Goal: Task Accomplishment & Management: Manage account settings

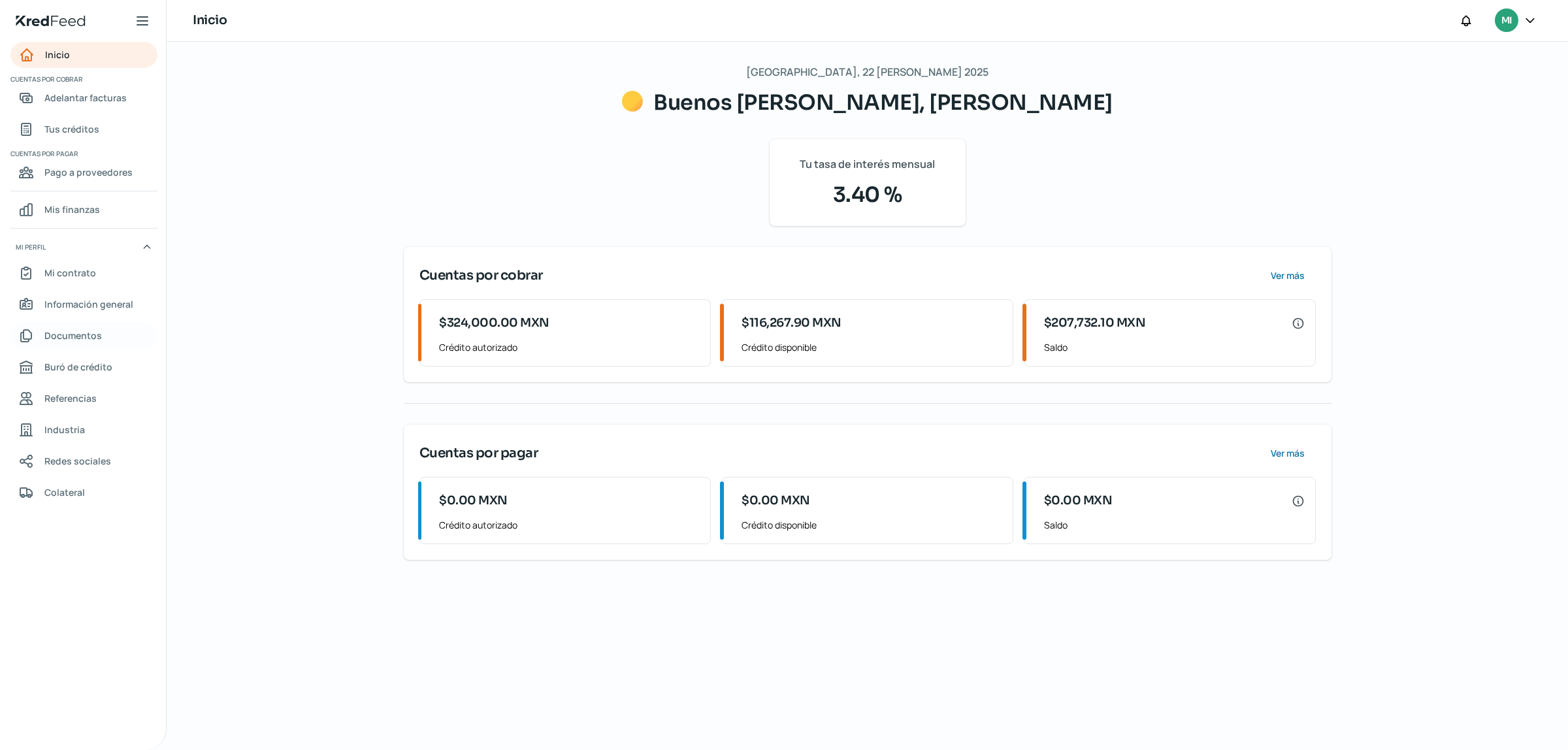
click at [82, 335] on span "Documentos" at bounding box center [73, 335] width 58 height 16
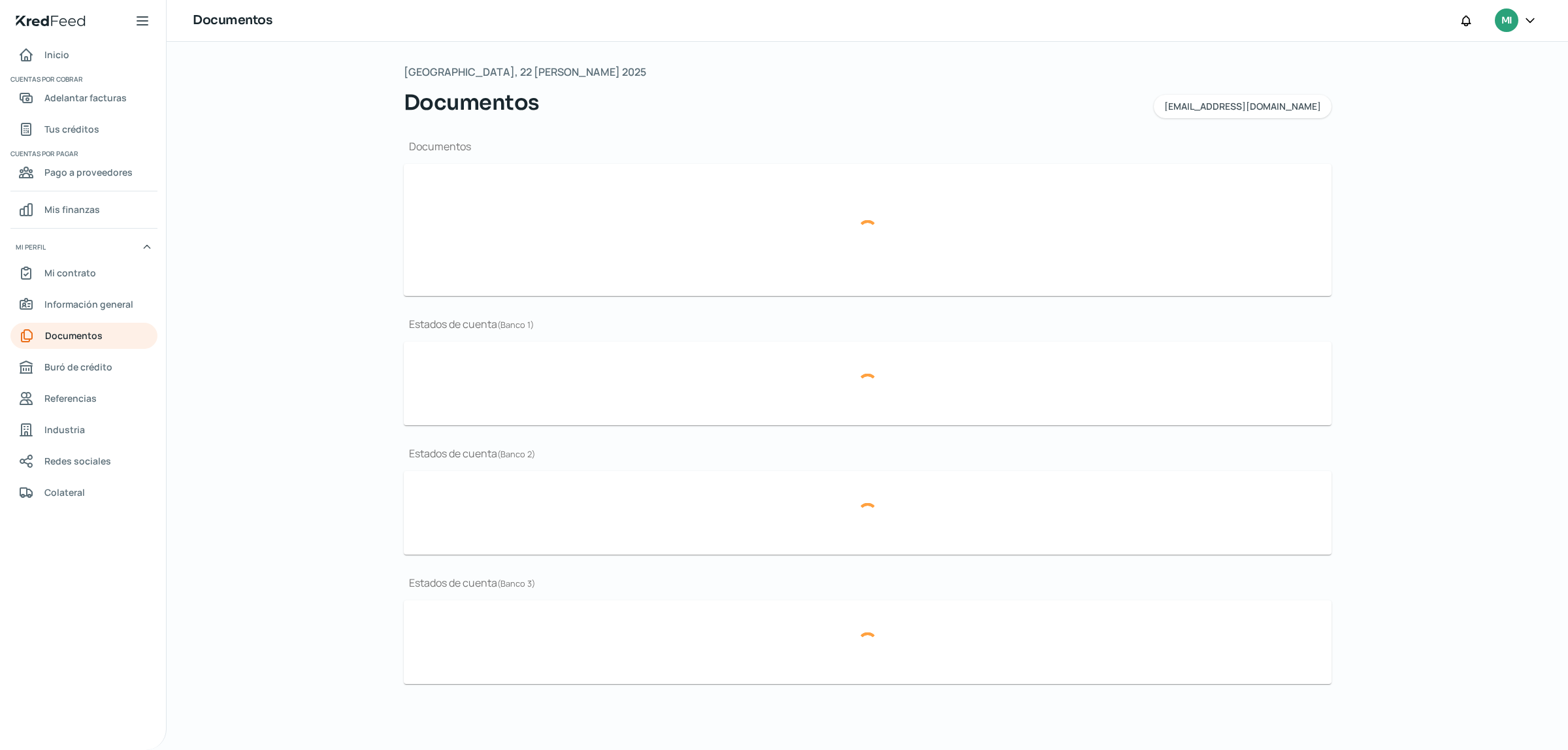
type input "CSF [PERSON_NAME] NOVIEMBRE.pdf"
type input "BROCHURE GIBMA 2025.pdf"
type input "GIBMA_MARCA GUANAJUATO.png"
type input "ESTADOS FINANCIEROS 2024.pdf"
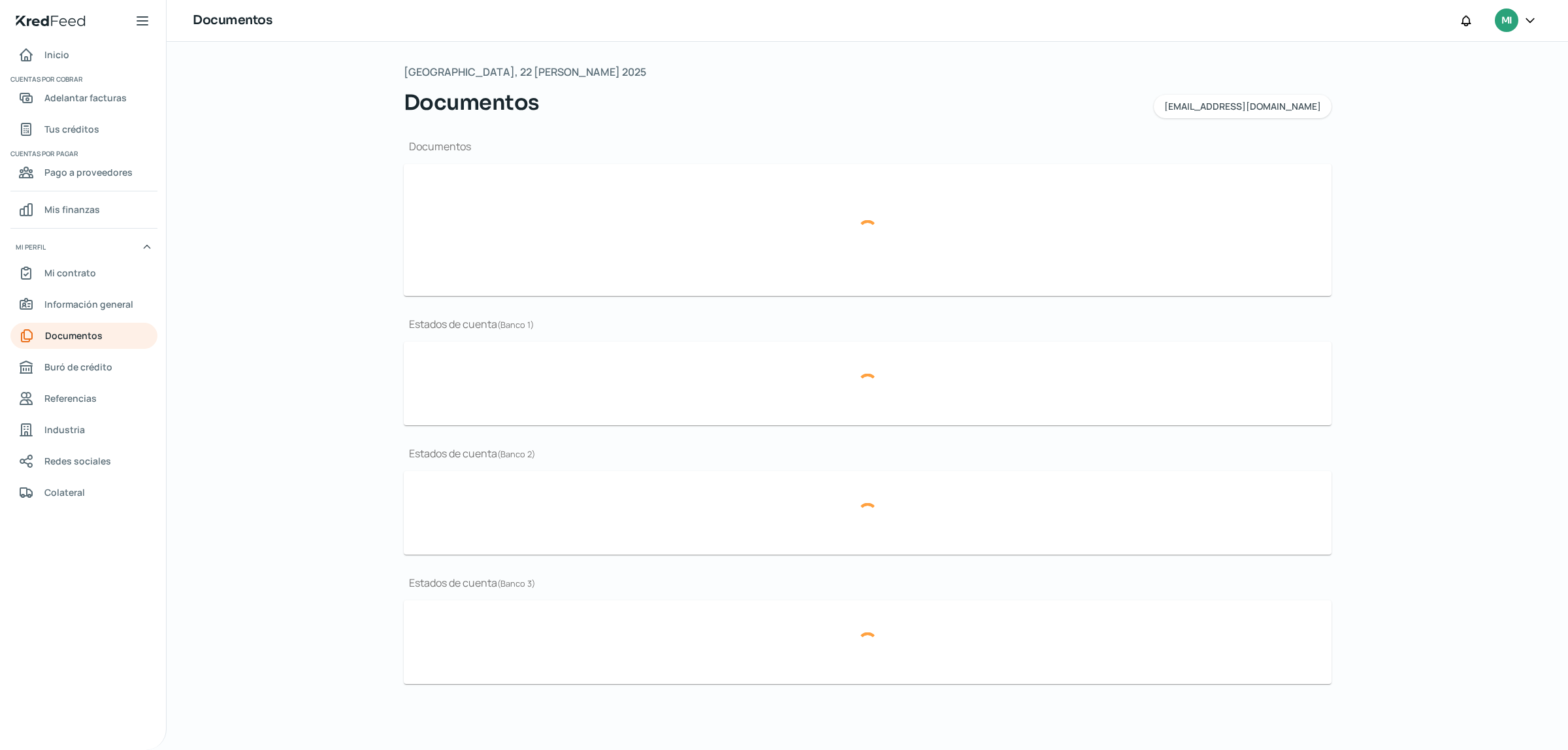
type input "EDO CUENTA [PERSON_NAME] BBVA 2025.pdf"
type input "EDO CUENTA JUNIO 2025 BBVA.pdf"
type input "EDO CUENTA BBVA MAYO.pdf"
type input "EDO CUENTA [PERSON_NAME] BBVA 2025.pdf"
type input "EDO CUENTA JUNIO 2025 BBVA.pdf"
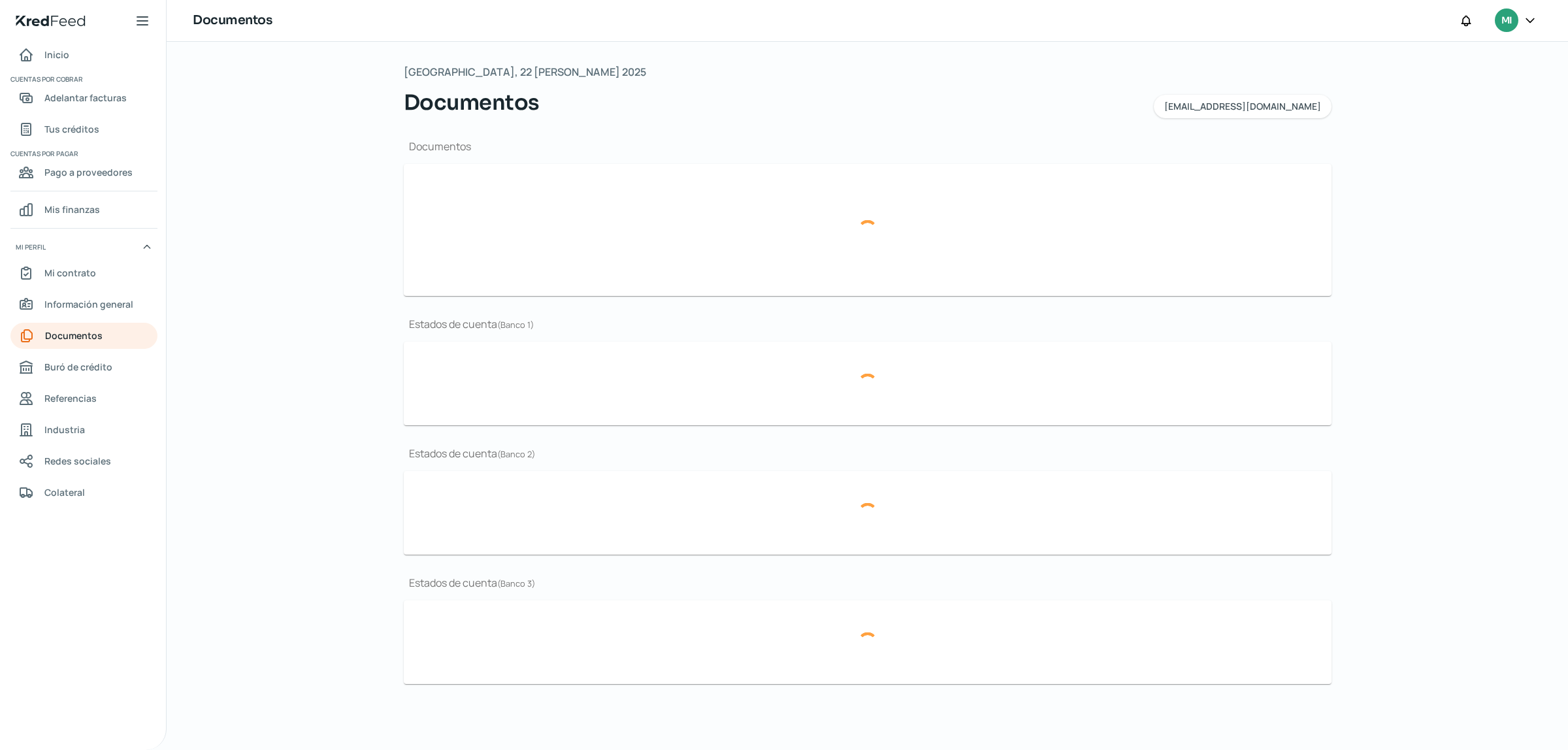
type input "EDO CUENTA BBVA MAYO.pdf"
type input "EDO CUENTA [PERSON_NAME] BBVA 2025.pdf"
type input "EDO CUENTA JUNIO 2025 BBVA.pdf"
type input "EDO CUENTA BBVA MAYO.pdf"
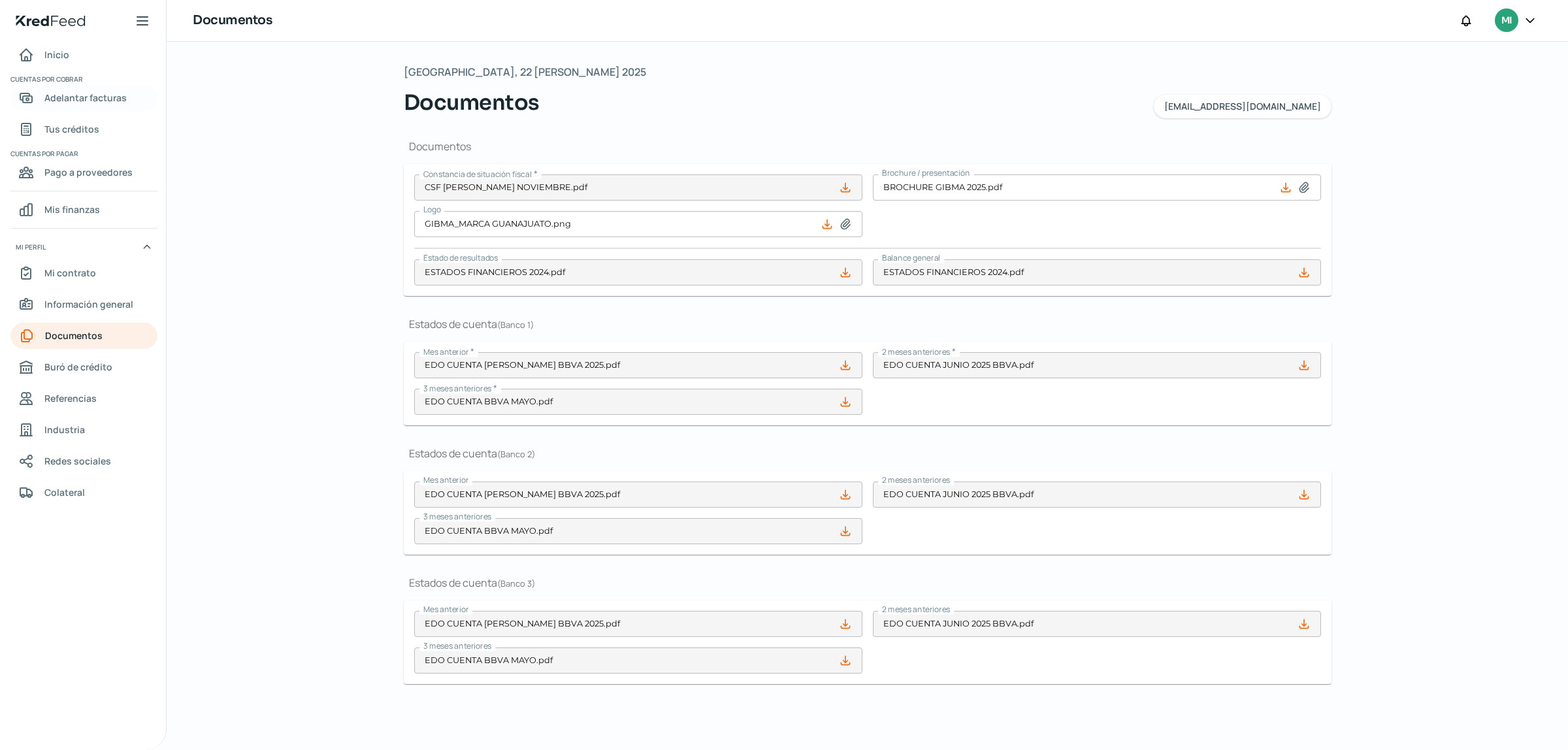
click at [88, 90] on span "Adelantar facturas" at bounding box center [85, 98] width 83 height 16
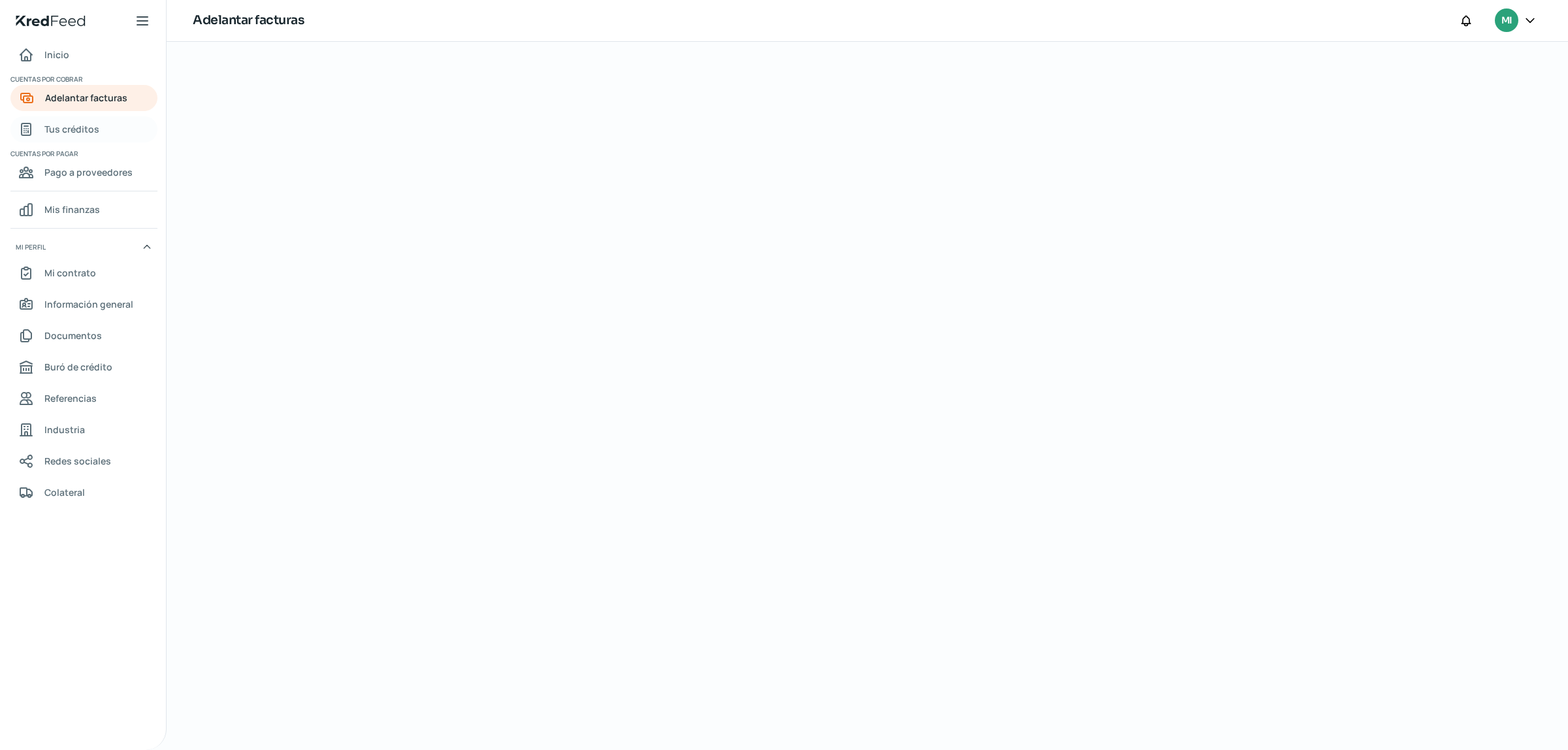
click at [67, 123] on span "Tus créditos" at bounding box center [71, 129] width 55 height 16
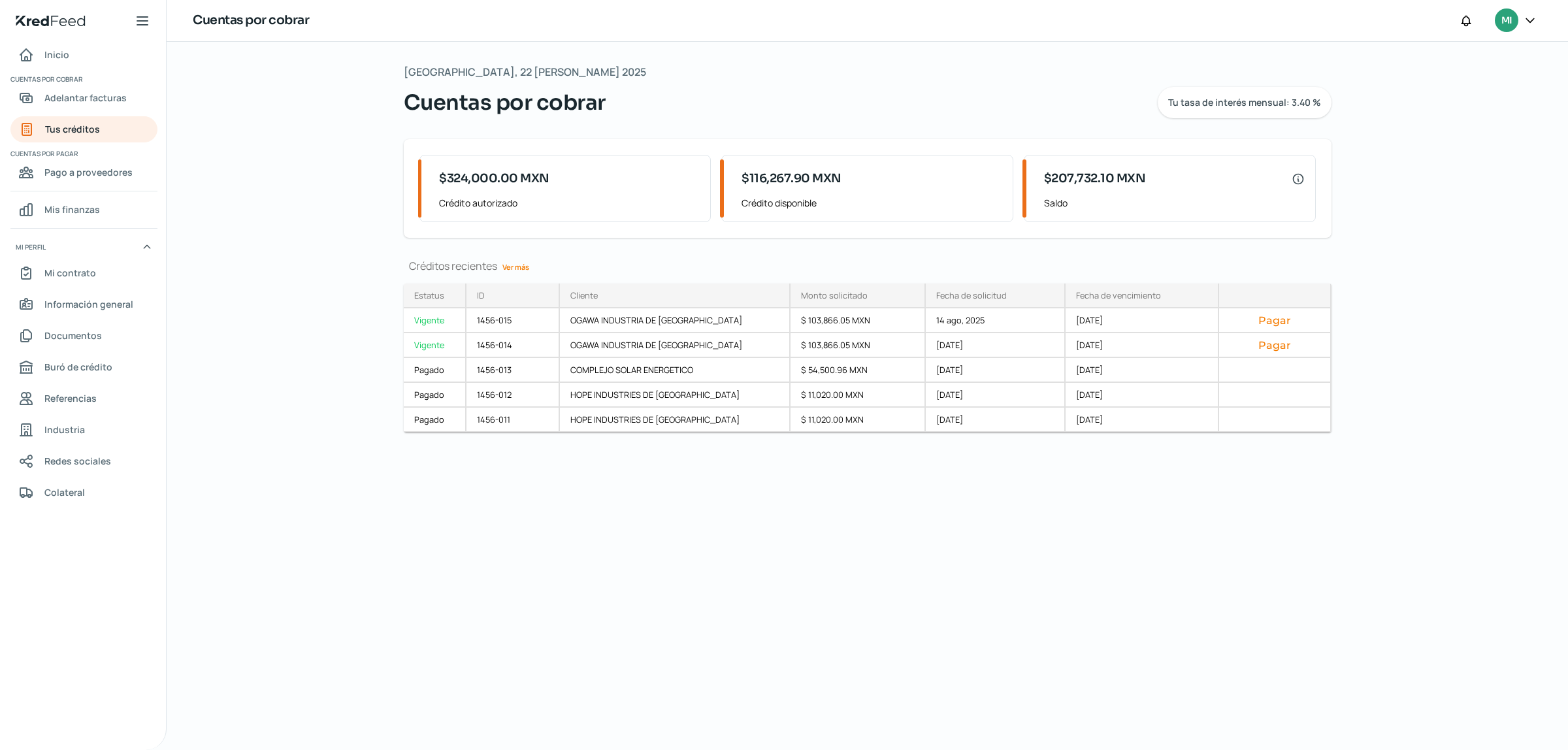
click at [523, 272] on link "Ver más" at bounding box center [515, 266] width 37 height 21
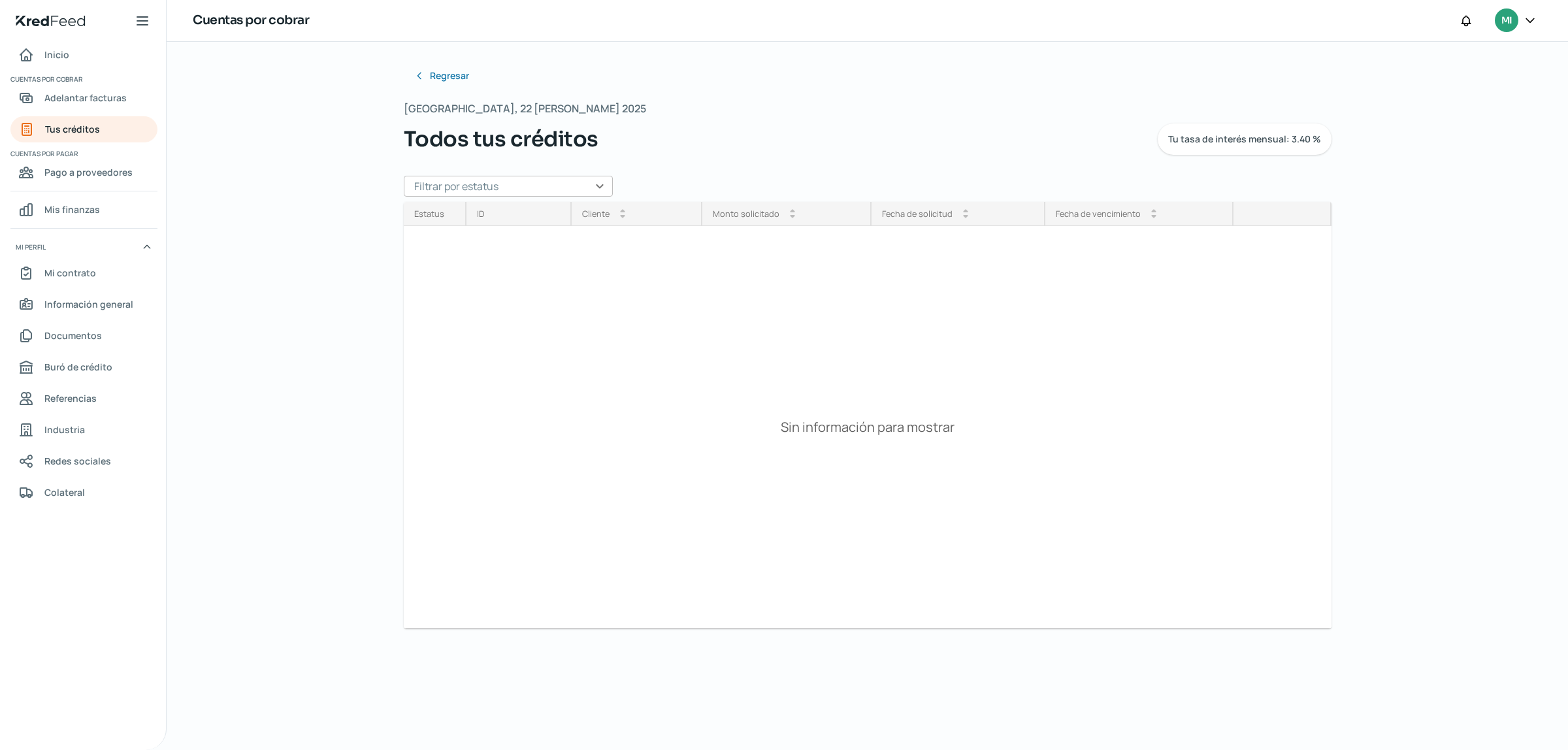
click at [577, 175] on input "text" at bounding box center [508, 185] width 209 height 21
click at [432, 203] on div "Todos" at bounding box center [508, 208] width 209 height 22
drag, startPoint x: 1567, startPoint y: 204, endPoint x: 1566, endPoint y: 118, distance: 86.0
click at [1566, 120] on div "Regresar Viernes, 22 [PERSON_NAME] 2025 Todos tus créditos Tu tasa de interés m…" at bounding box center [867, 395] width 1402 height 708
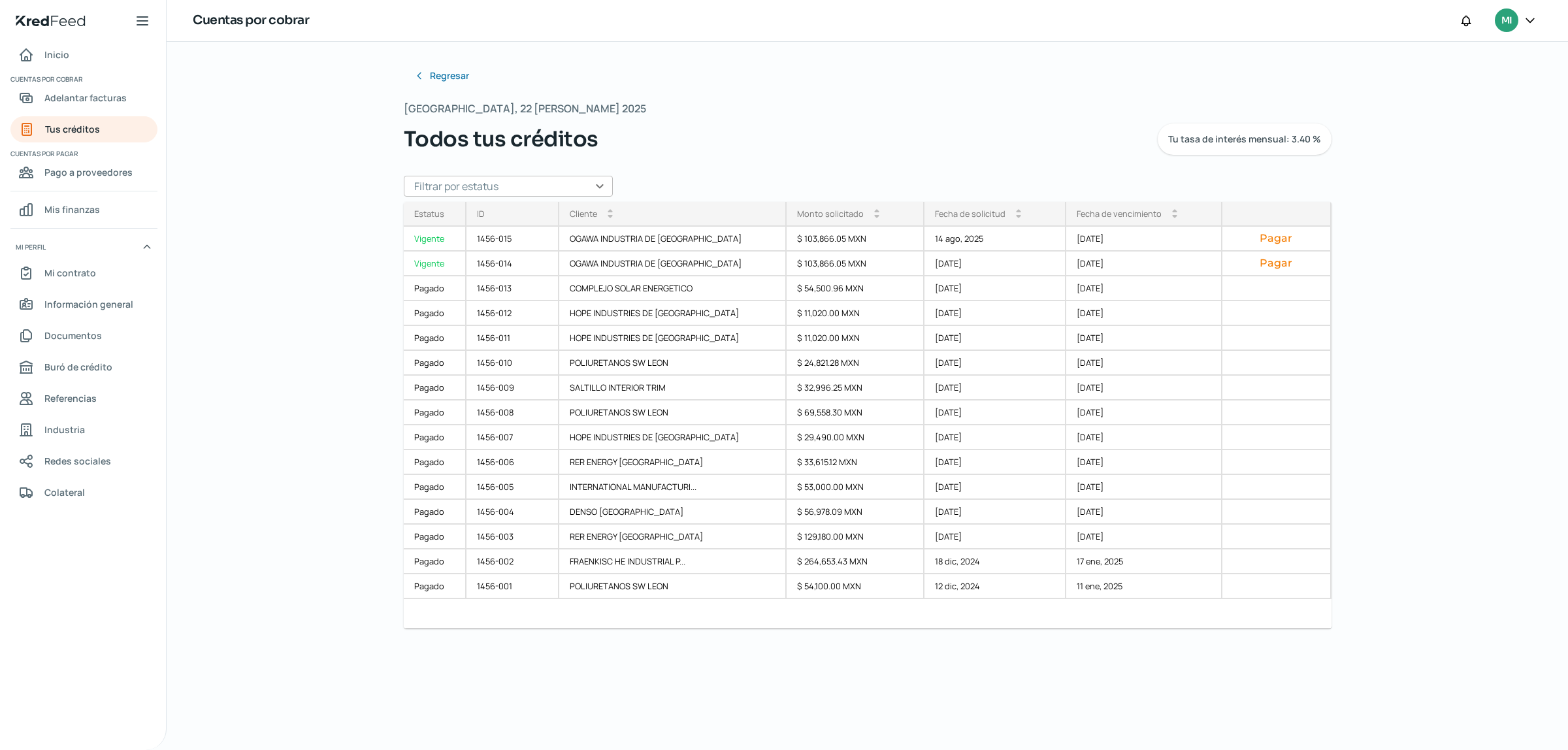
click at [593, 185] on input "text" at bounding box center [508, 185] width 209 height 21
click at [838, 106] on div "Viernes, 22 [PERSON_NAME] 2025 Todos tus créditos Tu tasa de interés mensual: 3…" at bounding box center [868, 127] width 928 height 56
click at [80, 174] on span "Pago a proveedores" at bounding box center [88, 172] width 88 height 16
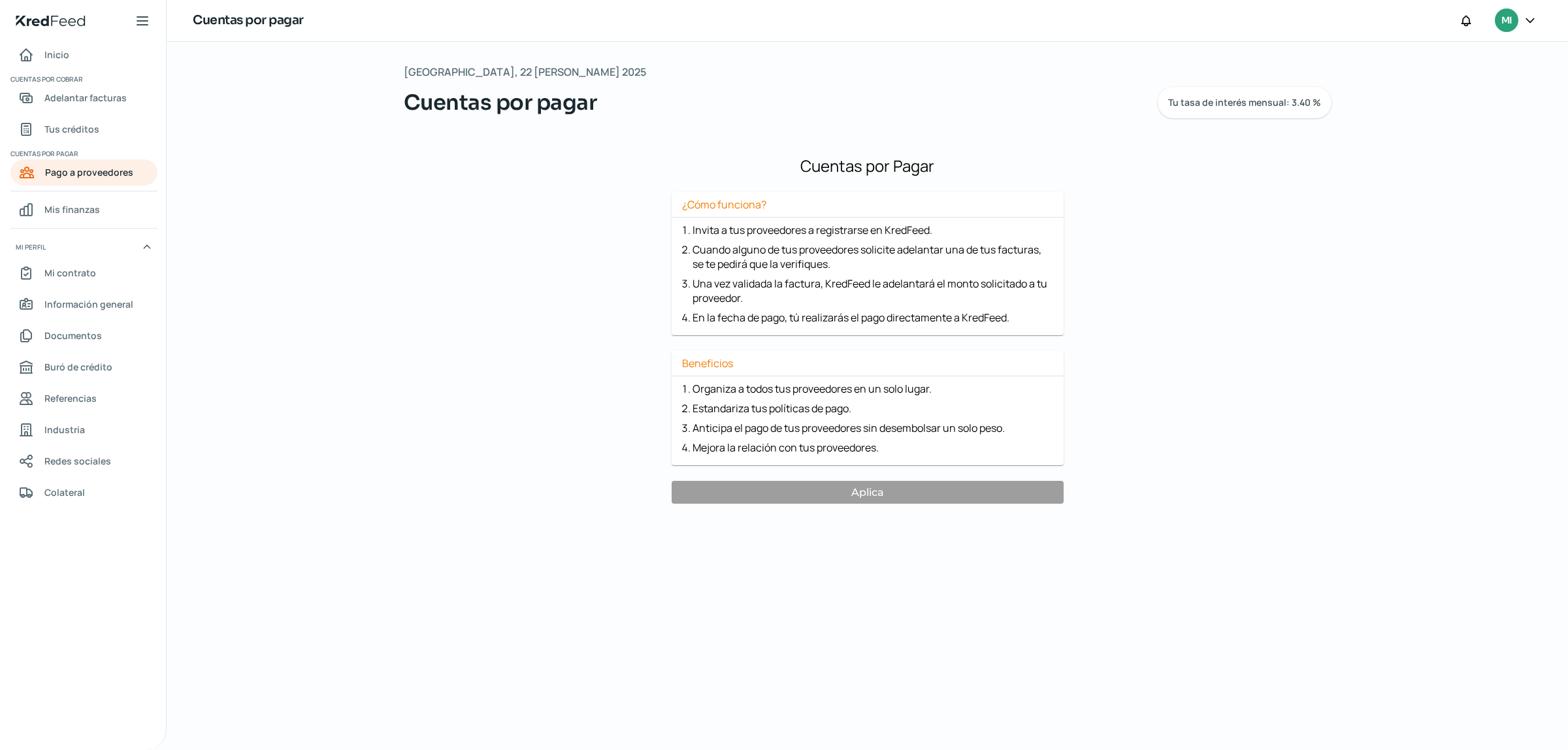
click at [86, 158] on span "Cuentas por pagar" at bounding box center [83, 153] width 145 height 12
click at [97, 135] on span "Tus créditos" at bounding box center [71, 129] width 55 height 16
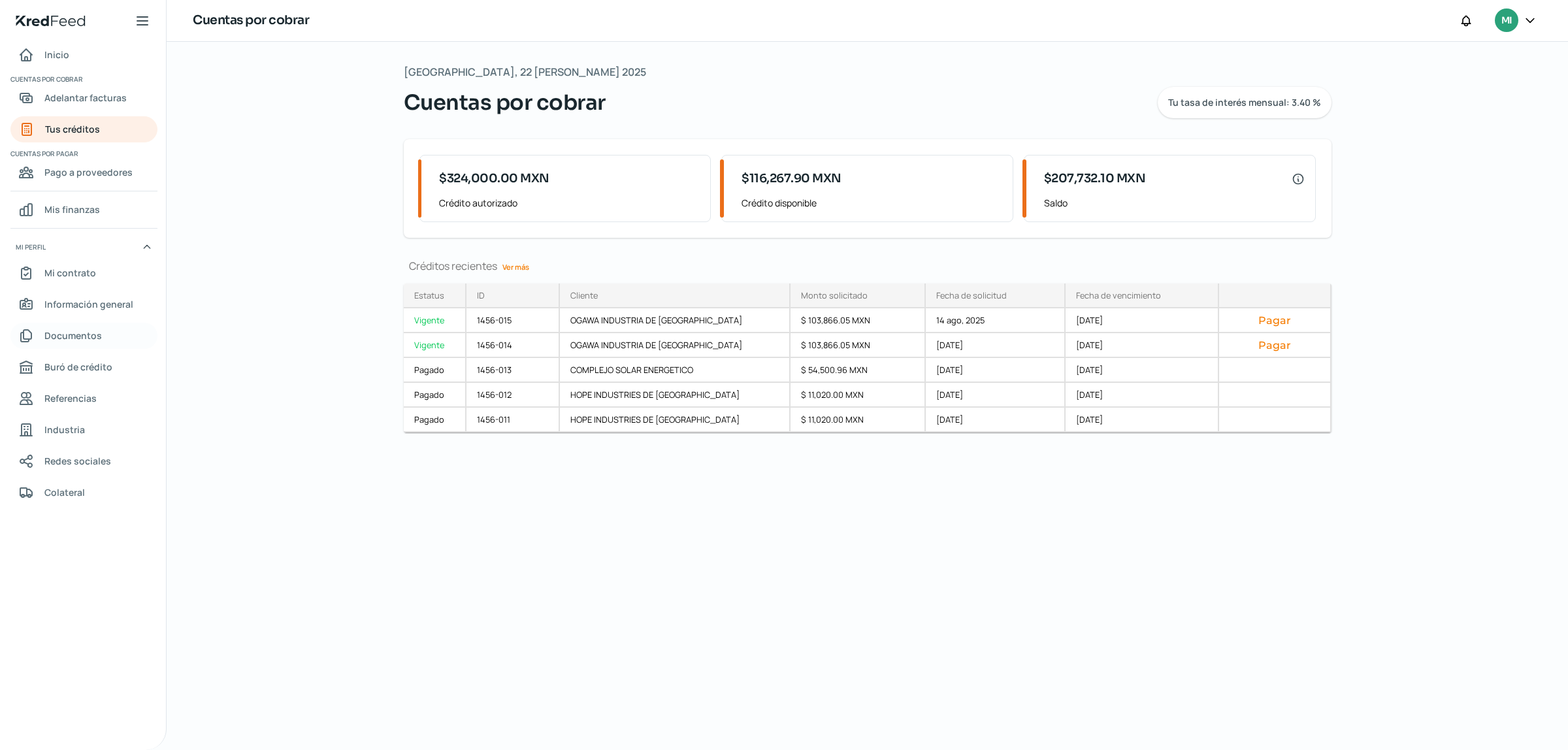
click at [76, 335] on span "Documentos" at bounding box center [73, 335] width 58 height 16
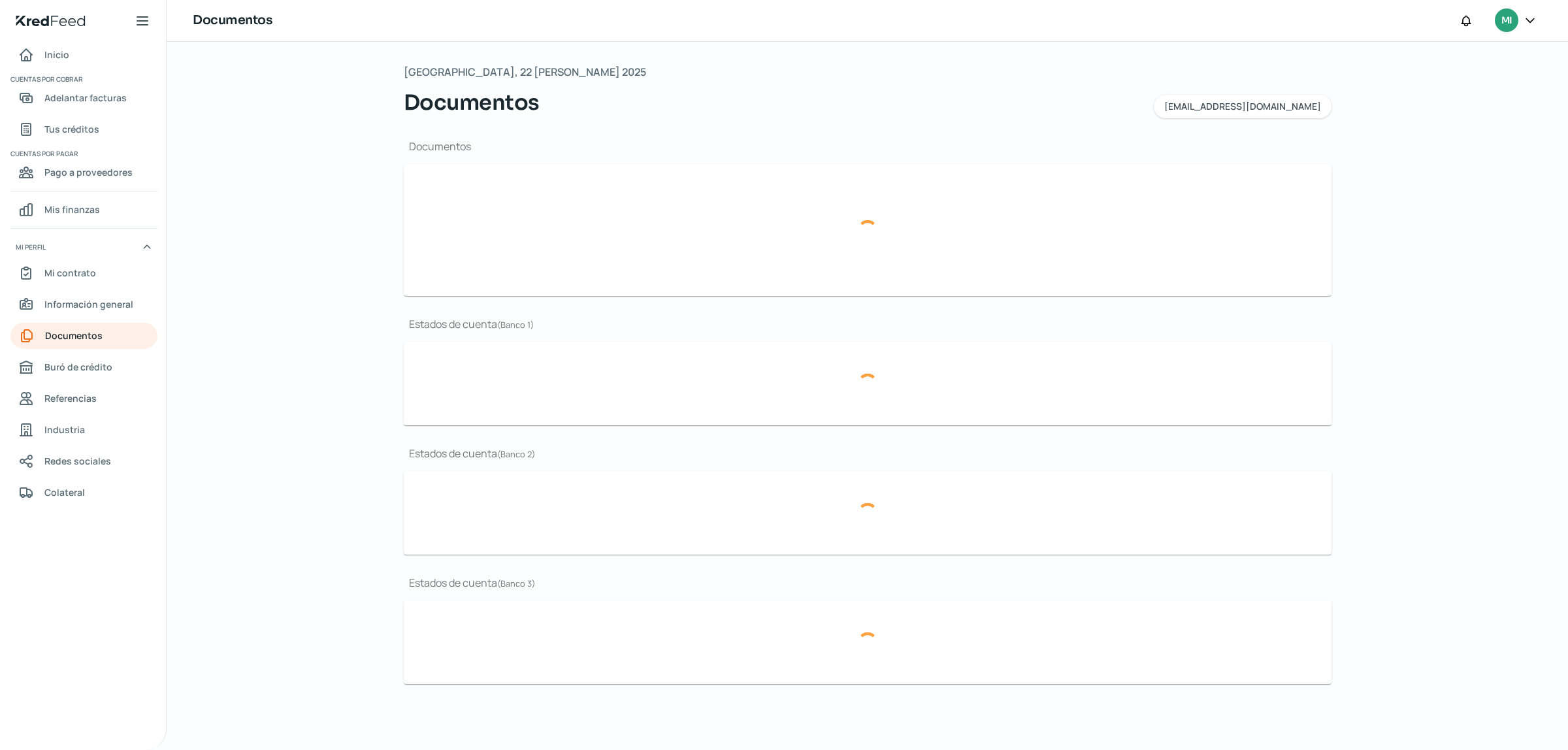
type input "CSF [PERSON_NAME] NOVIEMBRE.pdf"
type input "BROCHURE GIBMA 2025.pdf"
type input "GIBMA_MARCA GUANAJUATO.png"
type input "ESTADOS FINANCIEROS 2024.pdf"
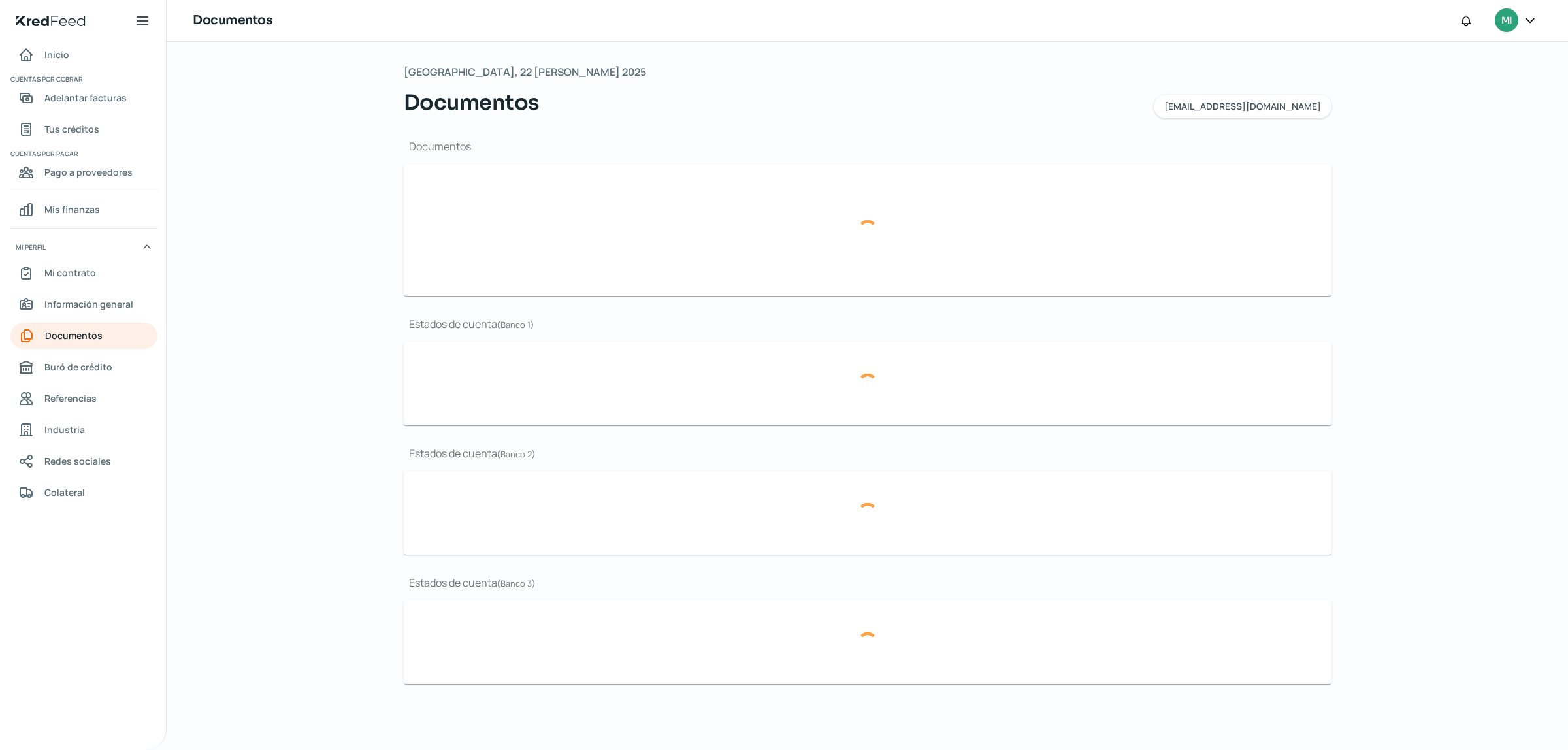
type input "EDO CUENTA [PERSON_NAME] BBVA 2025.pdf"
type input "EDO CUENTA JUNIO 2025 BBVA.pdf"
type input "EDO CUENTA BBVA MAYO.pdf"
type input "EDO CUENTA [PERSON_NAME] BBVA 2025.pdf"
type input "EDO CUENTA JUNIO 2025 BBVA.pdf"
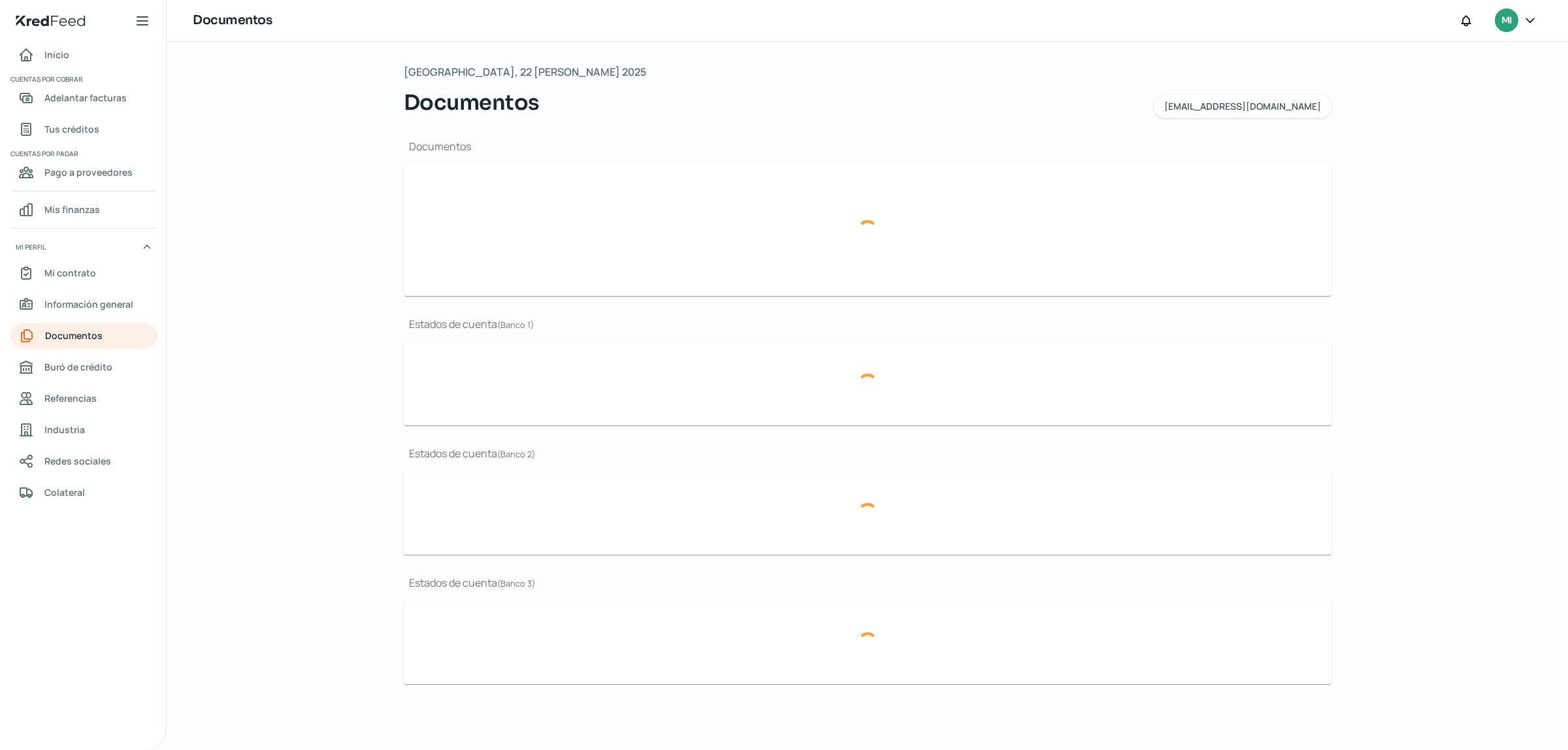
type input "EDO CUENTA BBVA MAYO.pdf"
type input "EDO CUENTA [PERSON_NAME] BBVA 2025.pdf"
type input "EDO CUENTA JUNIO 2025 BBVA.pdf"
type input "EDO CUENTA BBVA MAYO.pdf"
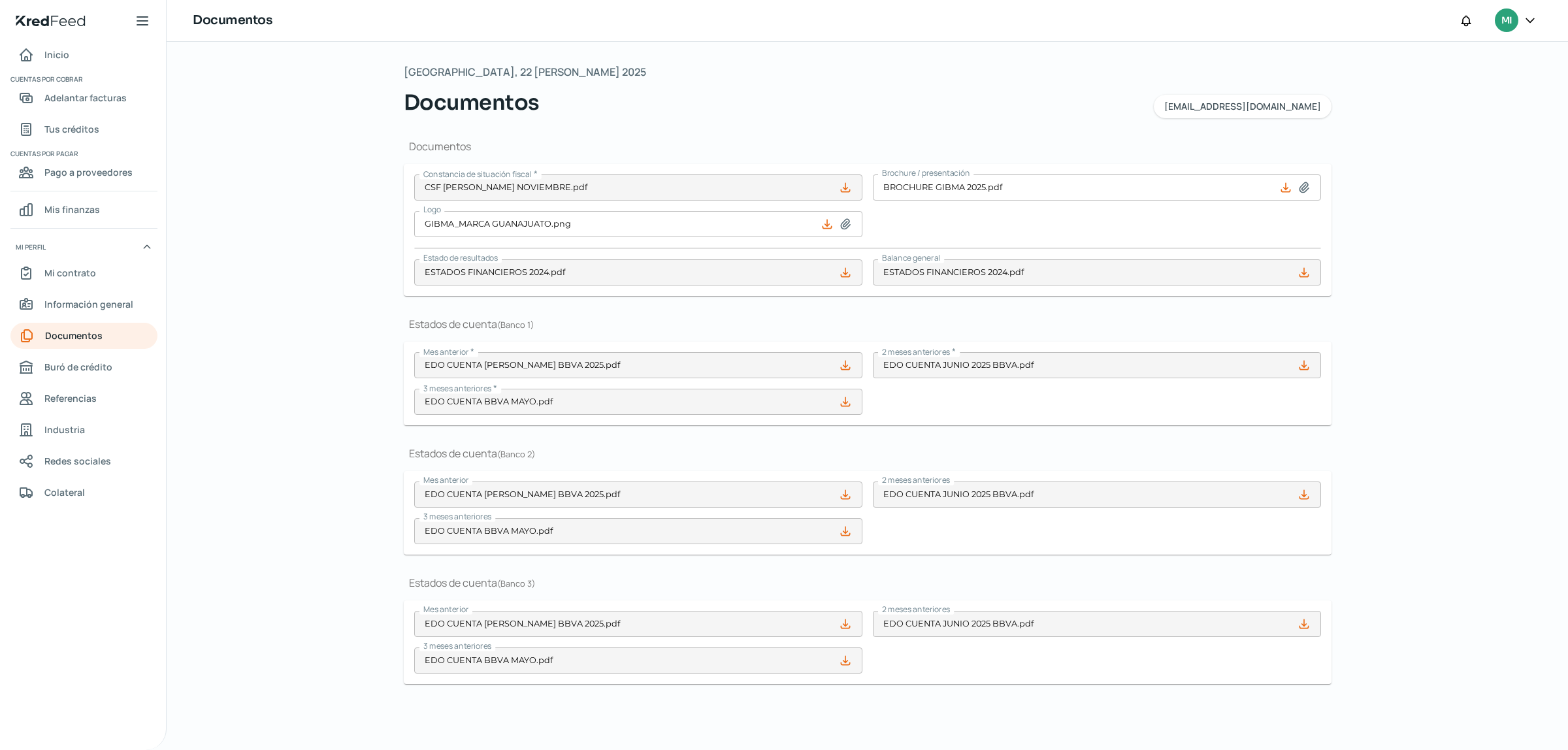
click at [1567, 216] on div "[GEOGRAPHIC_DATA], 22 [PERSON_NAME] 2025 Documentos [EMAIL_ADDRESS][DOMAIN_NAME…" at bounding box center [867, 395] width 1402 height 708
click at [84, 308] on span "Información general" at bounding box center [88, 304] width 89 height 16
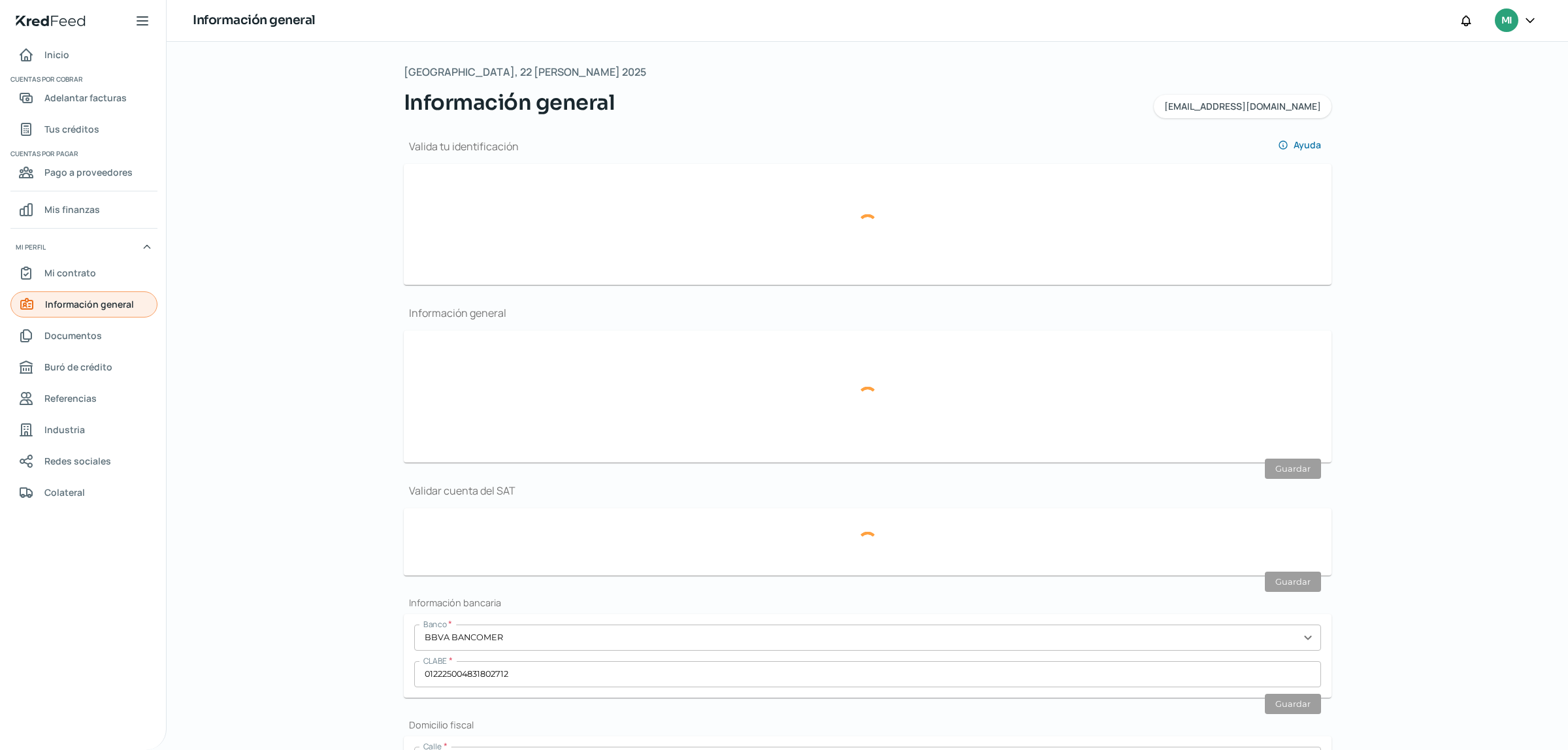
type input "62265721-2e11-4c18-ad3f-3d99b5736440-officialIdFront.jpeg"
type input "62265721-2e11-4c18-ad3f-3d99b5736440-officialIdBack.jpeg"
type input "[EMAIL_ADDRESS][DOMAIN_NAME]"
type input "Régimen de las Personas Físicas con Actividades Empresariales y Profesionales"
type input "GIBMA"
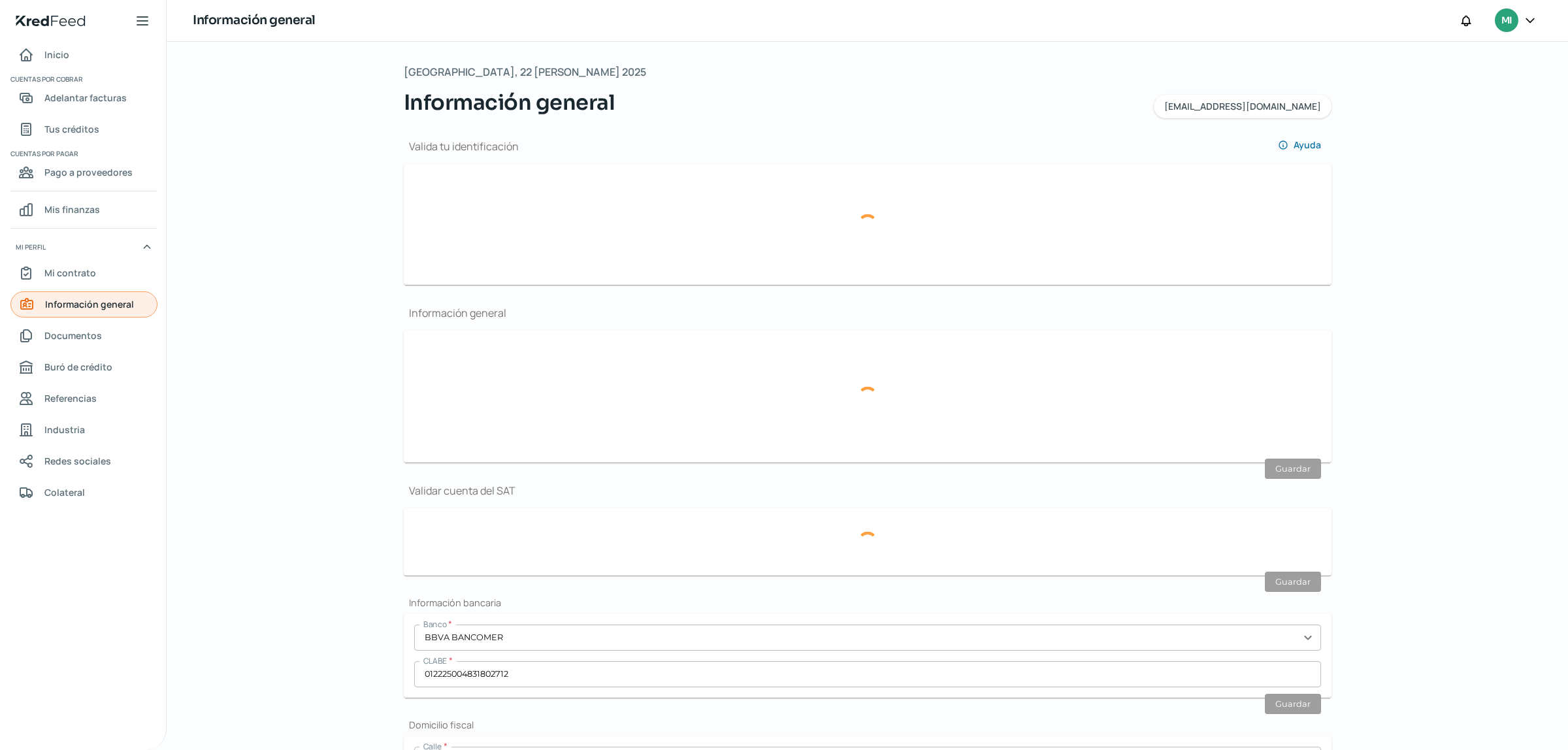
type input "47 - 7507 - 2837"
type input "CUPM910206GX1"
type input "BOULEVAR [PERSON_NAME] [PERSON_NAME]"
type input "2006"
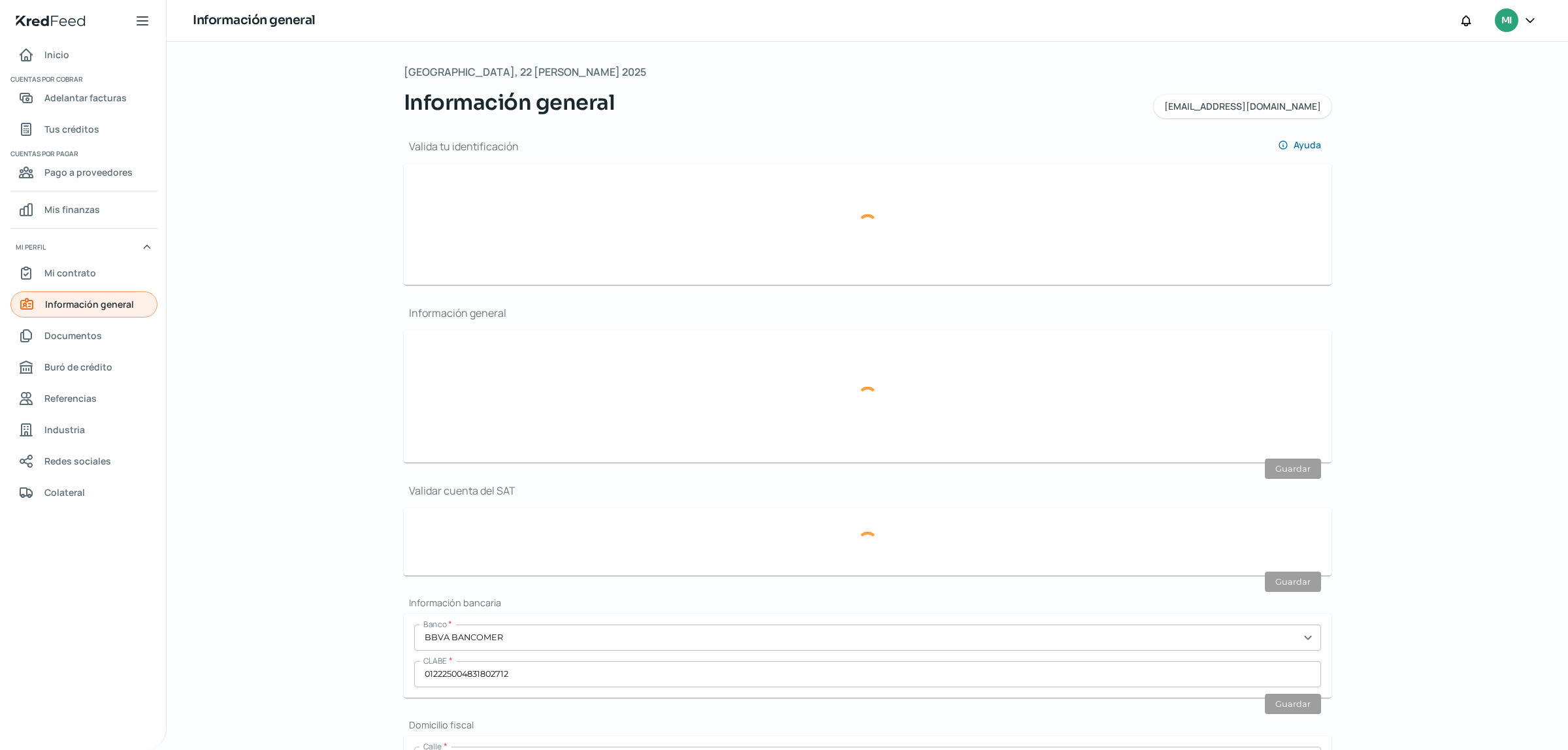
type input "37446"
type input "LOS LAURELES"
type input "[PERSON_NAME]"
type input "[GEOGRAPHIC_DATA]"
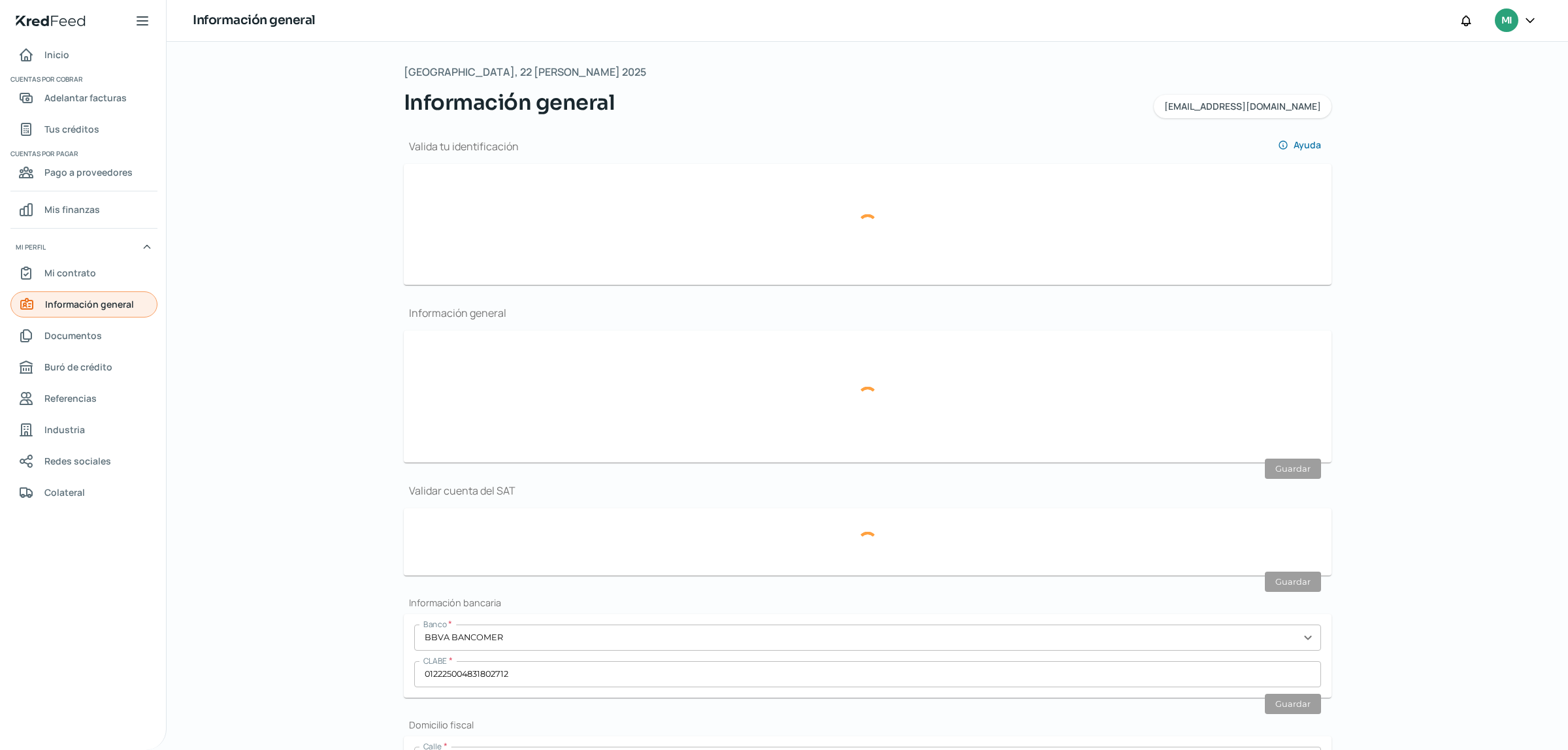
type input "COMP DOM CFE SEPTIEMBRE.pdf"
type input "1"
type input "11"
type input "Rentada"
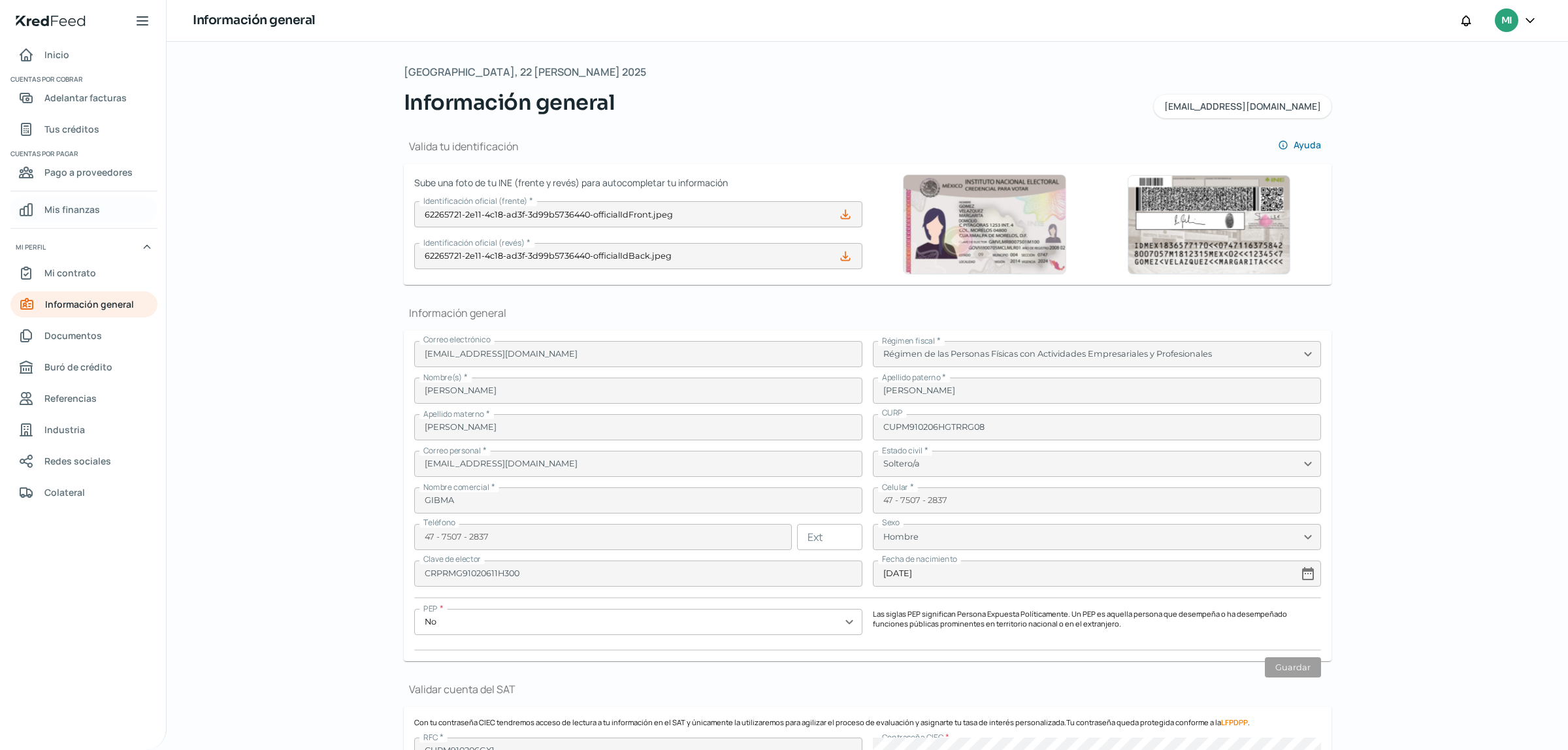
click at [92, 207] on span "Mis finanzas" at bounding box center [72, 210] width 56 height 16
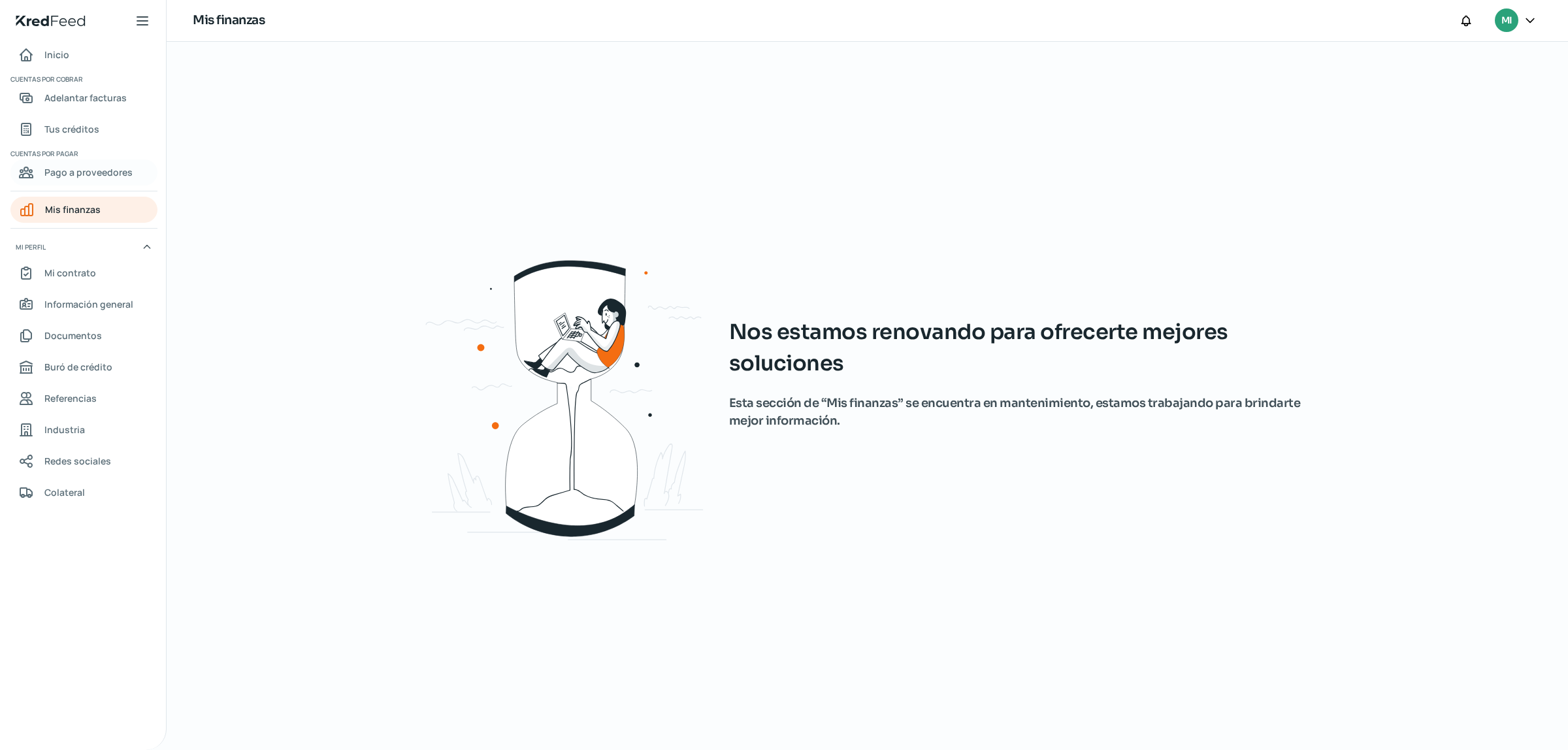
click at [90, 168] on span "Pago a proveedores" at bounding box center [88, 172] width 88 height 16
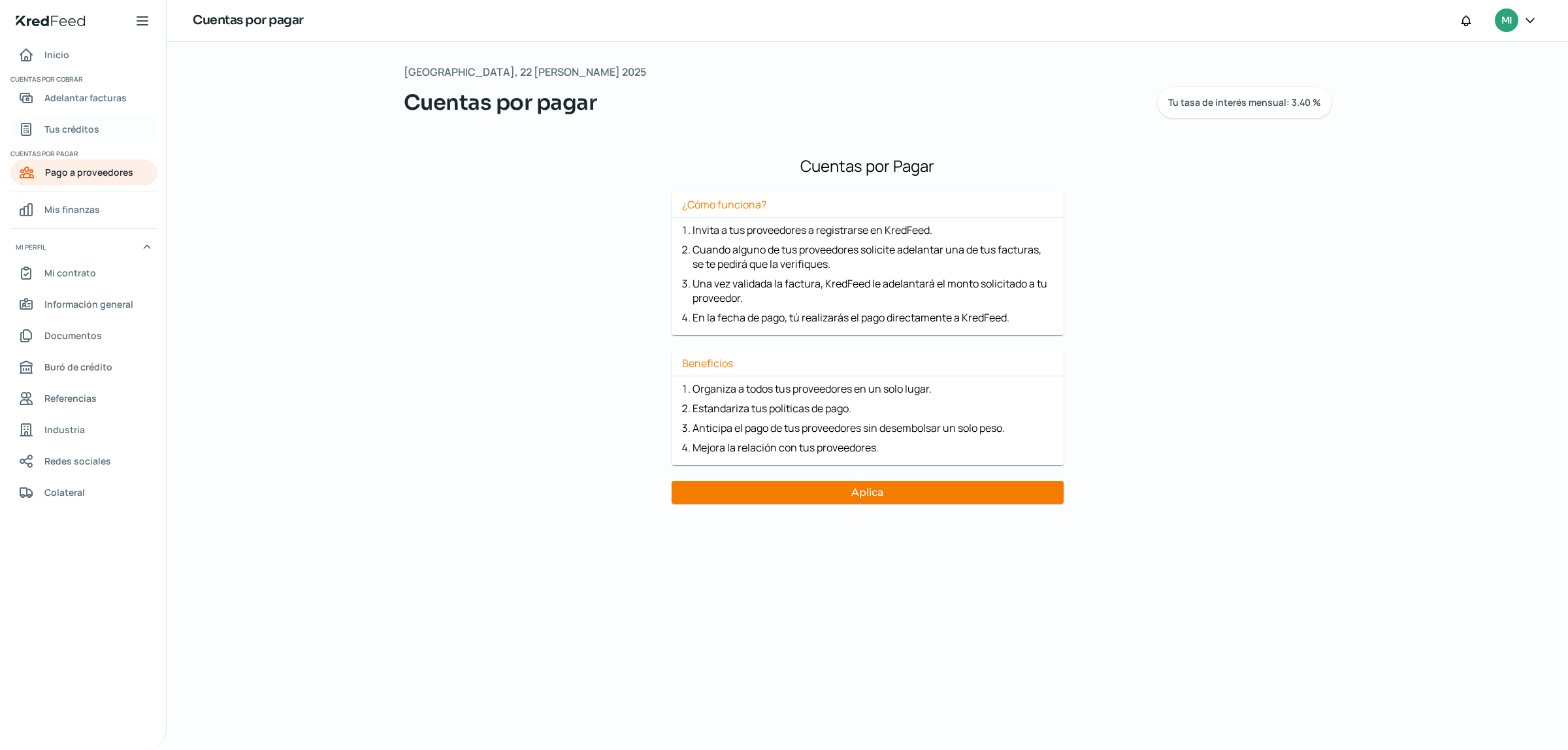
click at [93, 134] on span "Tus créditos" at bounding box center [71, 129] width 55 height 16
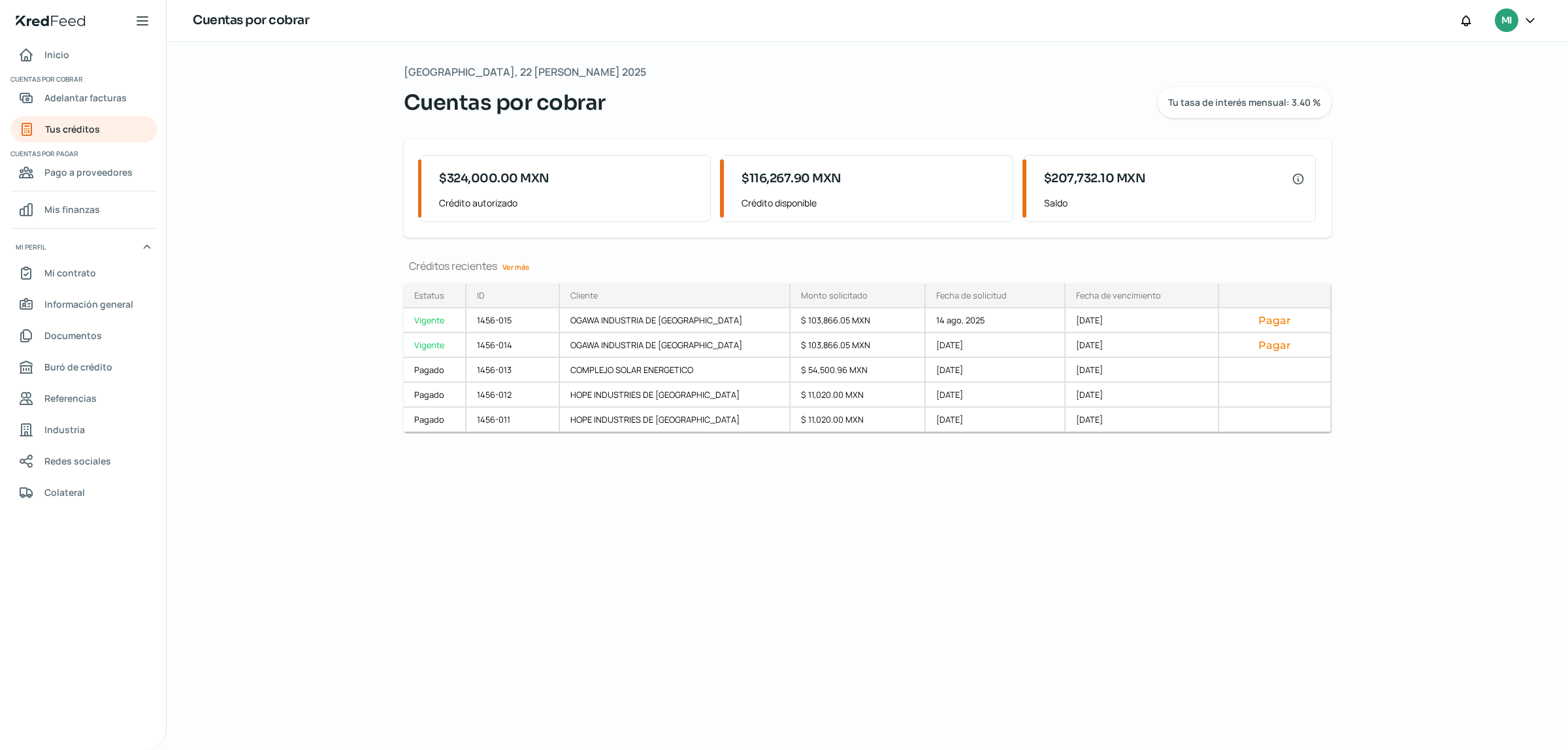
click at [507, 265] on link "Ver más" at bounding box center [515, 266] width 37 height 21
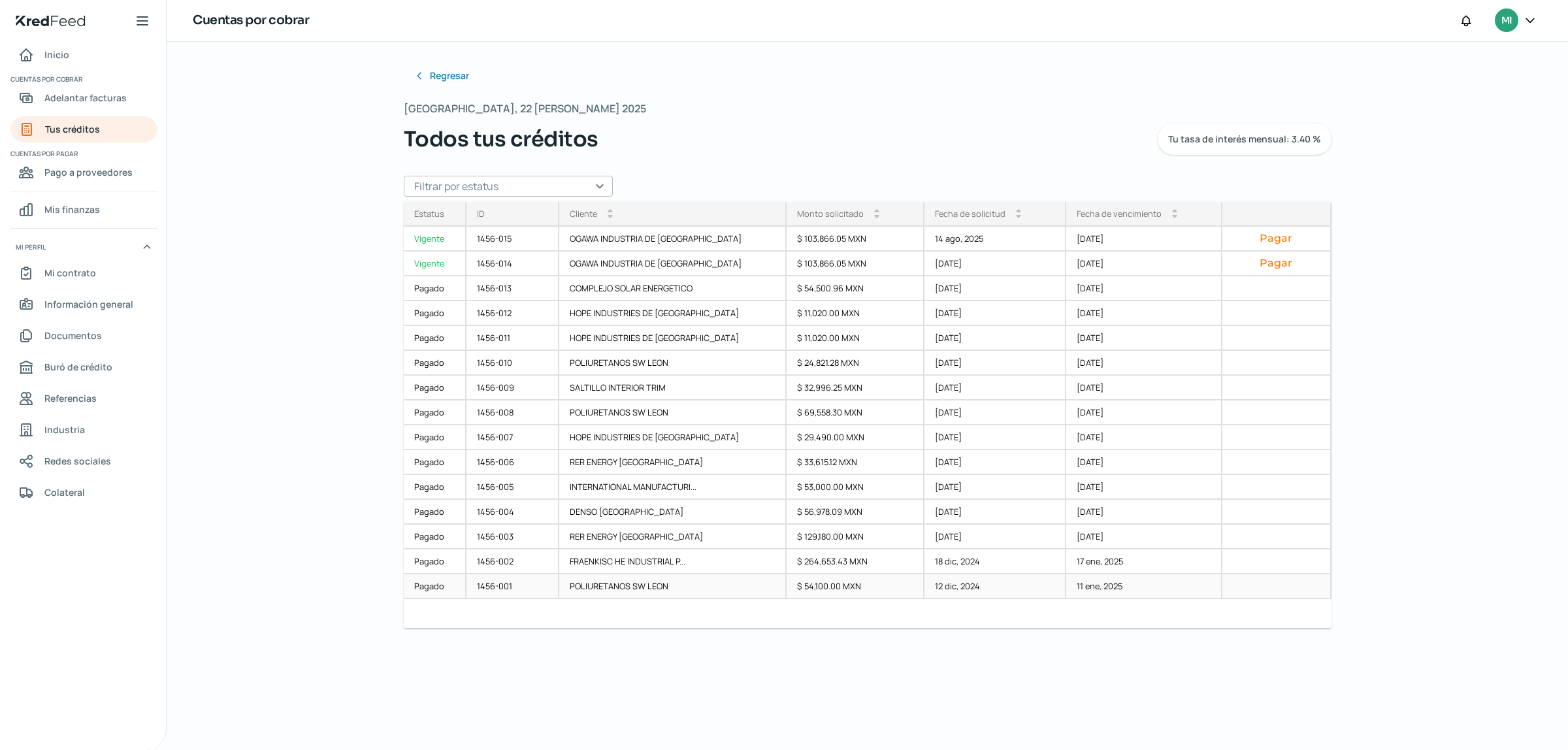
click at [431, 588] on div "Pagado" at bounding box center [435, 587] width 63 height 25
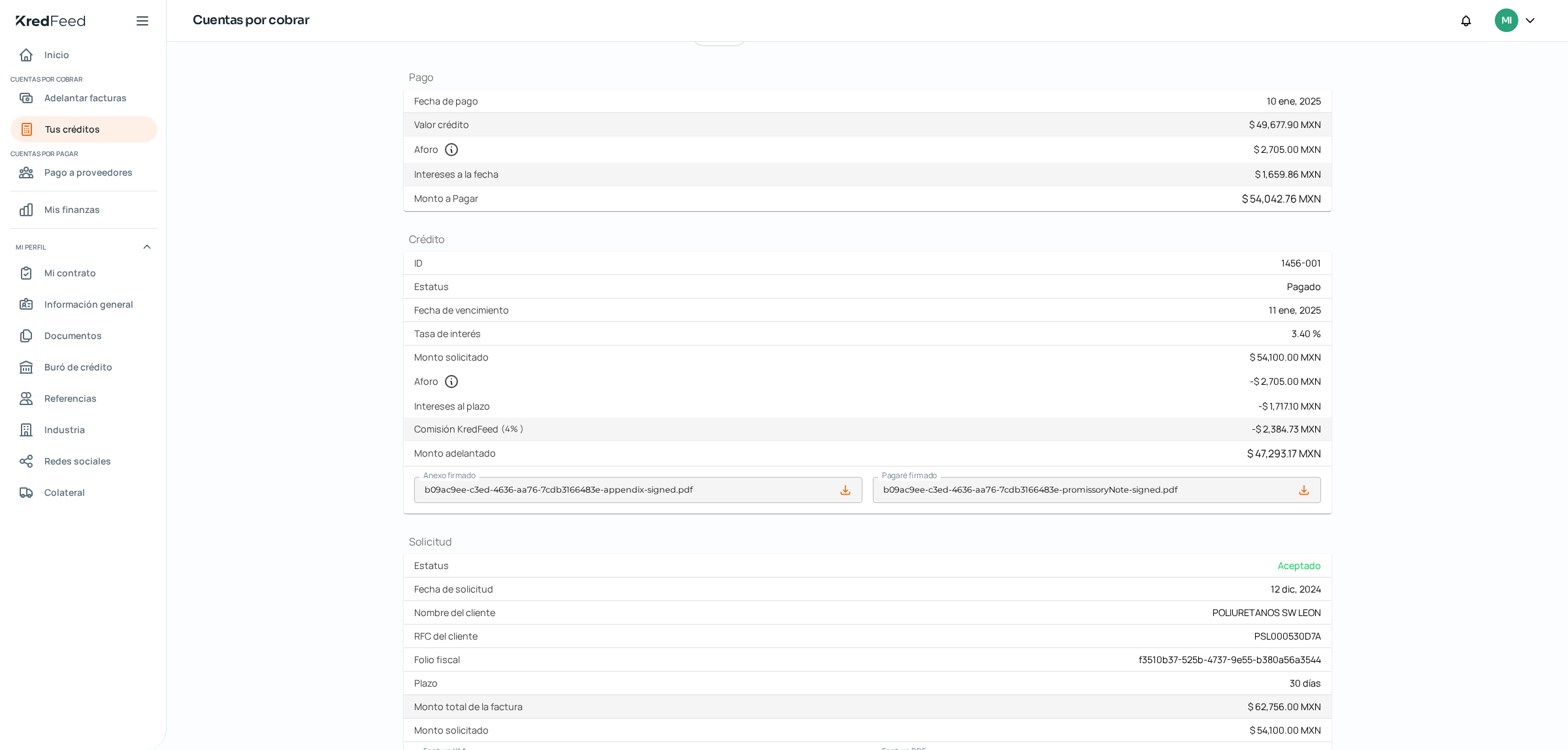
scroll to position [104, 0]
drag, startPoint x: 1563, startPoint y: 226, endPoint x: 1567, endPoint y: 262, distance: 36.2
click at [1567, 262] on div "Regresar Viernes, 22 [PERSON_NAME] 2025 POLIURETANOS SW [PERSON_NAME] ¿Cómo reg…" at bounding box center [867, 395] width 1402 height 708
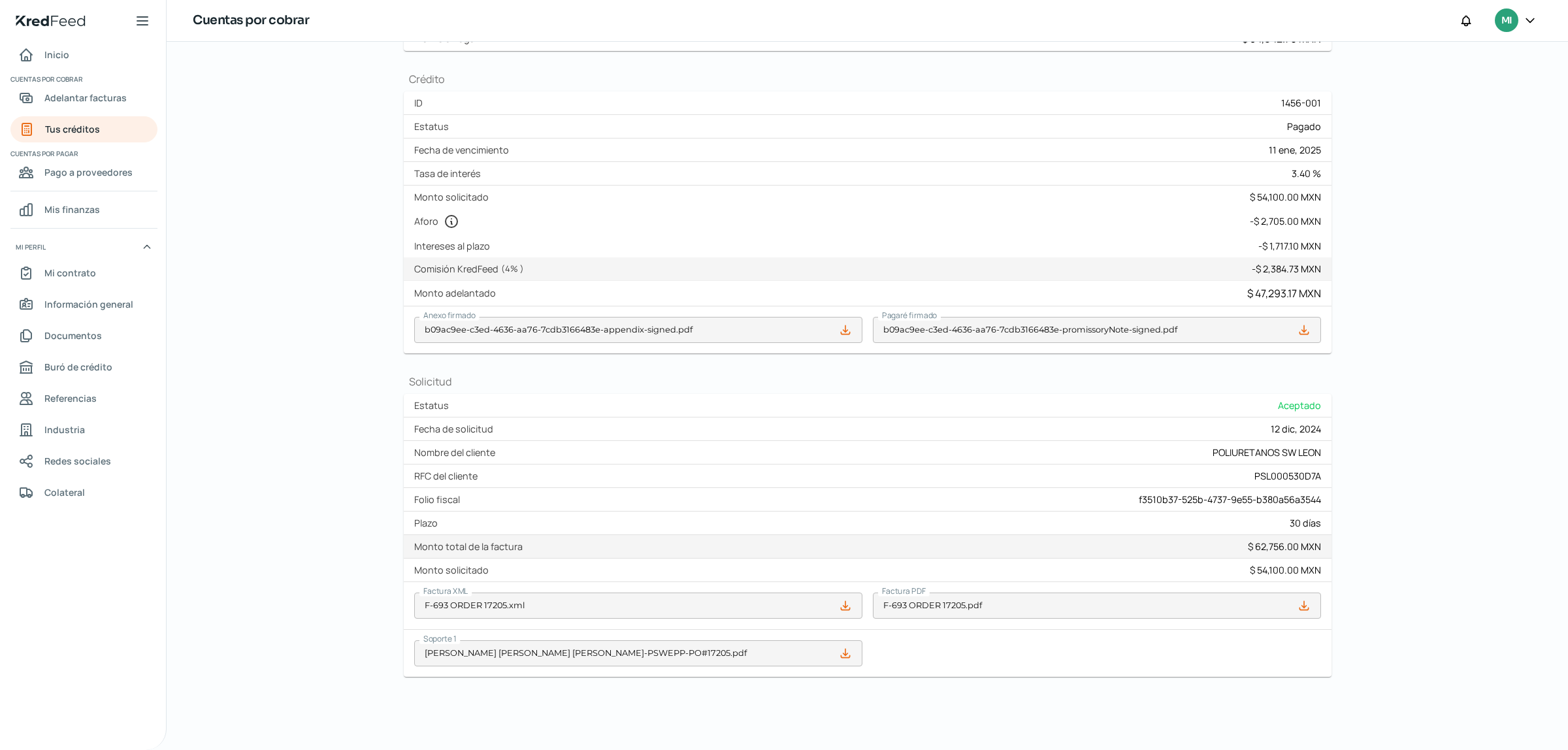
scroll to position [0, 0]
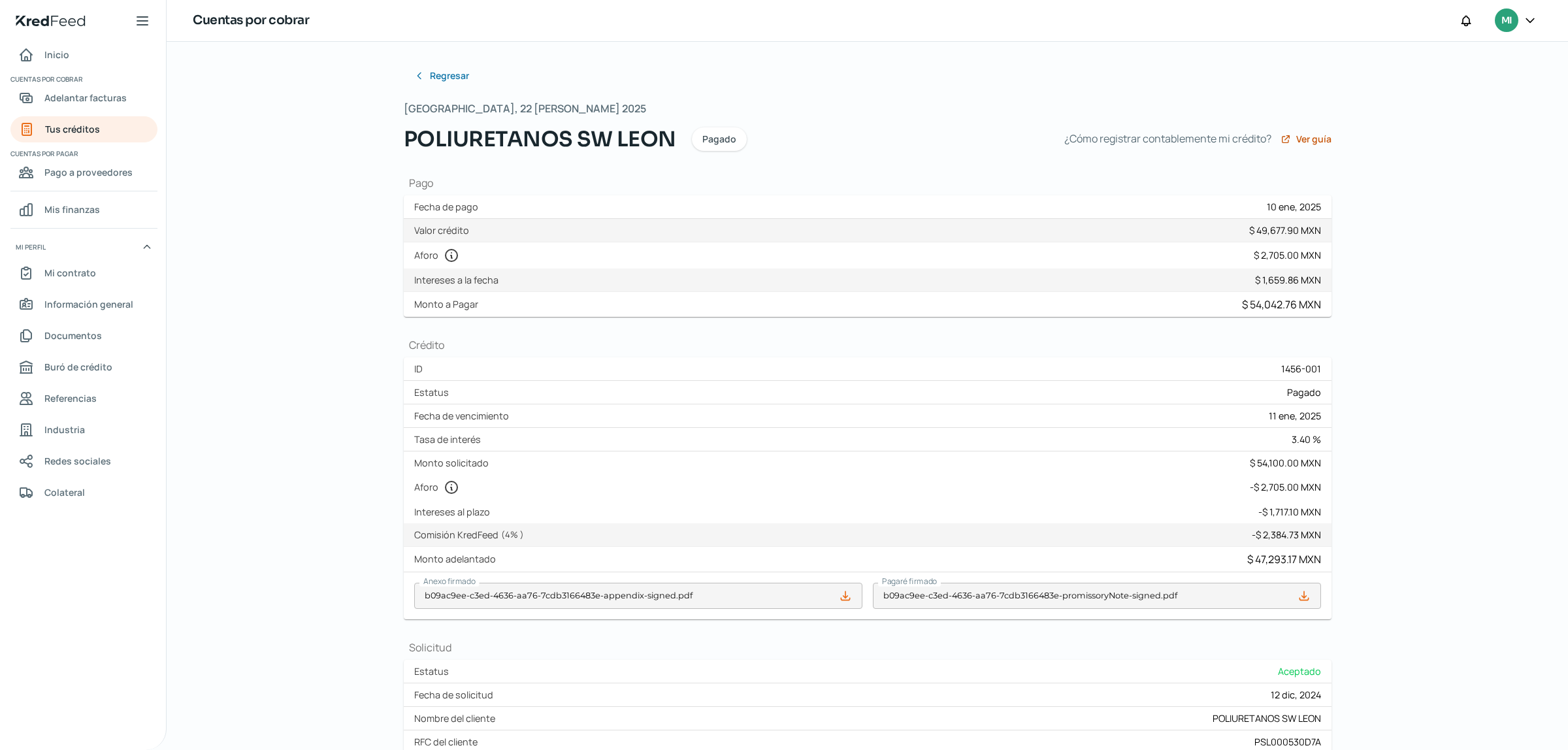
click at [1559, 47] on div "Regresar Viernes, 22 [PERSON_NAME] 2025 POLIURETANOS SW [PERSON_NAME] ¿Cómo reg…" at bounding box center [867, 395] width 1402 height 708
click at [732, 174] on div "Regresar Viernes, 22 [PERSON_NAME] 2025 POLIURETANOS SW [PERSON_NAME] ¿Cómo reg…" at bounding box center [868, 503] width 928 height 880
click at [85, 102] on span "Adelantar facturas" at bounding box center [85, 98] width 83 height 16
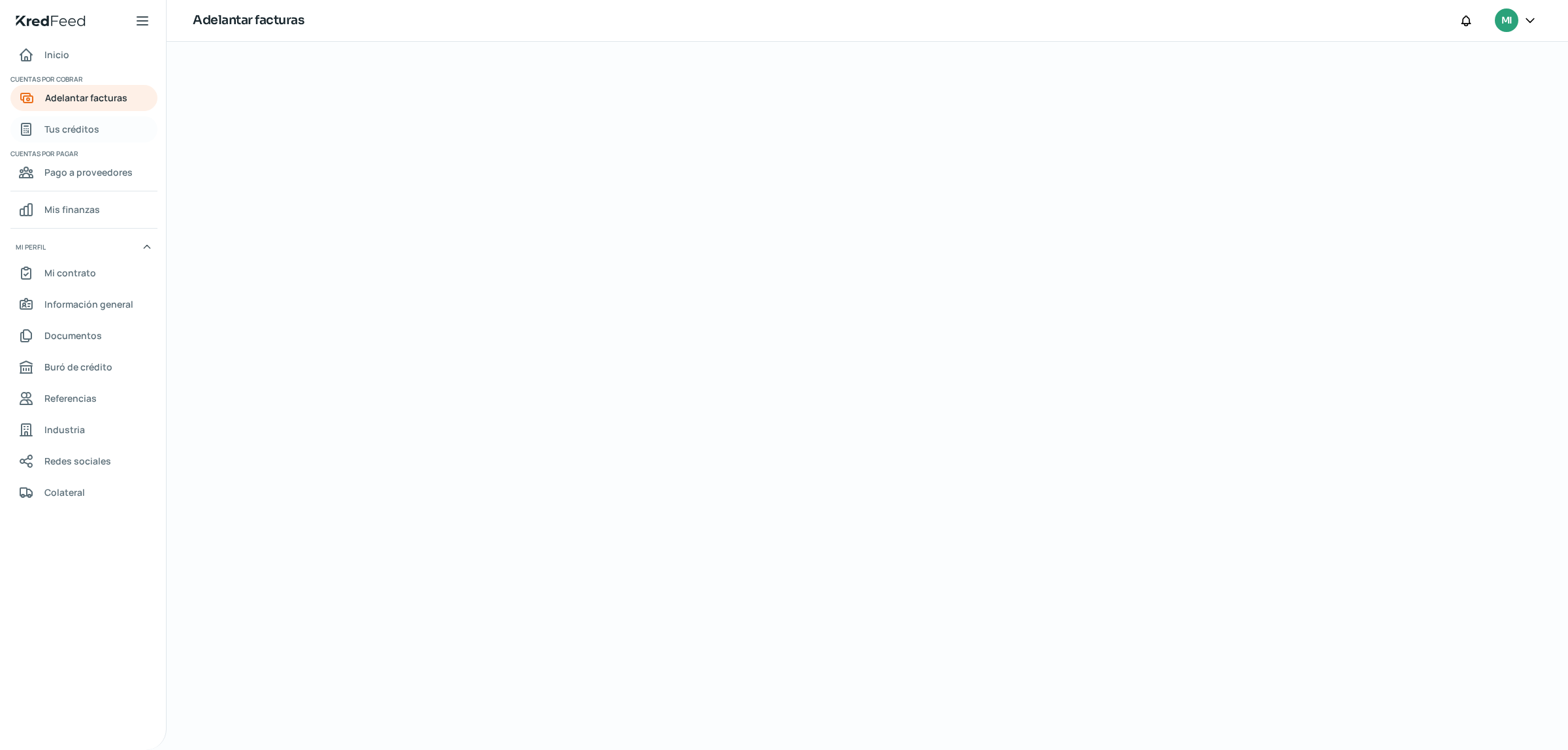
click at [62, 135] on span "Tus créditos" at bounding box center [71, 129] width 55 height 16
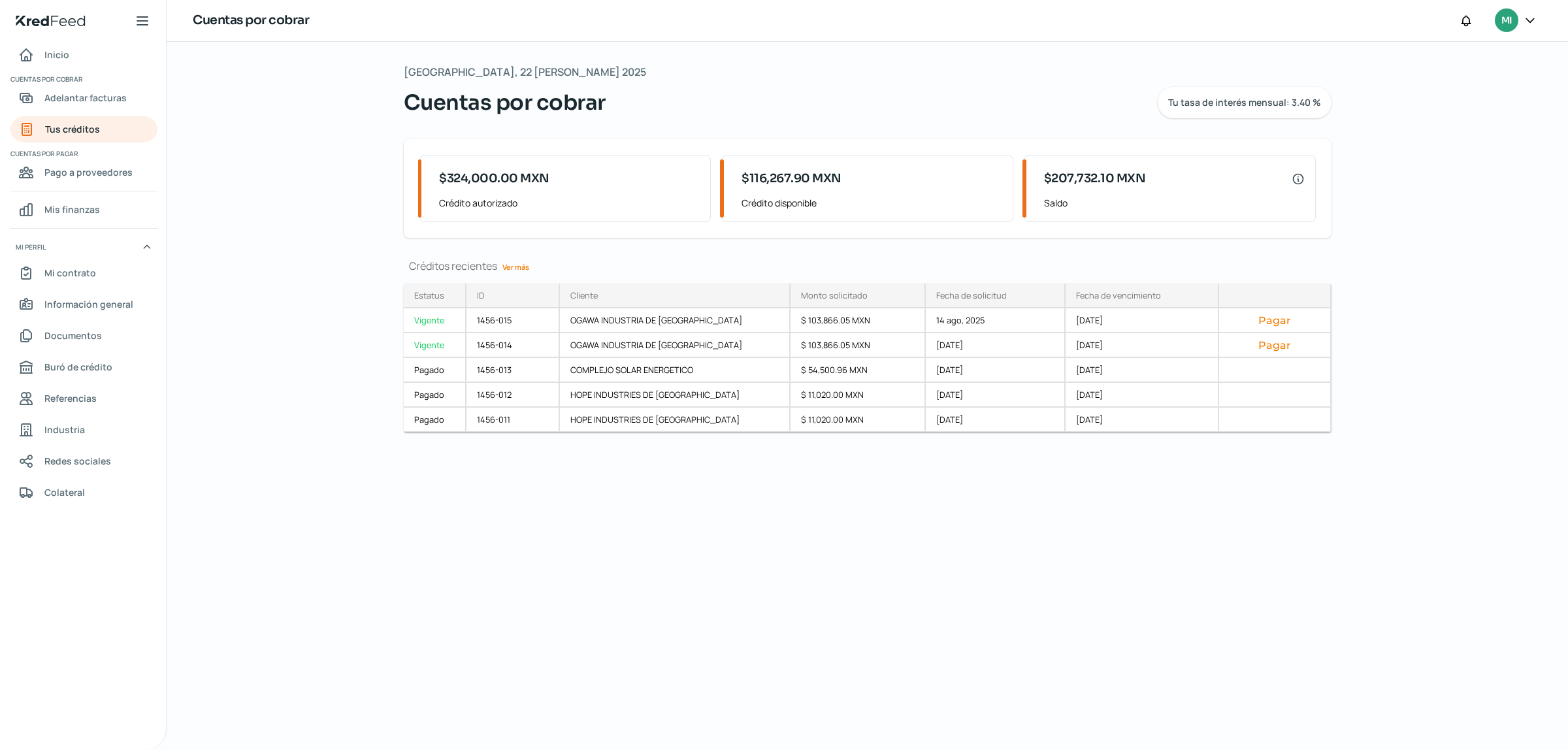
click at [506, 270] on link "Ver más" at bounding box center [515, 266] width 37 height 21
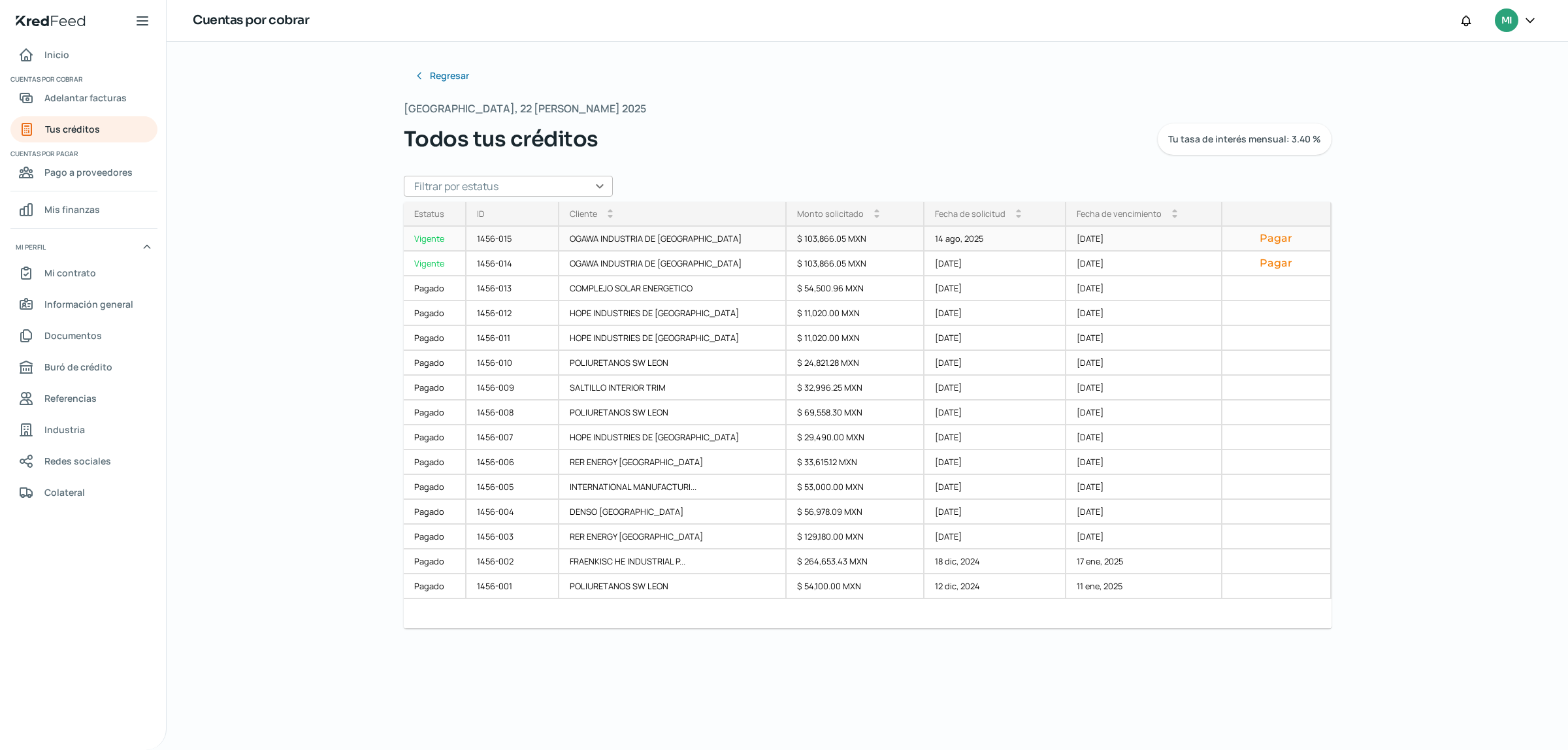
click at [820, 237] on div "$ 103,866.05 MXN" at bounding box center [856, 239] width 138 height 25
click at [1567, 161] on div "Regresar Viernes, 22 [PERSON_NAME] 2025 Todos tus créditos Tu tasa de interés m…" at bounding box center [867, 395] width 1402 height 708
drag, startPoint x: 505, startPoint y: 233, endPoint x: 513, endPoint y: 589, distance: 356.1
click at [0, 0] on div "1456-015 OGAWA INDUSTRIA DE [GEOGRAPHIC_DATA] $ 103,866.05 MXN 14 ago, 2025 [DA…" at bounding box center [0, 0] width 0 height 0
click at [520, 589] on div "1456-001" at bounding box center [513, 587] width 93 height 25
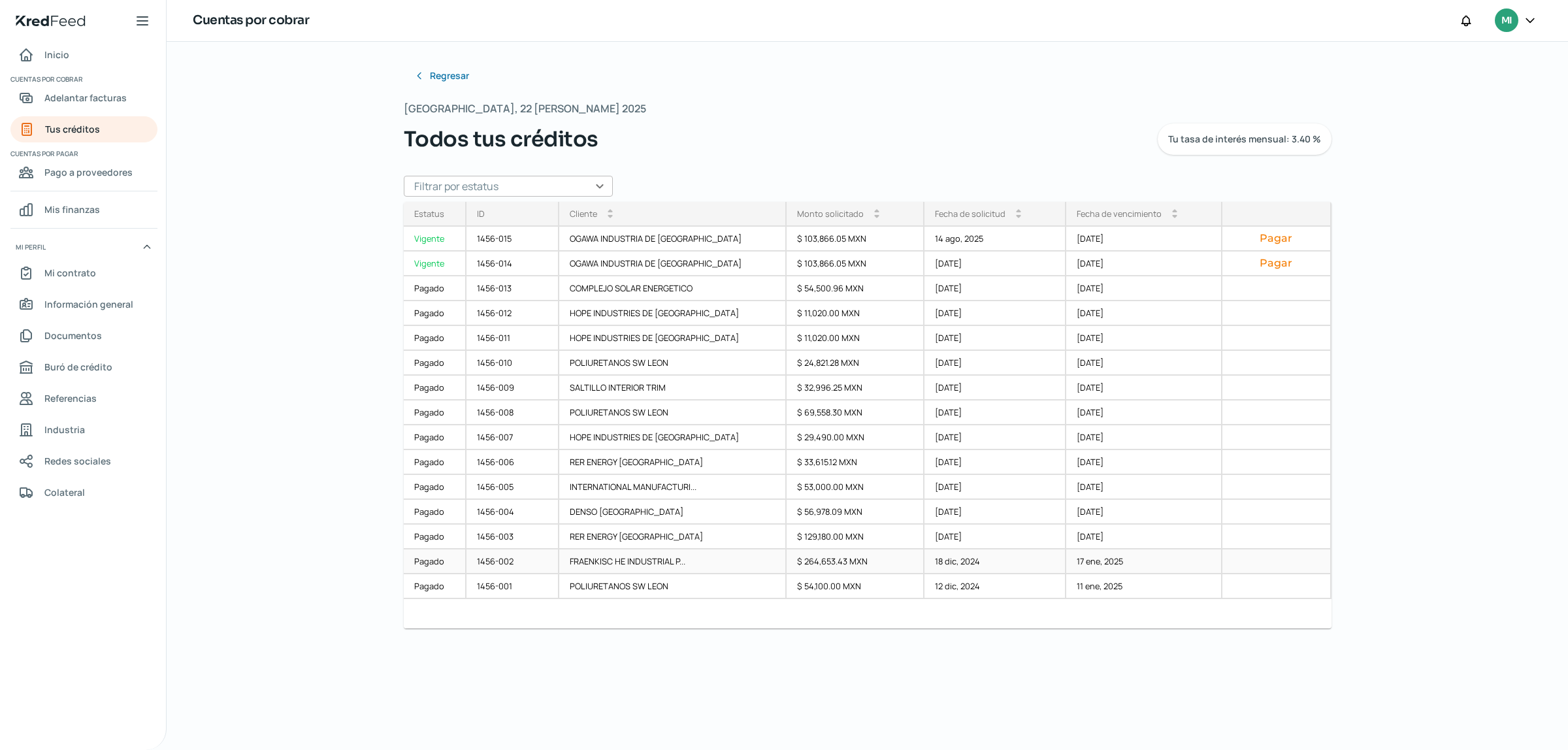
click at [546, 559] on div "1456-002" at bounding box center [513, 562] width 93 height 25
click at [487, 583] on div "1456-001" at bounding box center [513, 587] width 93 height 25
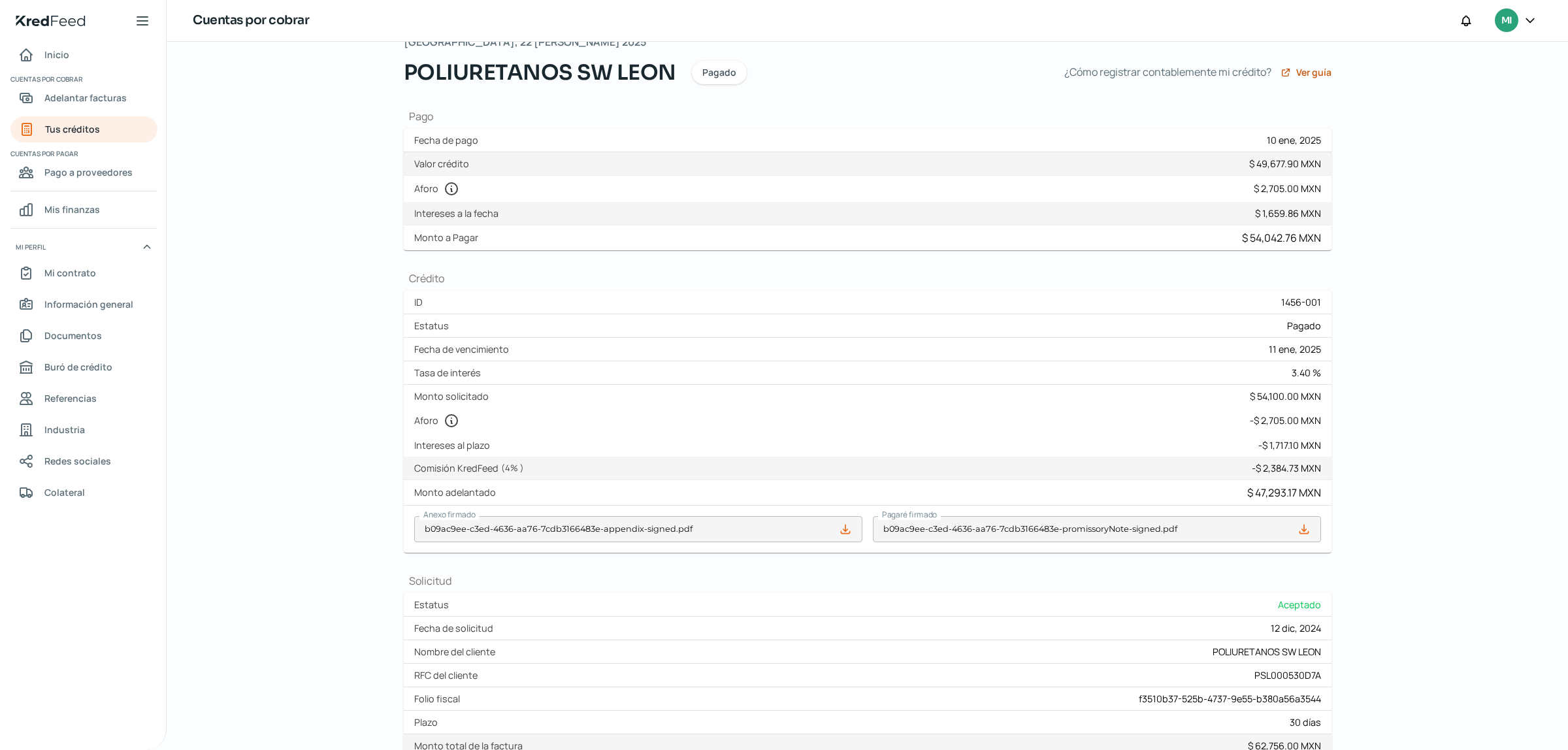
scroll to position [266, 0]
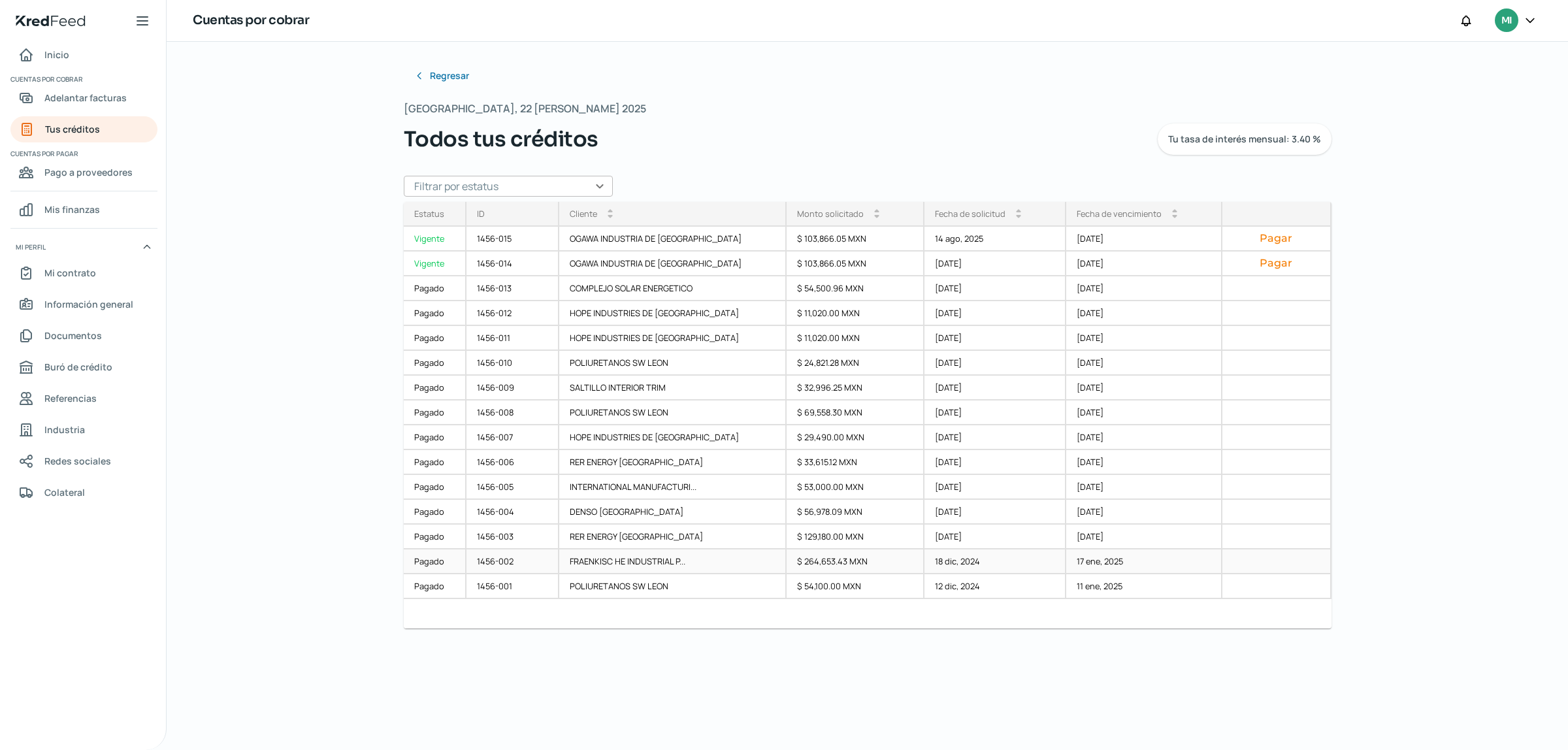
click at [596, 565] on div "FRAENKISC HE INDUSTRIAL P..." at bounding box center [673, 562] width 228 height 25
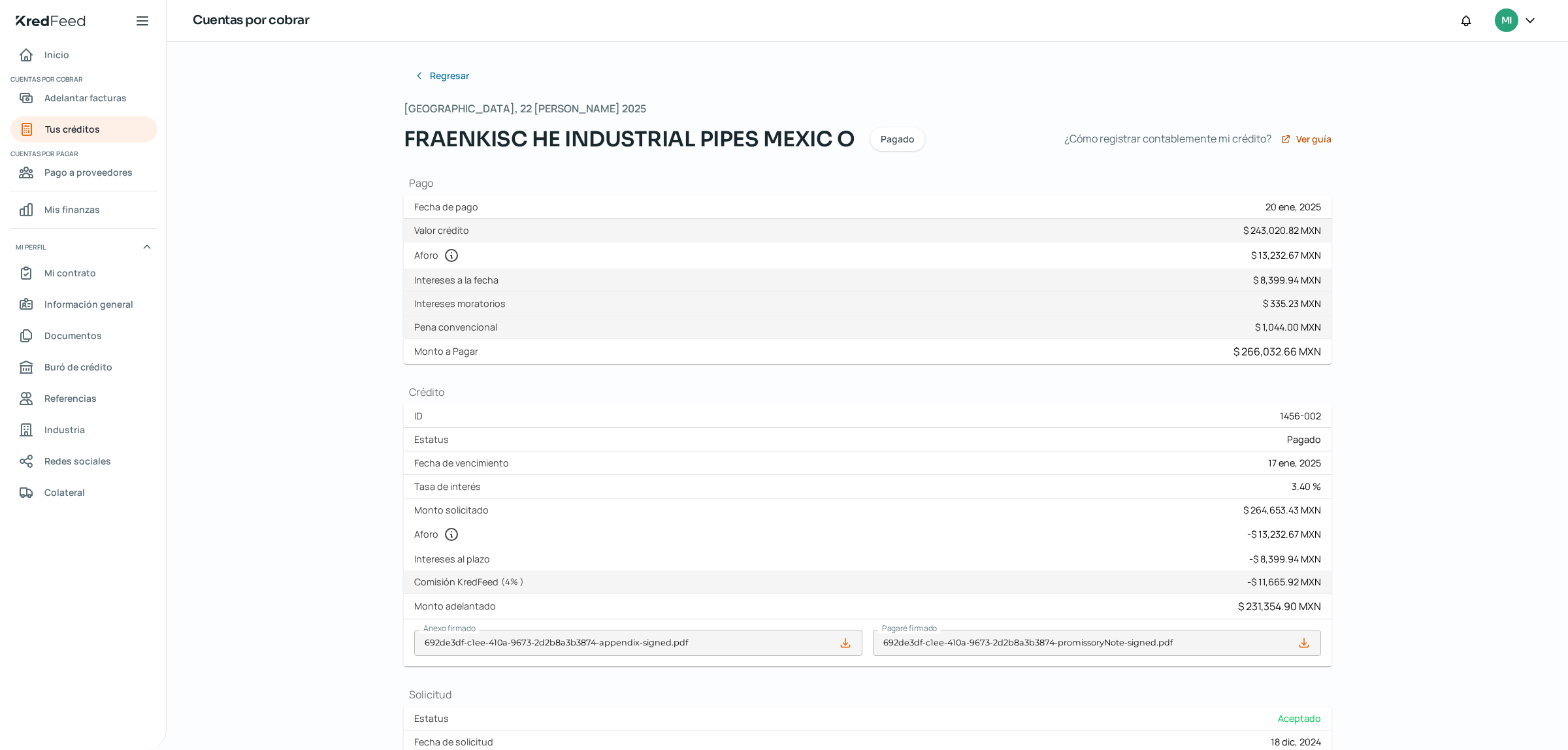
drag, startPoint x: 1567, startPoint y: 311, endPoint x: 1567, endPoint y: 379, distance: 68.0
click at [1567, 379] on div "Regresar Viernes, 22 [PERSON_NAME] 2025 FRAENKISC HE INDUSTRIAL PIPES MEXIC O P…" at bounding box center [867, 395] width 1402 height 708
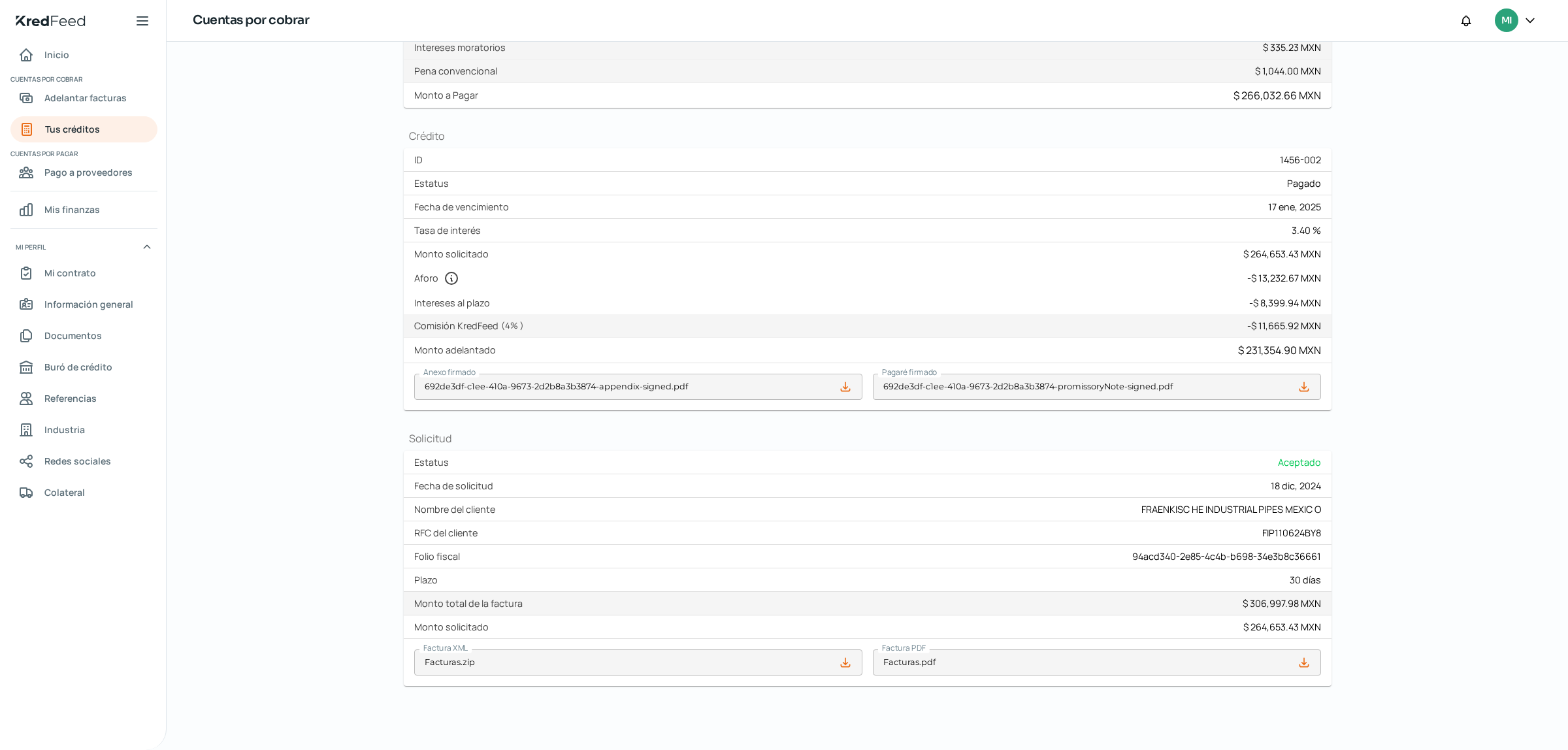
scroll to position [266, 0]
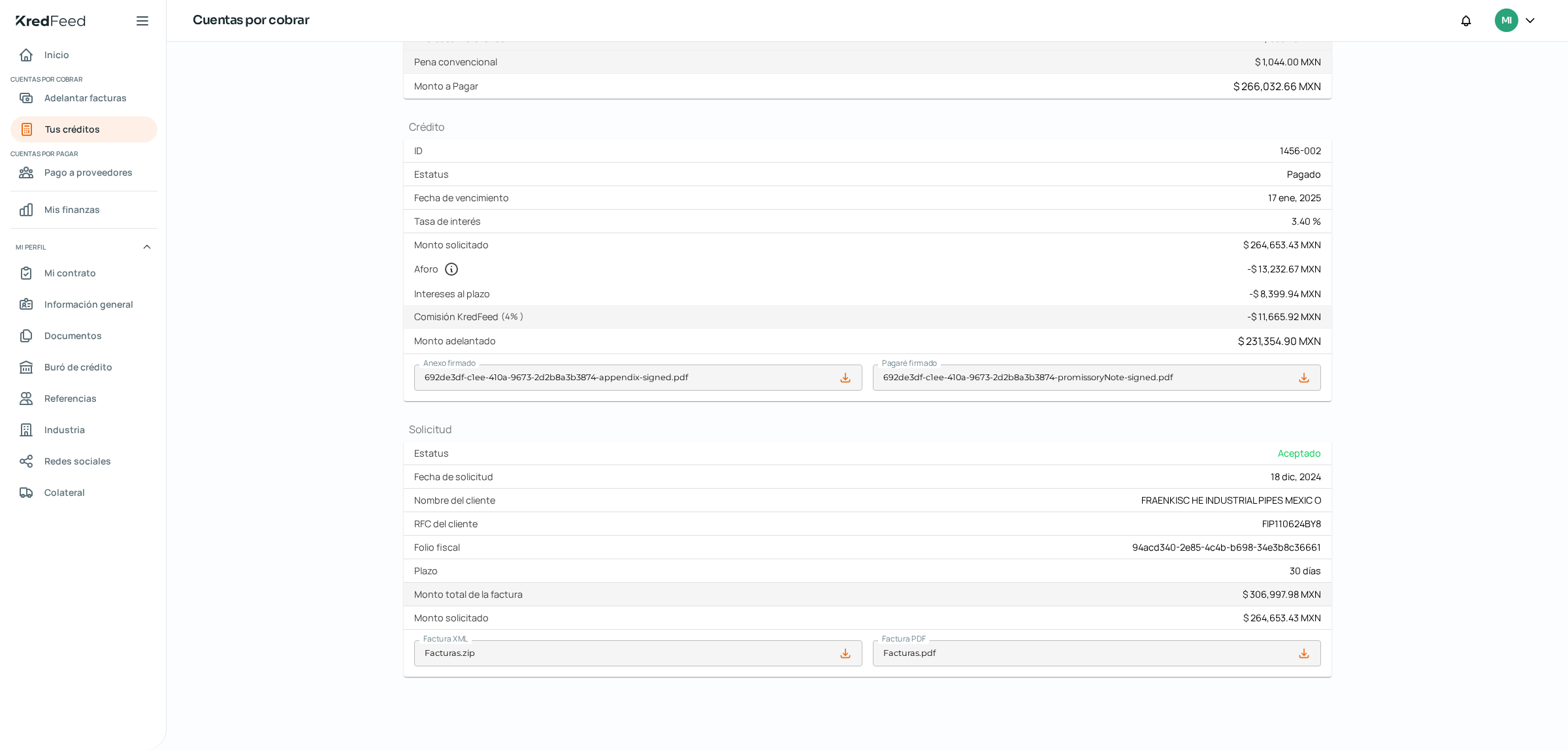
drag, startPoint x: 1250, startPoint y: 620, endPoint x: 1282, endPoint y: 624, distance: 32.2
click at [1282, 624] on div "Monto solicitado $ 264,653.43 MXN" at bounding box center [868, 618] width 928 height 23
click at [1255, 617] on div "$ 264,653.43 MXN" at bounding box center [1282, 618] width 77 height 13
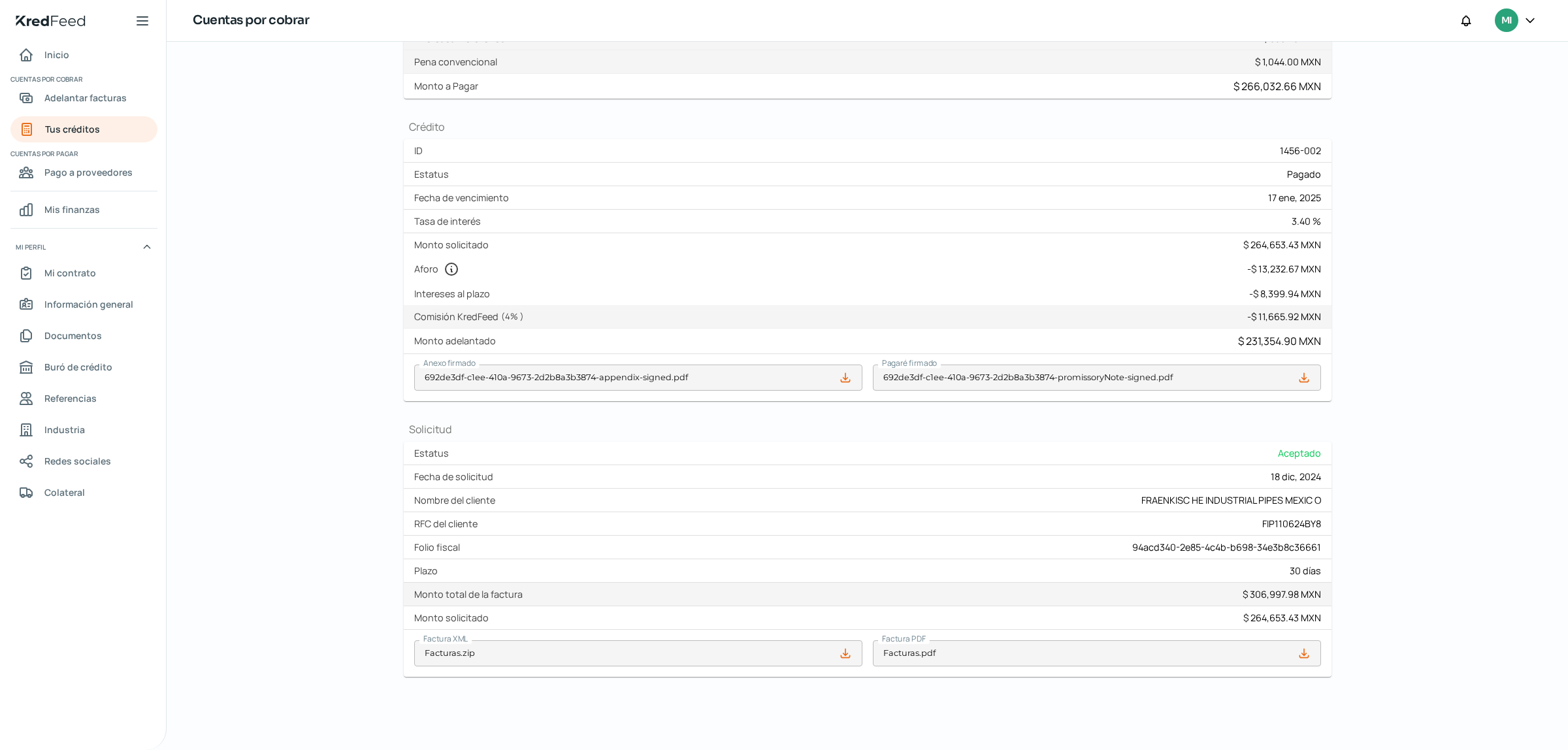
click at [1246, 617] on div "$ 264,653.43 MXN" at bounding box center [1282, 618] width 77 height 13
click at [1252, 617] on div "$ 264,653.43 MXN" at bounding box center [1282, 618] width 77 height 13
click at [1258, 620] on div "$ 264,653.43 MXN" at bounding box center [1282, 618] width 77 height 13
drag, startPoint x: 1258, startPoint y: 620, endPoint x: 1242, endPoint y: 680, distance: 62.1
click at [1215, 707] on div "Regresar Viernes, 22 [PERSON_NAME] 2025 FRAENKISC HE INDUSTRIAL PIPES MEXIC O P…" at bounding box center [868, 263] width 928 height 932
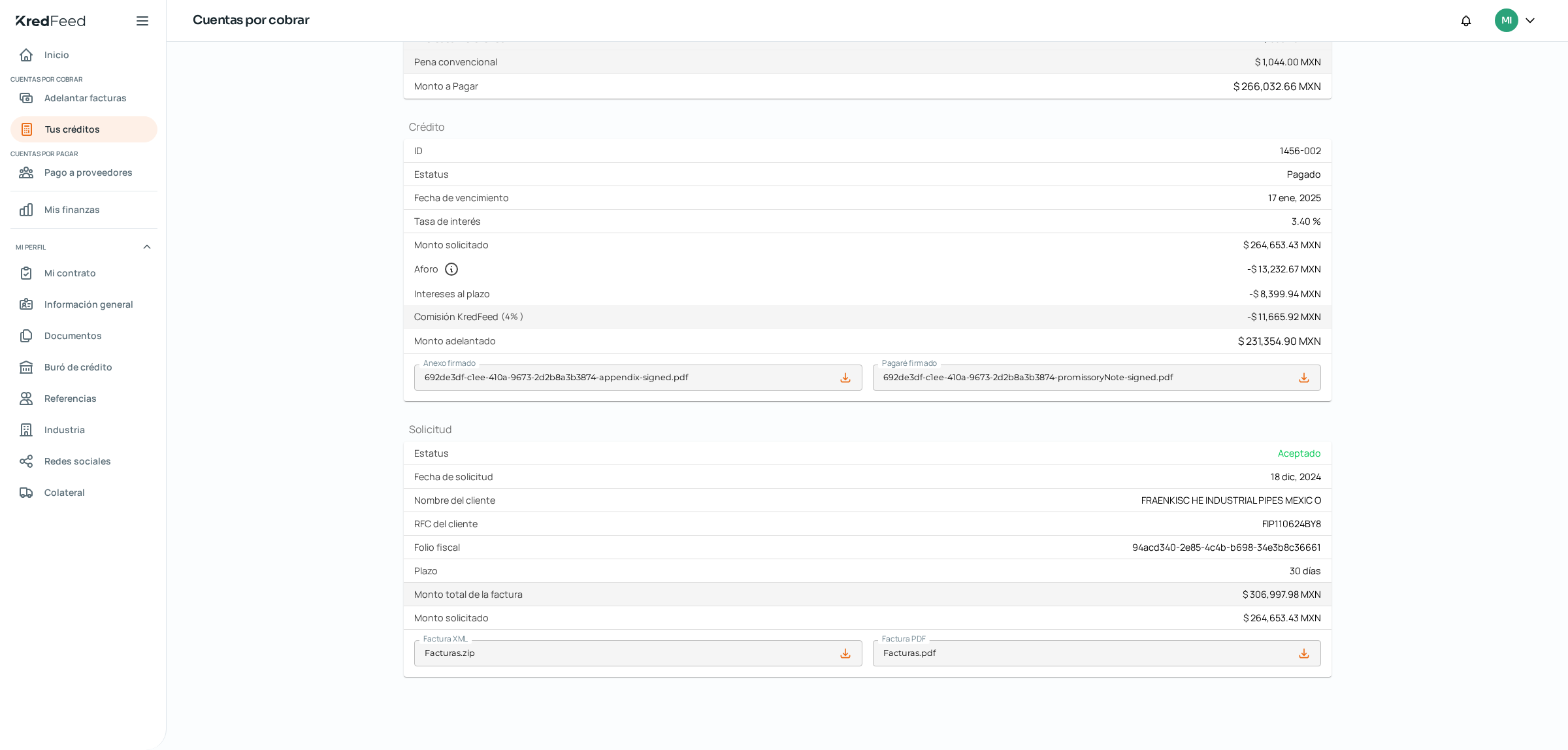
drag, startPoint x: 1252, startPoint y: 615, endPoint x: 1305, endPoint y: 618, distance: 53.1
click at [1305, 621] on div "$ 264,653.43 MXN" at bounding box center [1282, 618] width 77 height 13
click at [1305, 618] on div "$ 264,653.43 MXN" at bounding box center [1282, 618] width 77 height 13
click at [1259, 269] on div "- $ 13,232.67 MXN" at bounding box center [1285, 269] width 74 height 13
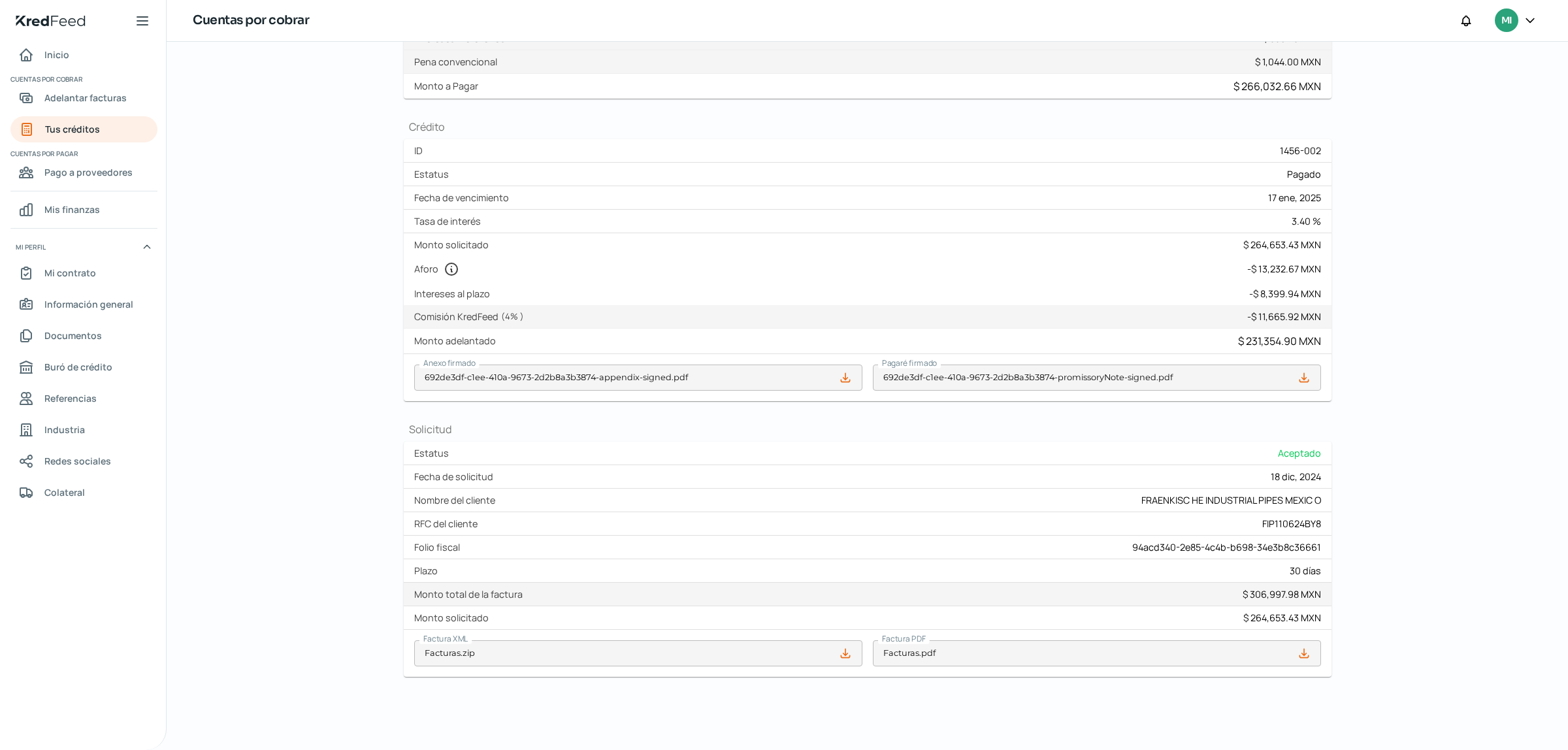
drag, startPoint x: 1260, startPoint y: 317, endPoint x: 1298, endPoint y: 317, distance: 38.0
click at [1298, 317] on div "- $ 11,665.92 MXN" at bounding box center [1285, 317] width 74 height 13
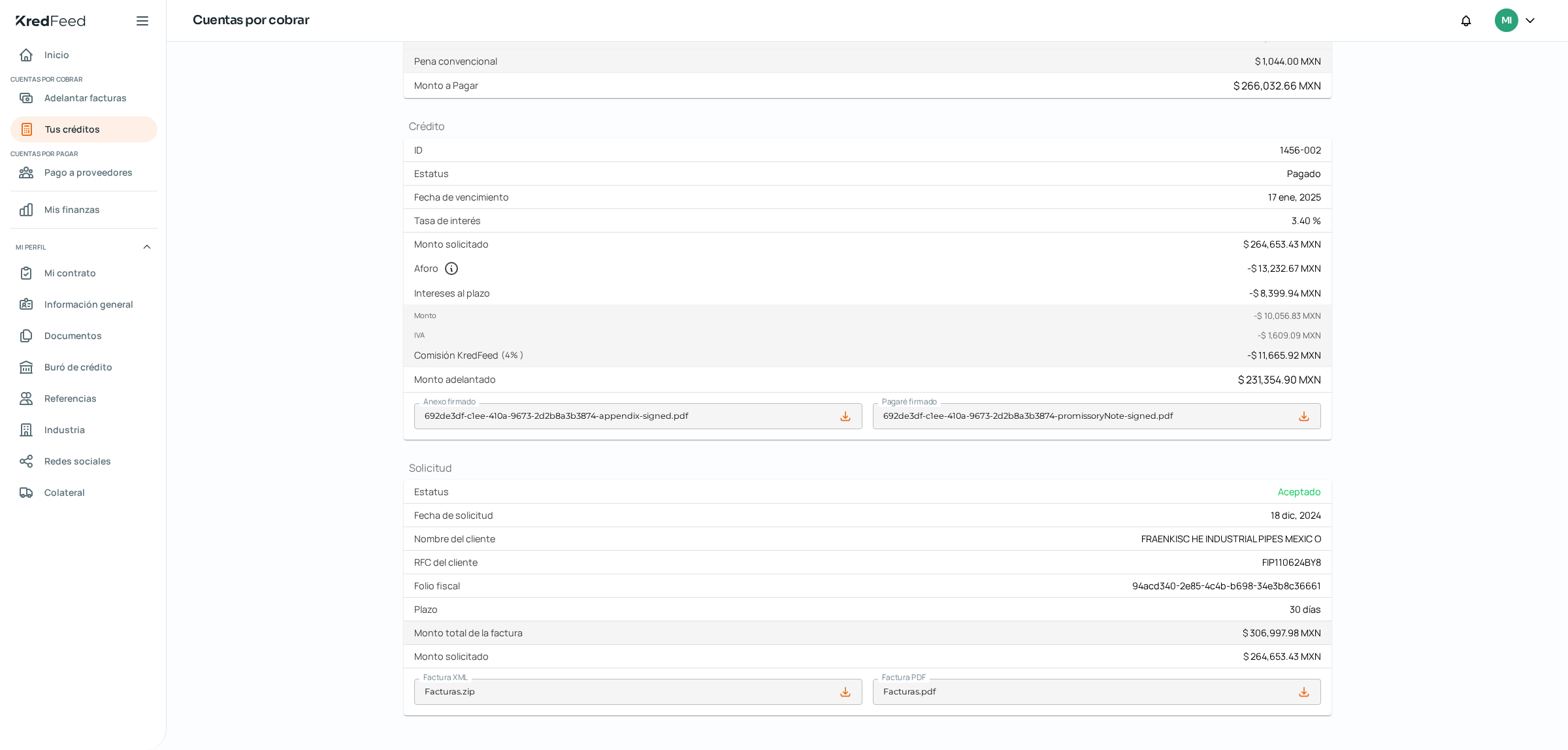
click at [1243, 380] on div "$ 231,354.90 MXN" at bounding box center [1280, 379] width 83 height 14
click at [1245, 380] on div "$ 231,354.90 MXN" at bounding box center [1280, 379] width 83 height 14
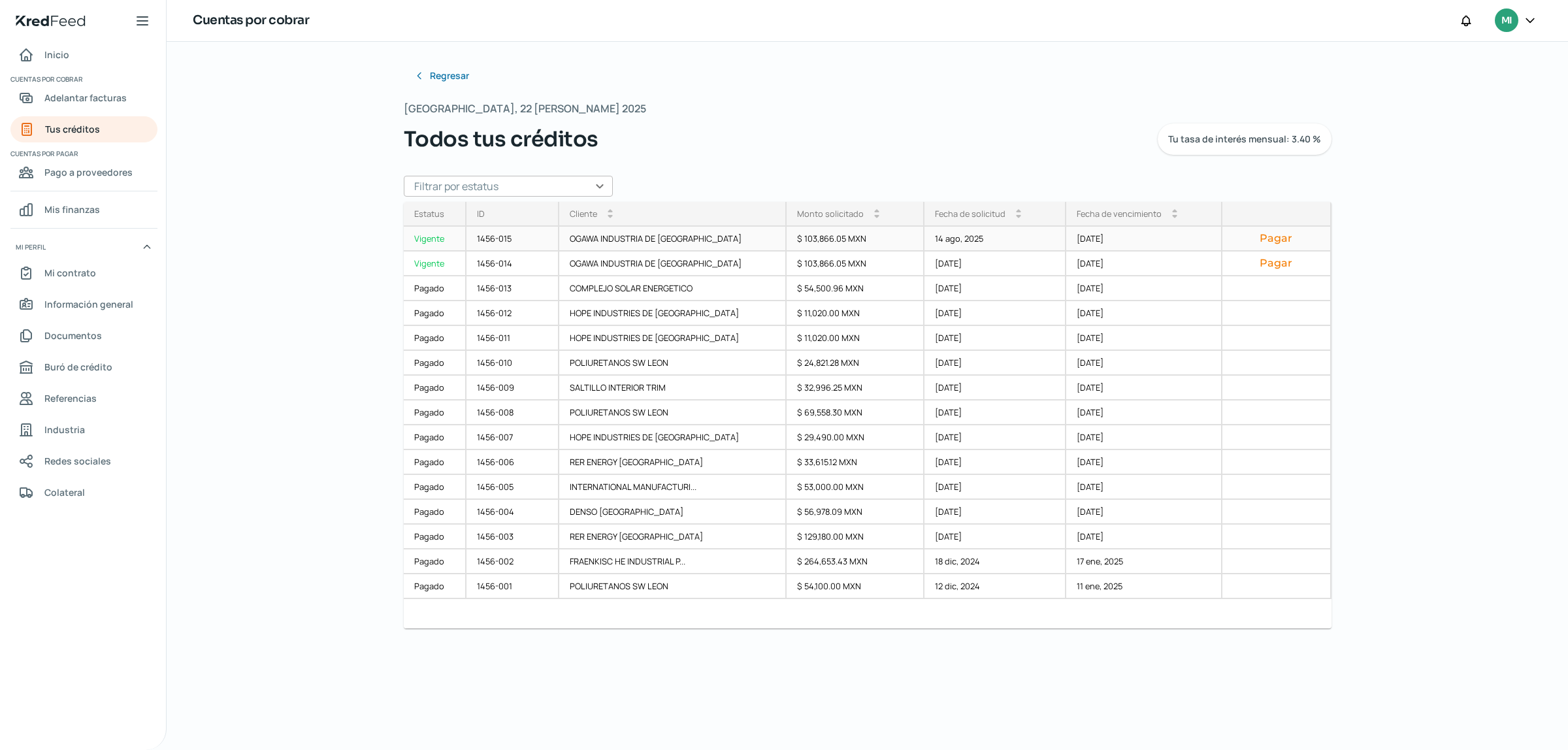
click at [520, 240] on div "1456-015" at bounding box center [513, 239] width 93 height 25
click at [511, 586] on div "1456-001" at bounding box center [513, 587] width 93 height 25
click at [498, 559] on div "1456-002" at bounding box center [513, 562] width 93 height 25
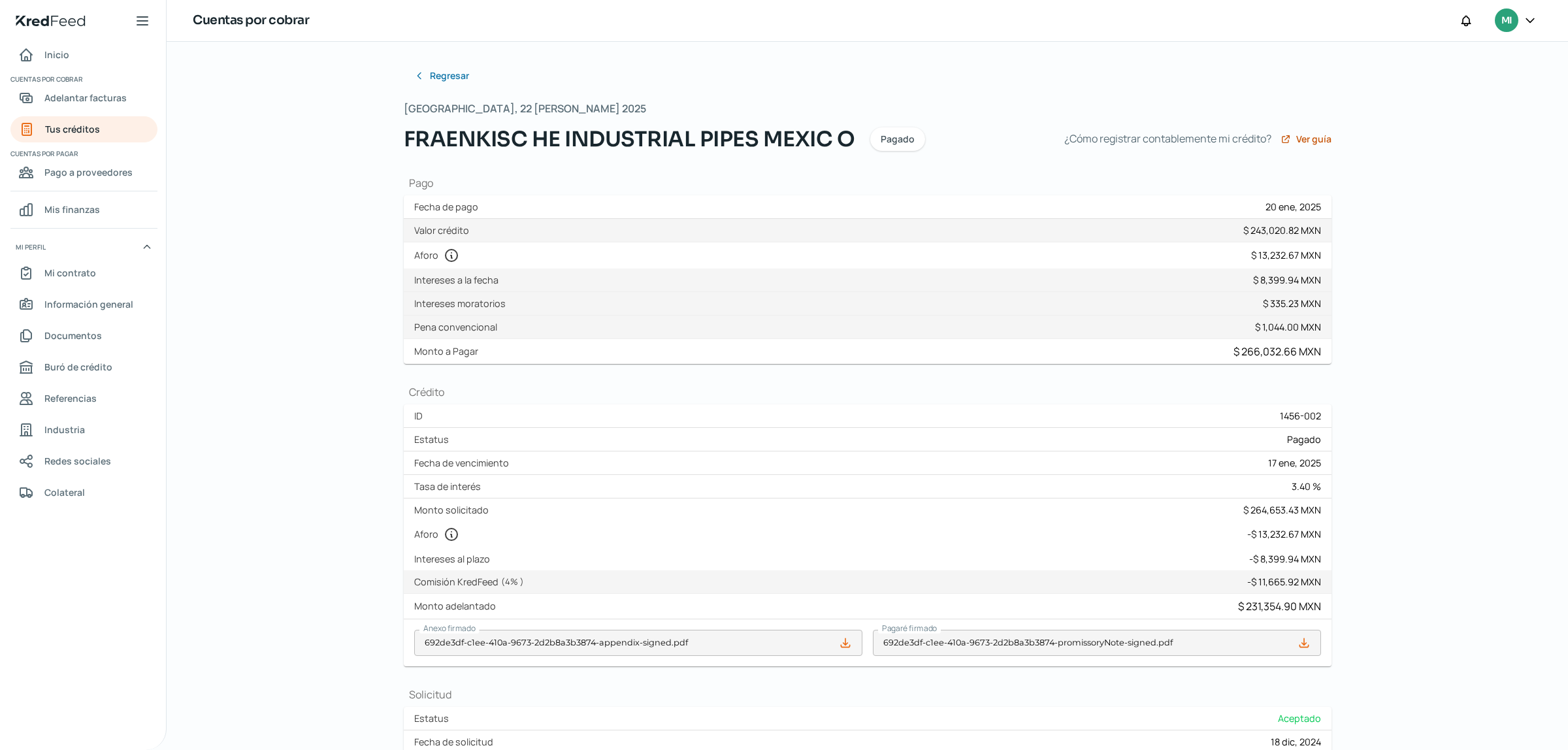
click at [1454, 302] on div "Regresar Viernes, 22 [PERSON_NAME] 2025 FRAENKISC HE INDUSTRIAL PIPES MEXIC O P…" at bounding box center [867, 395] width 1402 height 708
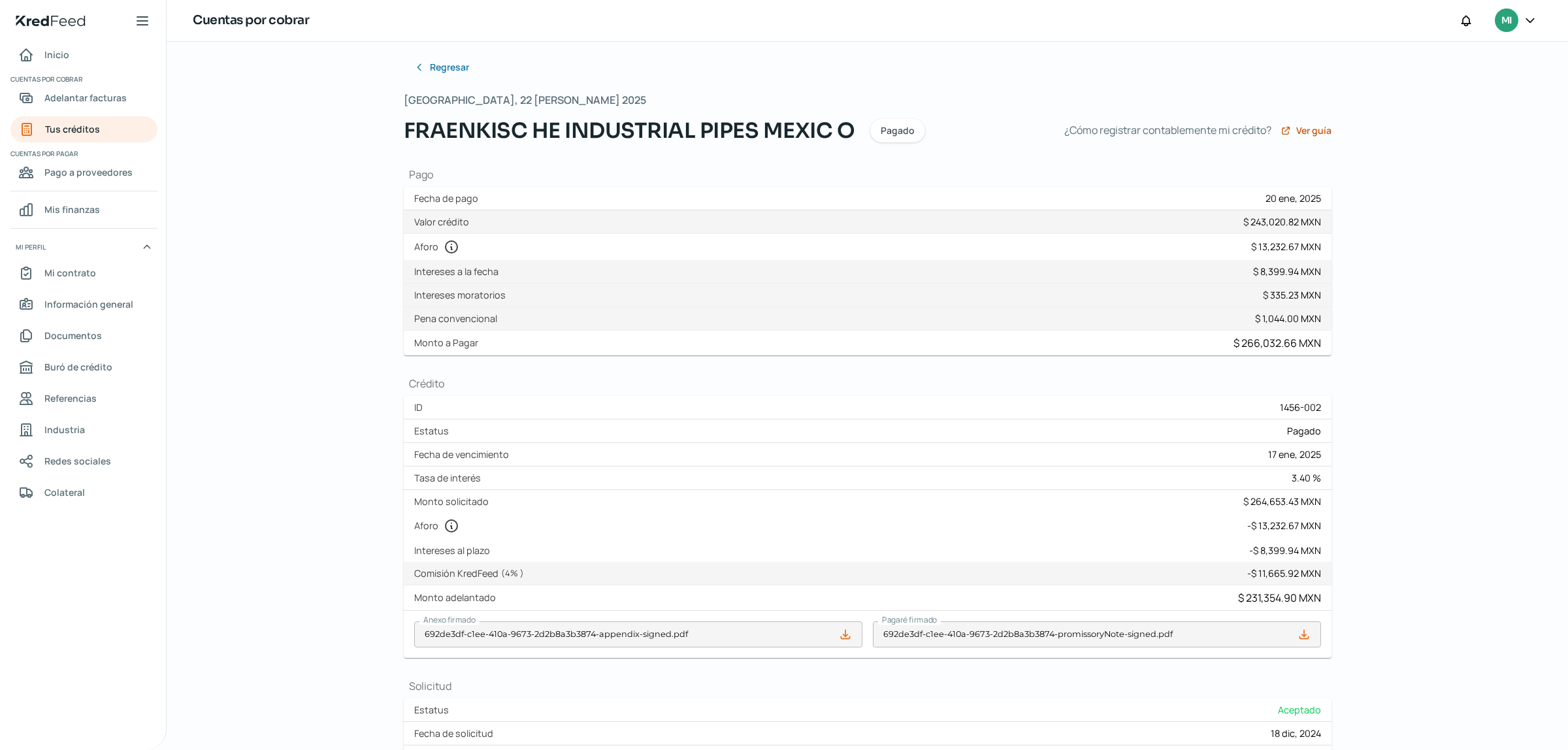
scroll to position [10, 0]
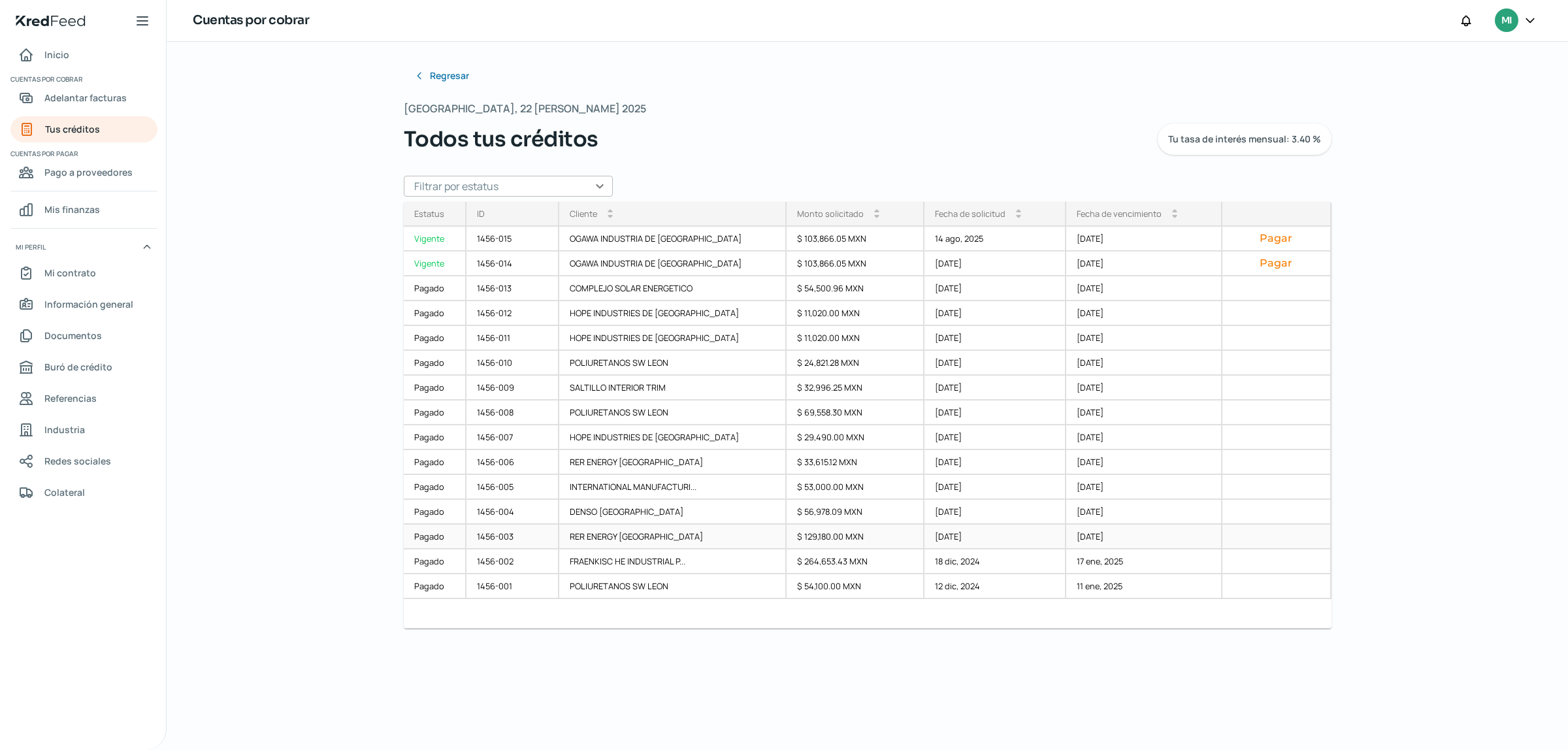
click at [488, 532] on div "1456-003" at bounding box center [513, 537] width 93 height 25
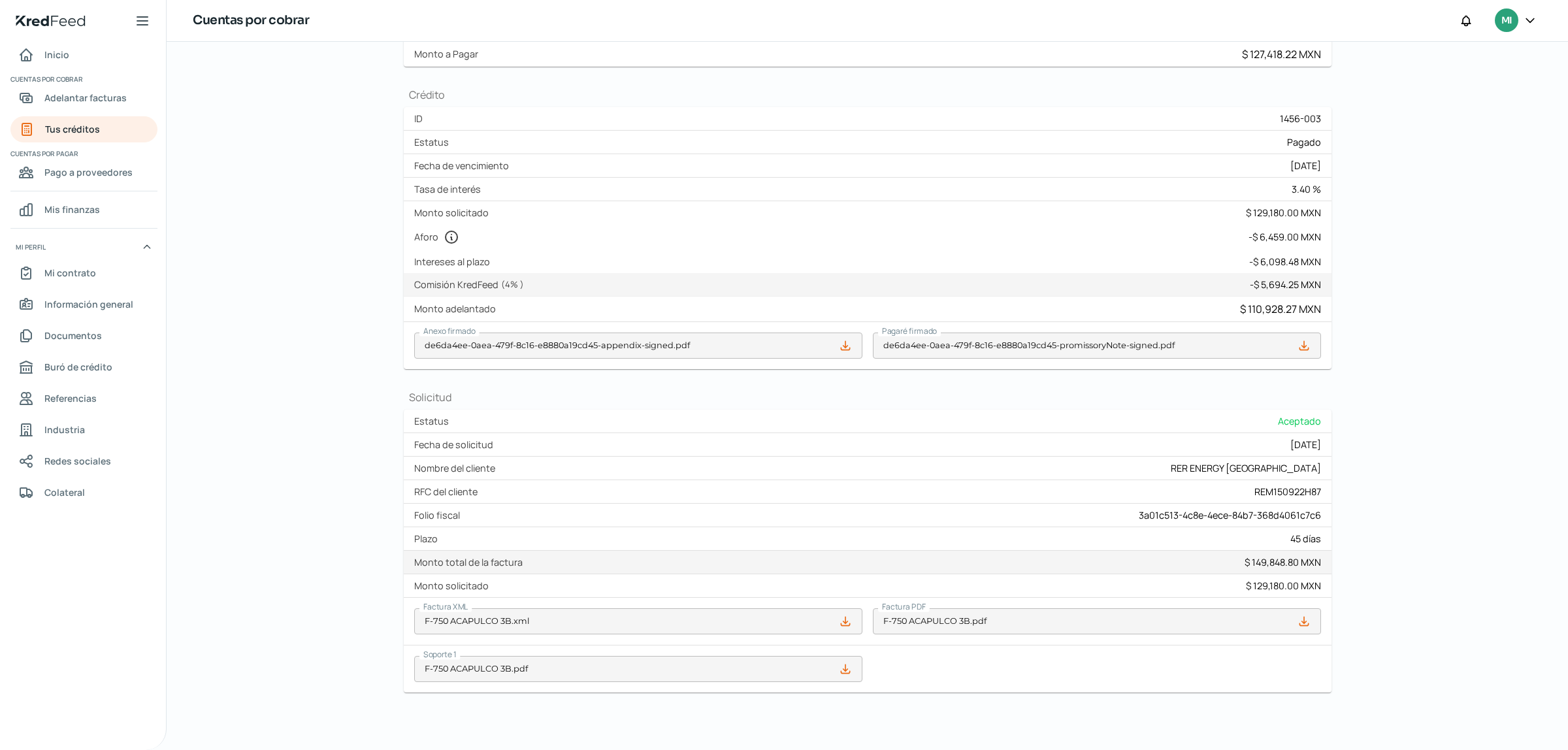
scroll to position [266, 0]
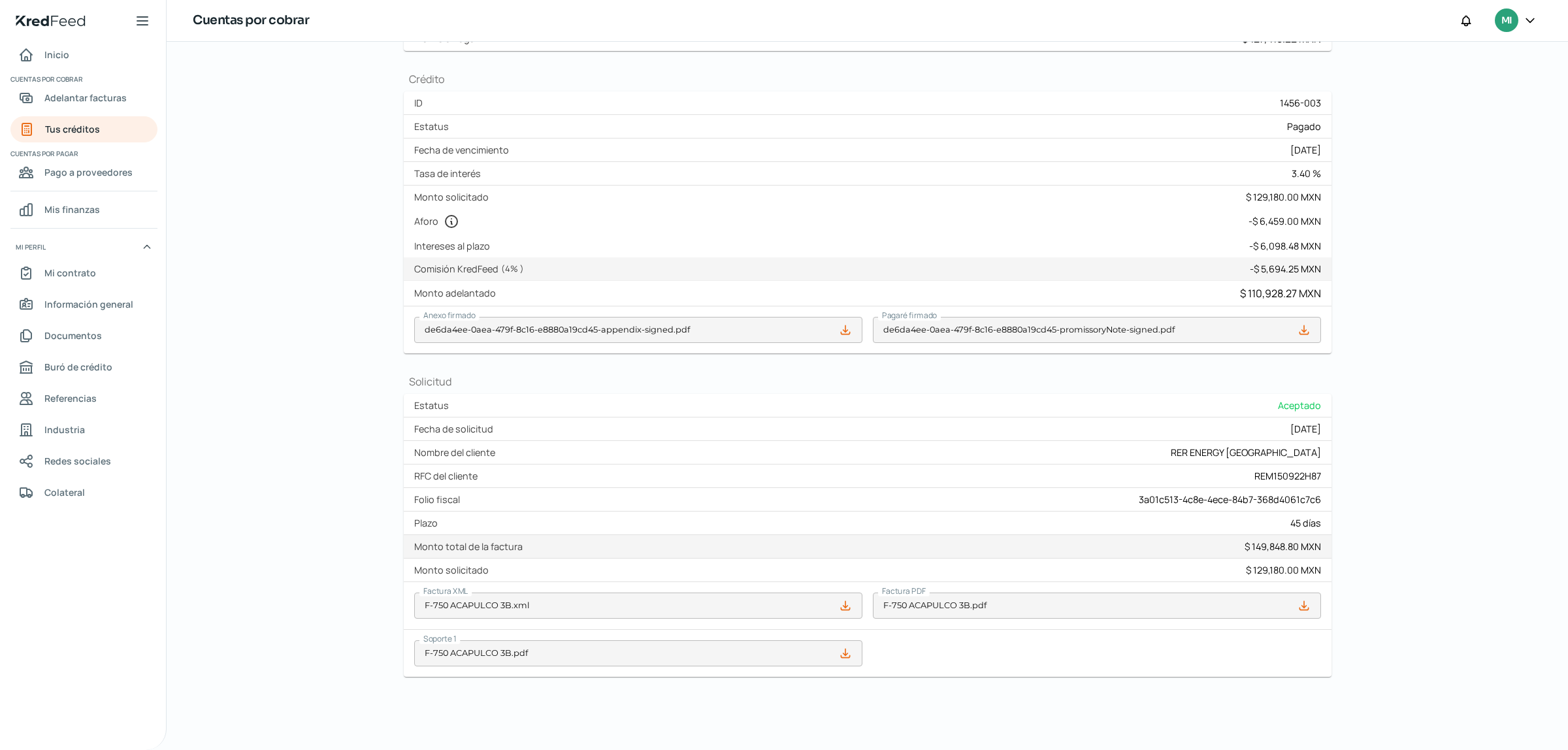
click at [1262, 574] on div "$ 129,180.00 MXN" at bounding box center [1284, 570] width 76 height 13
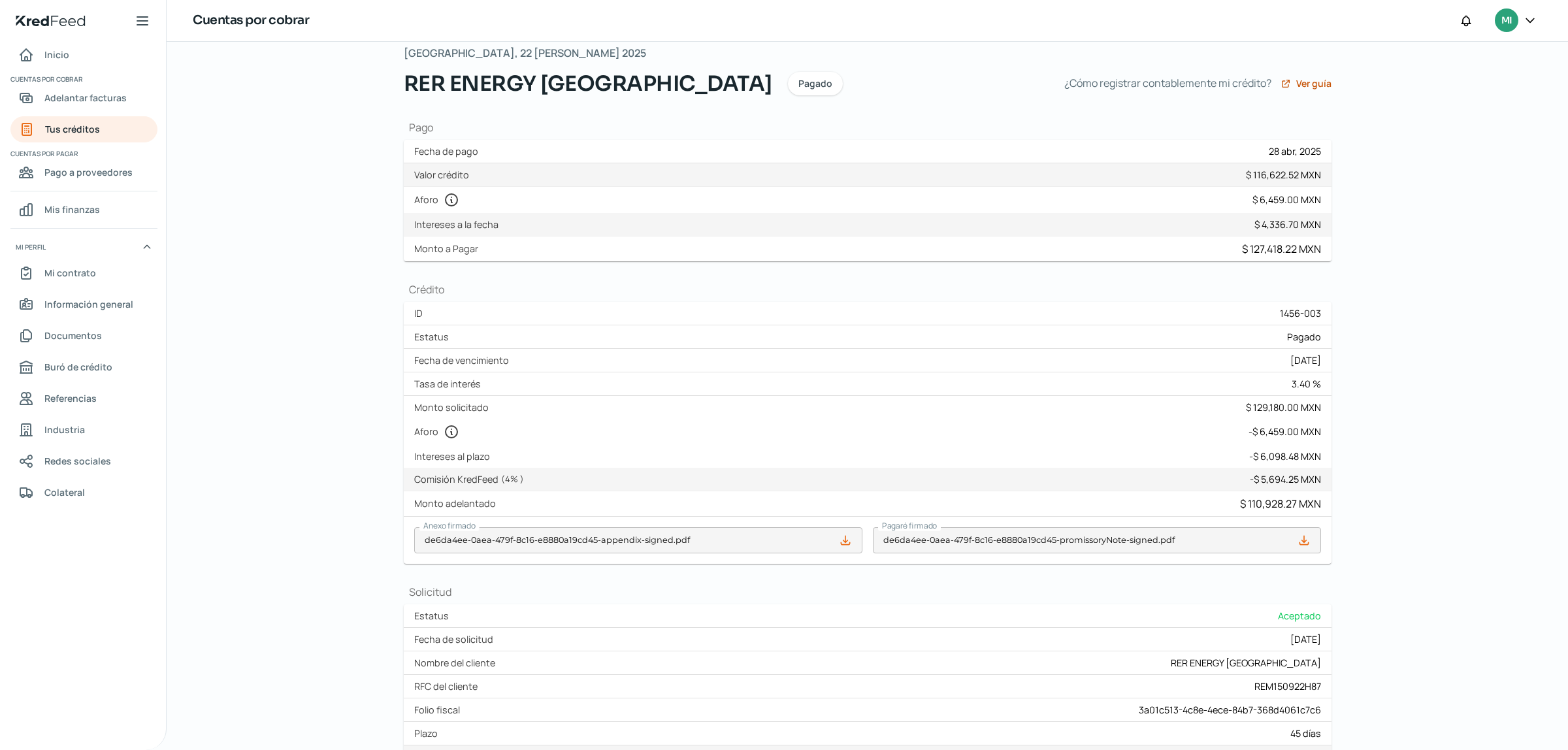
scroll to position [48, 0]
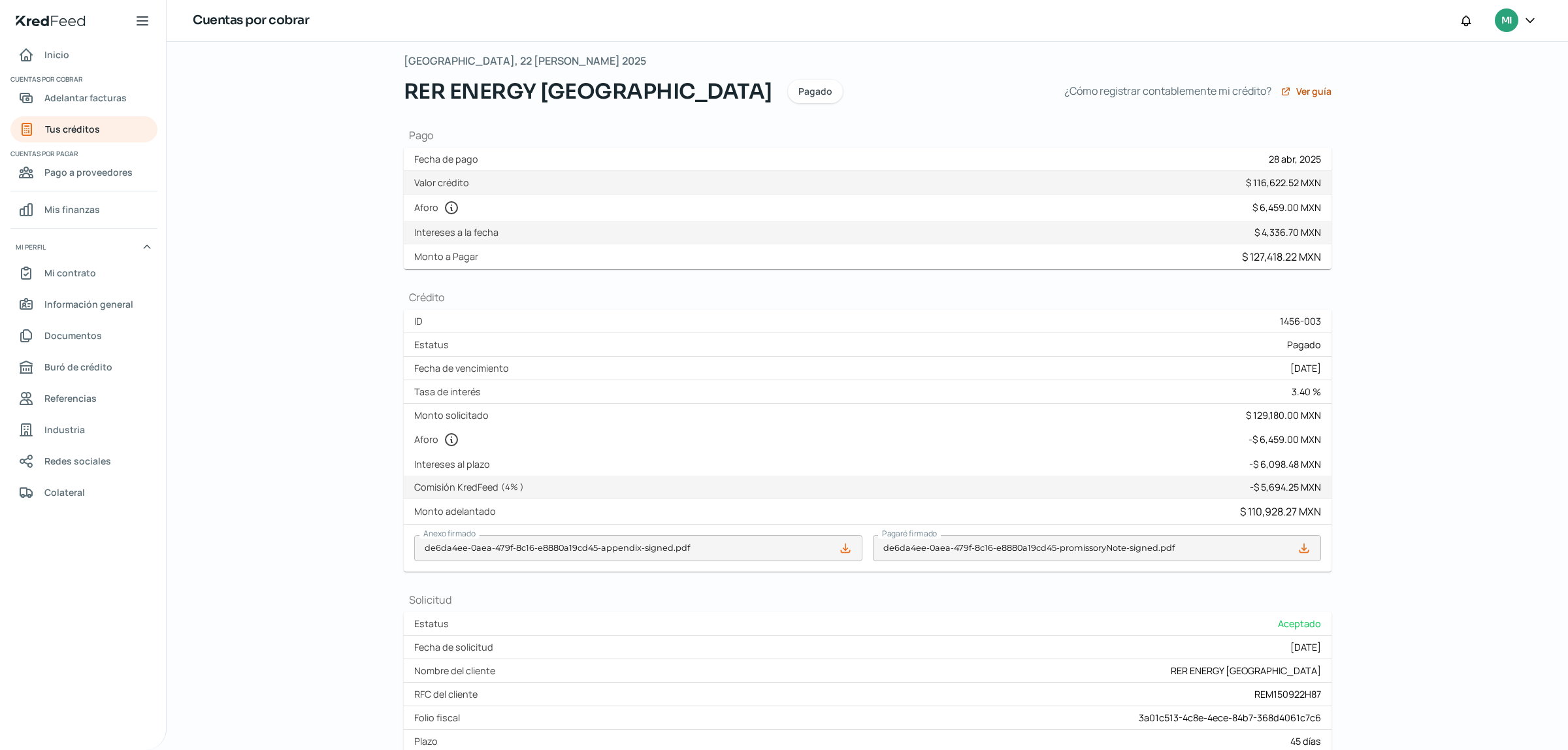
click at [1260, 227] on div "$ 4,336.70 MXN" at bounding box center [1288, 232] width 67 height 13
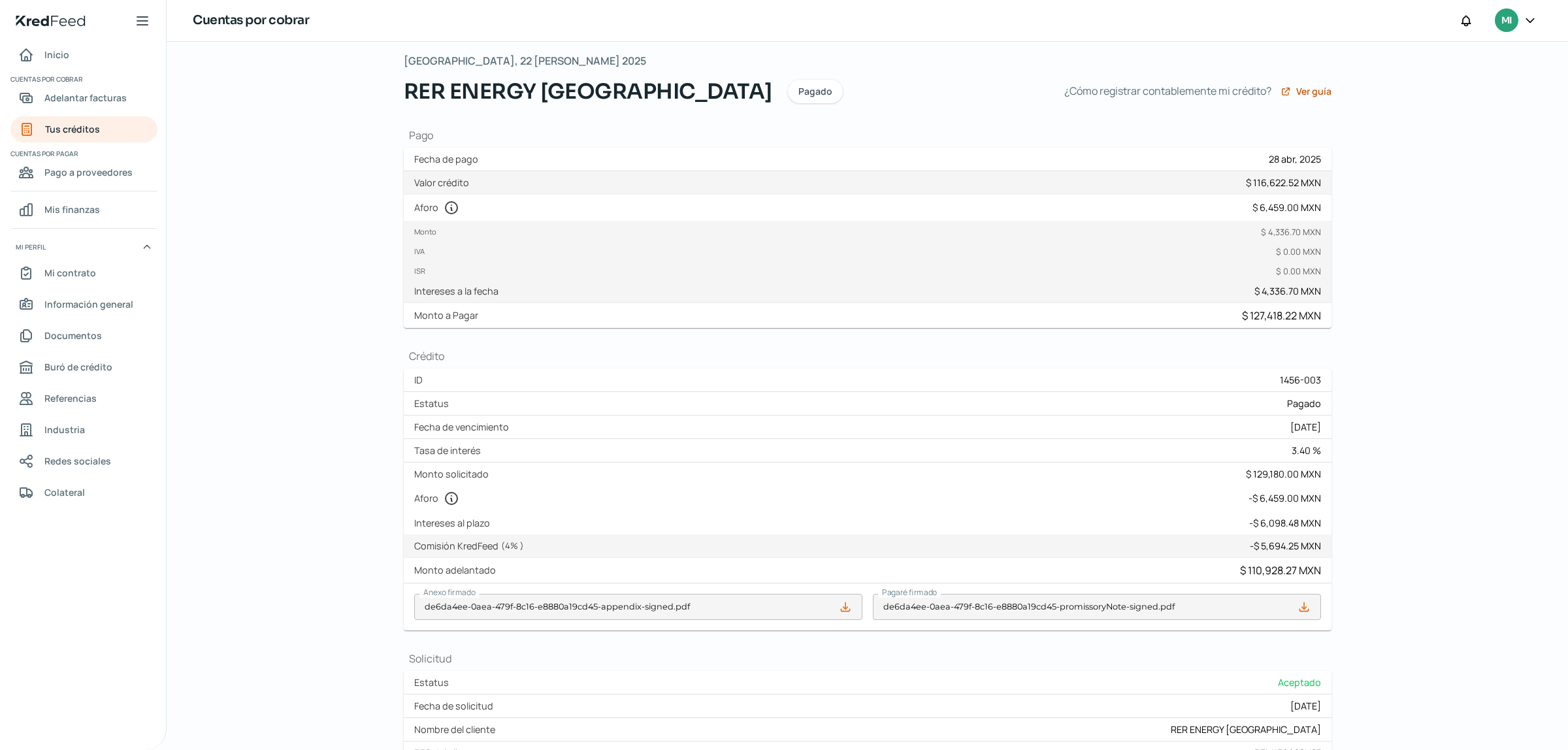
drag, startPoint x: 1263, startPoint y: 236, endPoint x: 1281, endPoint y: 236, distance: 18.0
click at [1281, 236] on div "$ 4,336.70 MXN" at bounding box center [1291, 231] width 60 height 12
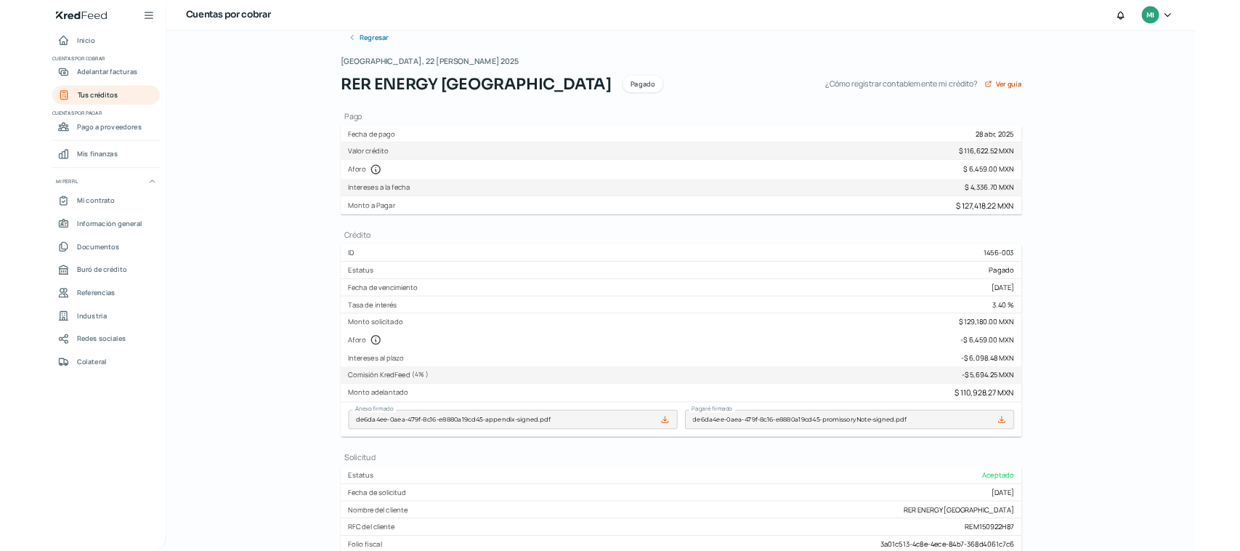
scroll to position [31, 0]
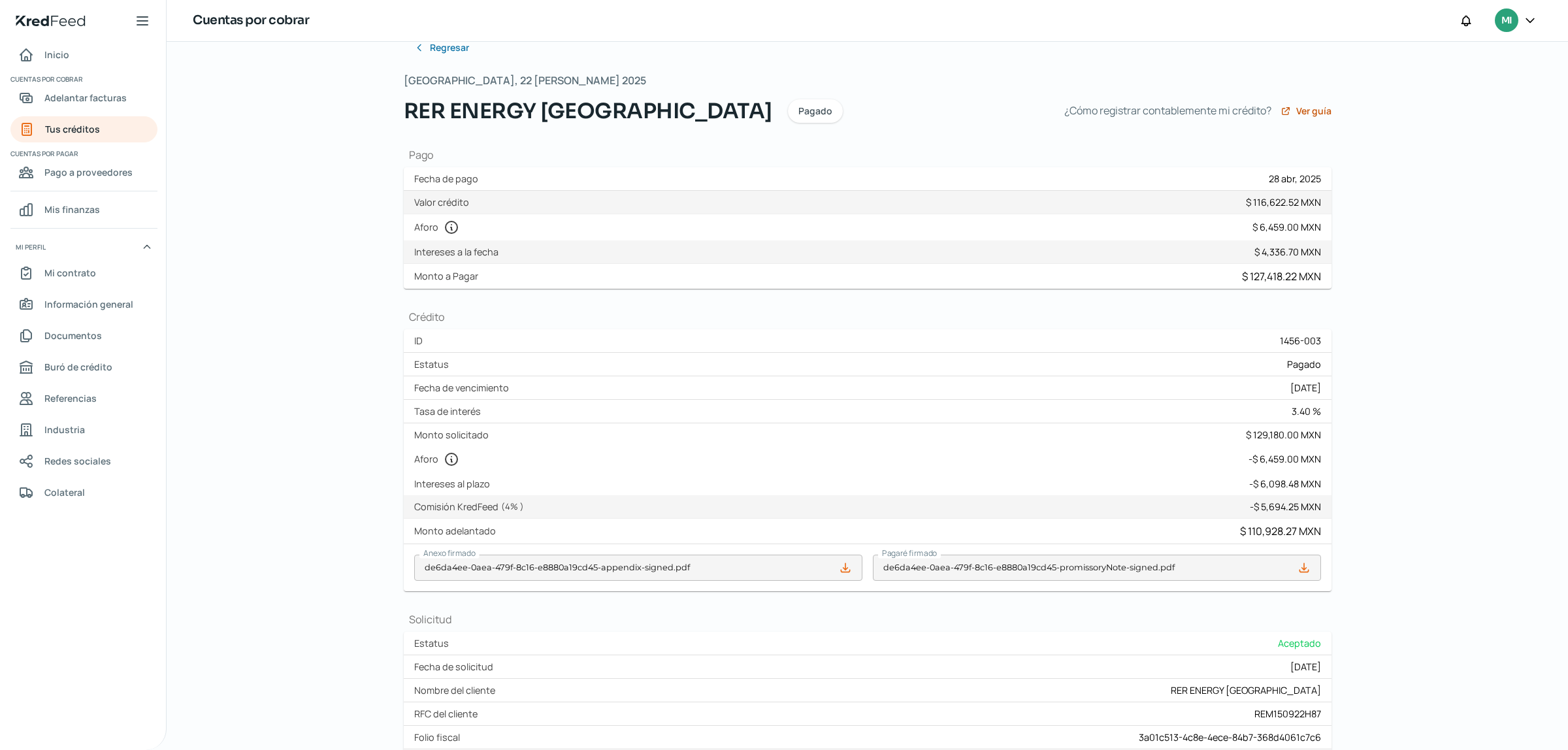
click at [1282, 203] on div "$ 116,622.52 MXN" at bounding box center [1284, 202] width 76 height 13
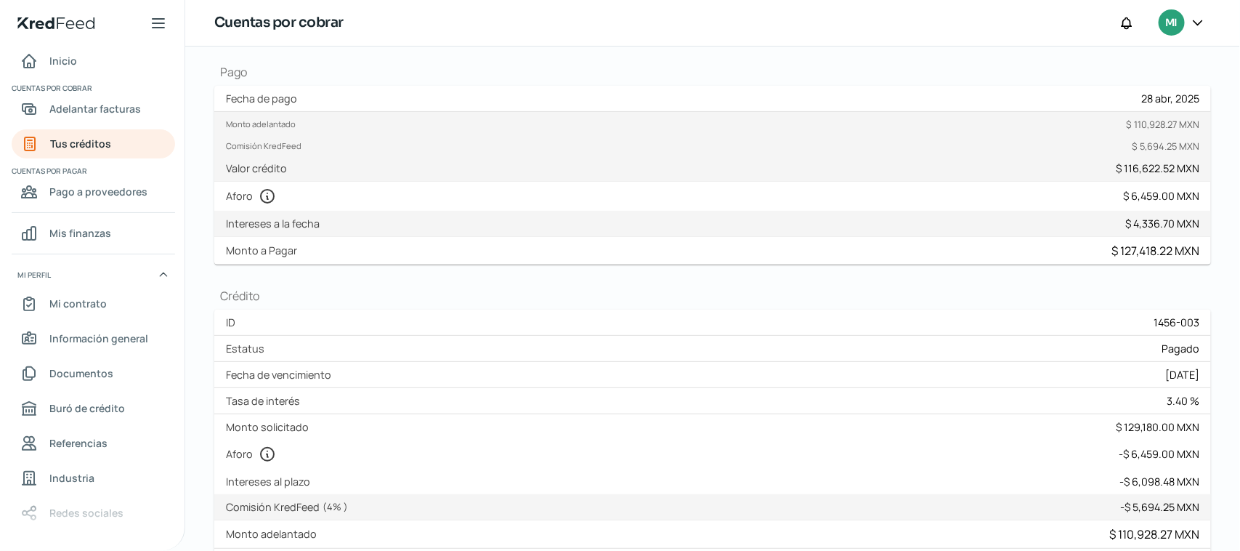
scroll to position [124, 0]
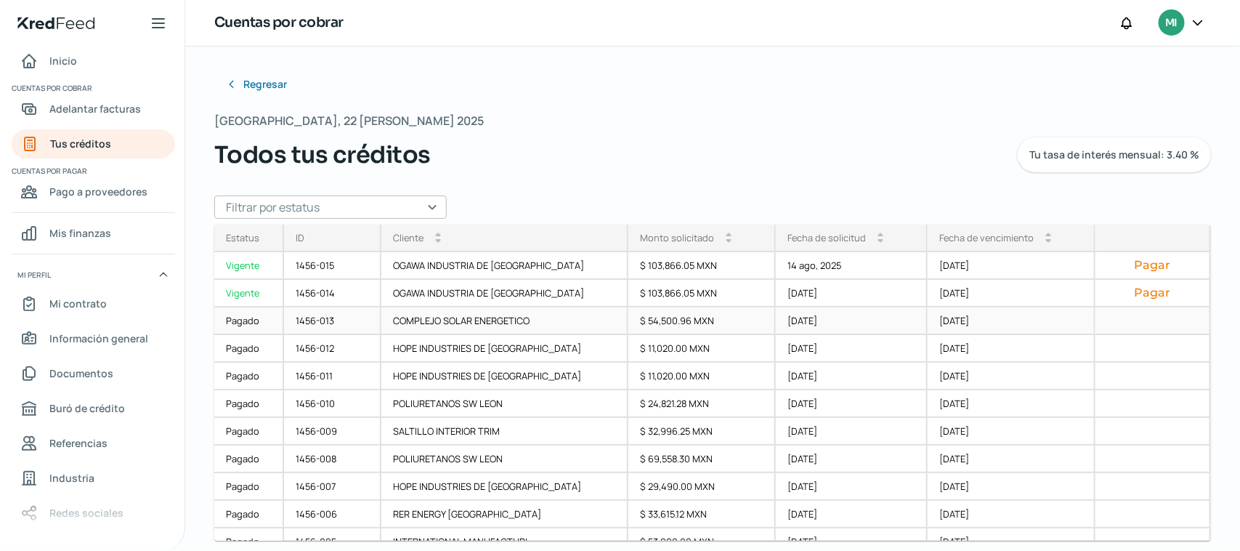
drag, startPoint x: 1196, startPoint y: 296, endPoint x: 1192, endPoint y: 315, distance: 18.7
click at [0, 0] on div "1456-015 OGAWA INDUSTRIA DE [GEOGRAPHIC_DATA] $ 103,866.05 MXN 14 ago, 2025 [DA…" at bounding box center [0, 0] width 0 height 0
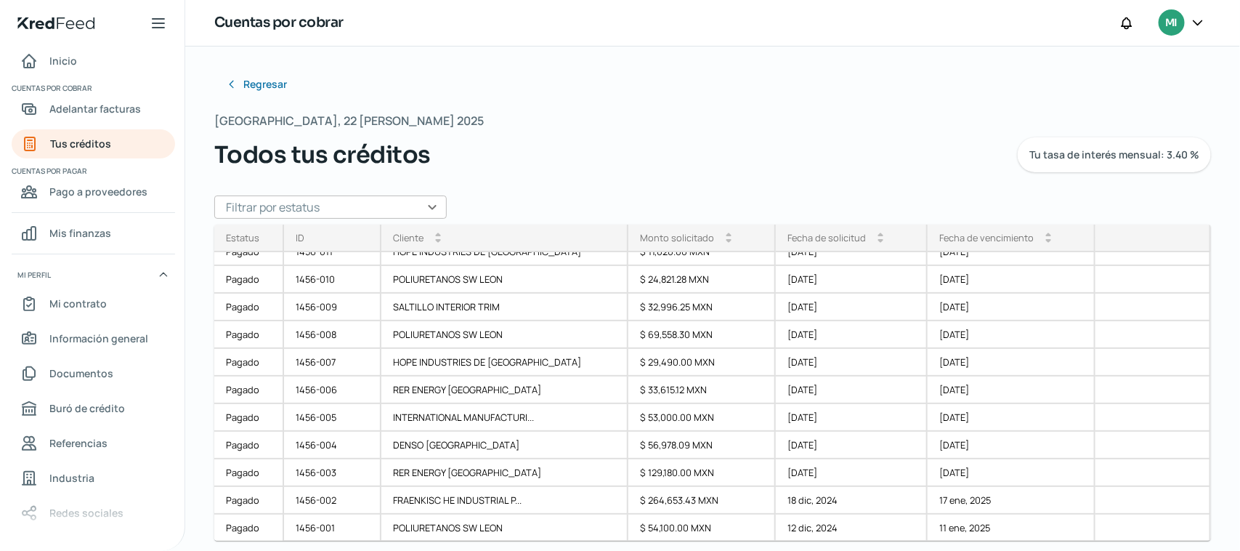
scroll to position [13, 0]
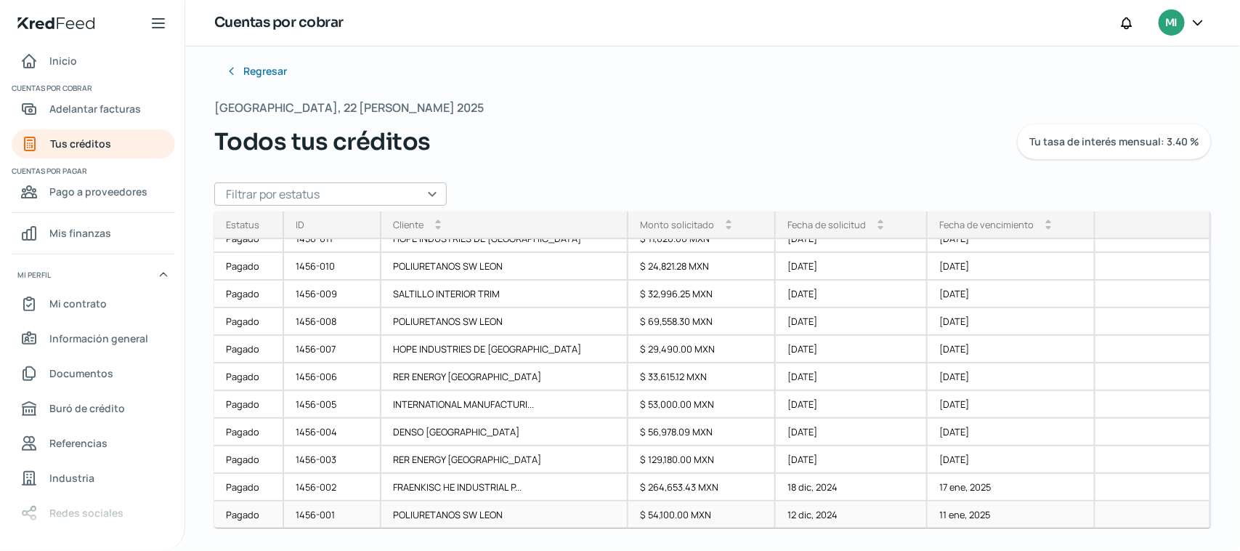
click at [322, 513] on div "1456-001" at bounding box center [332, 515] width 97 height 28
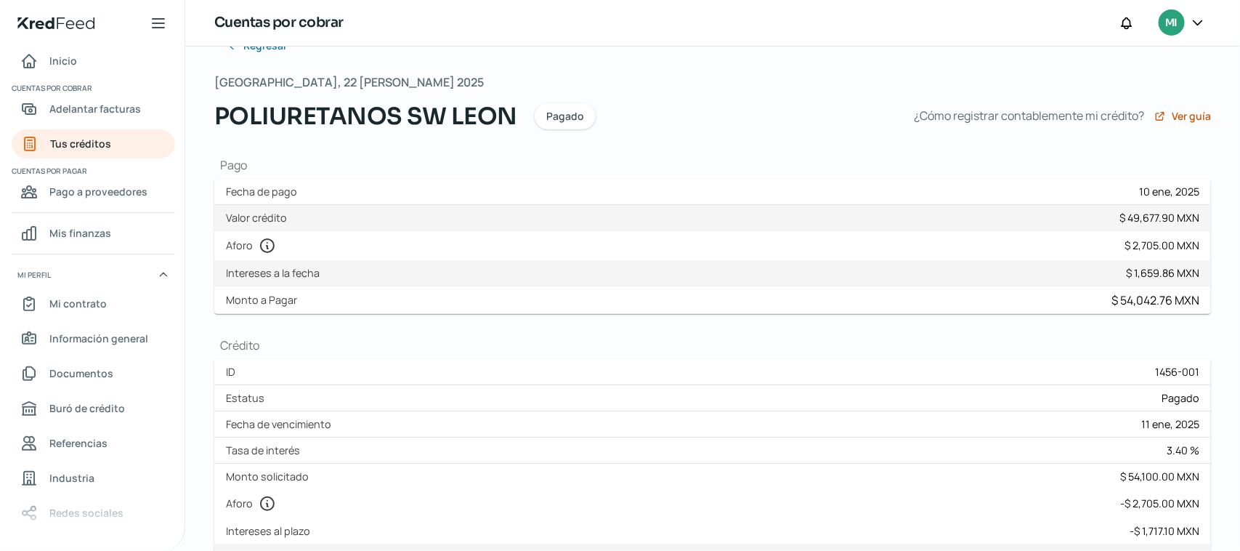
scroll to position [42, 0]
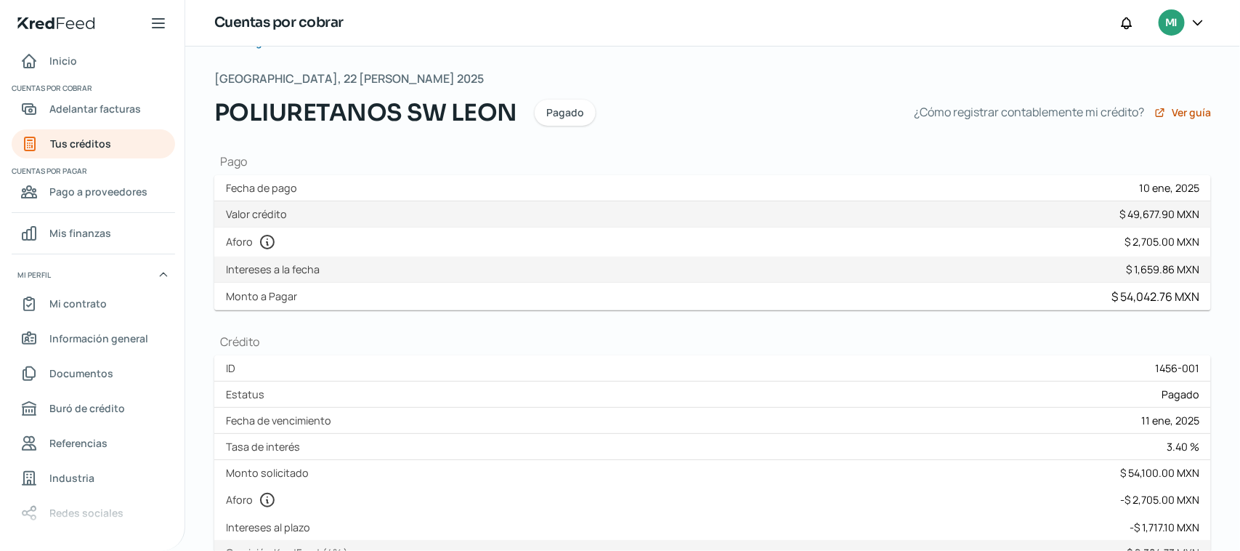
click at [284, 205] on div "Monto adelantado $ 47,293.17 MXN Comisión KredFeed $ 2,384.73 MXN Valor crédito…" at bounding box center [712, 214] width 997 height 26
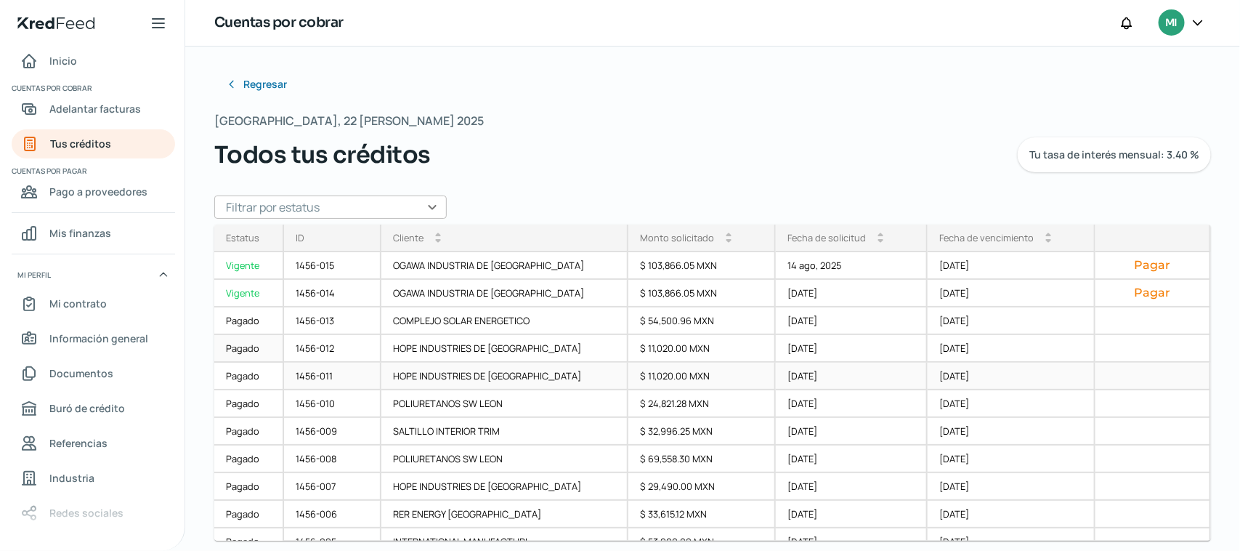
drag, startPoint x: 1199, startPoint y: 305, endPoint x: 1192, endPoint y: 361, distance: 56.4
click at [0, 0] on div "1456-015 OGAWA INDUSTRIA DE [GEOGRAPHIC_DATA] $ 103,866.05 MXN 14 ago, 2025 [DA…" at bounding box center [0, 0] width 0 height 0
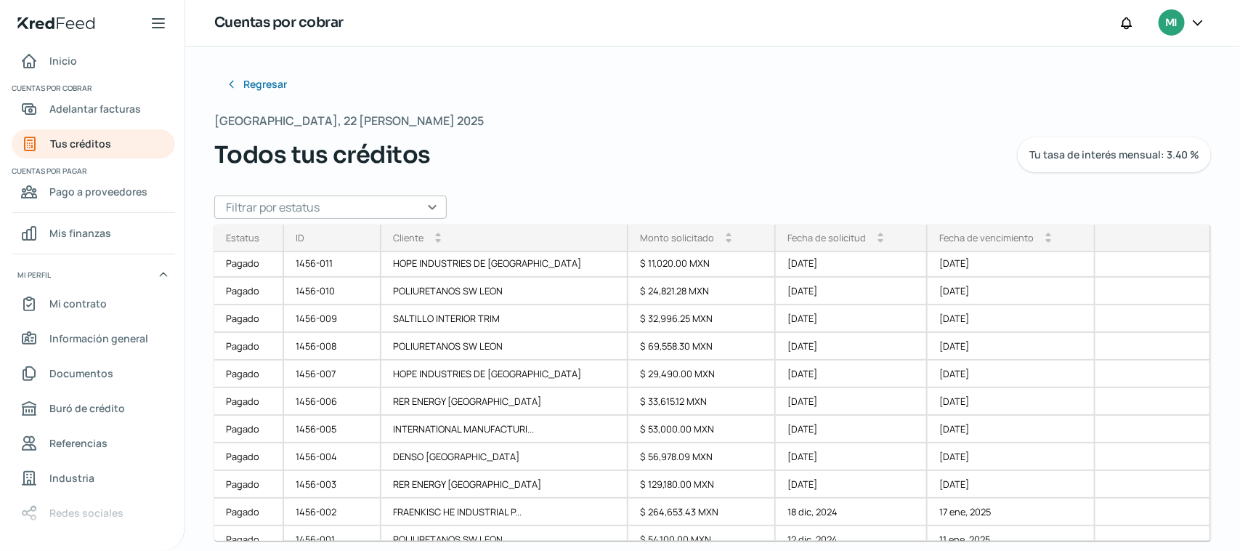
scroll to position [92, 0]
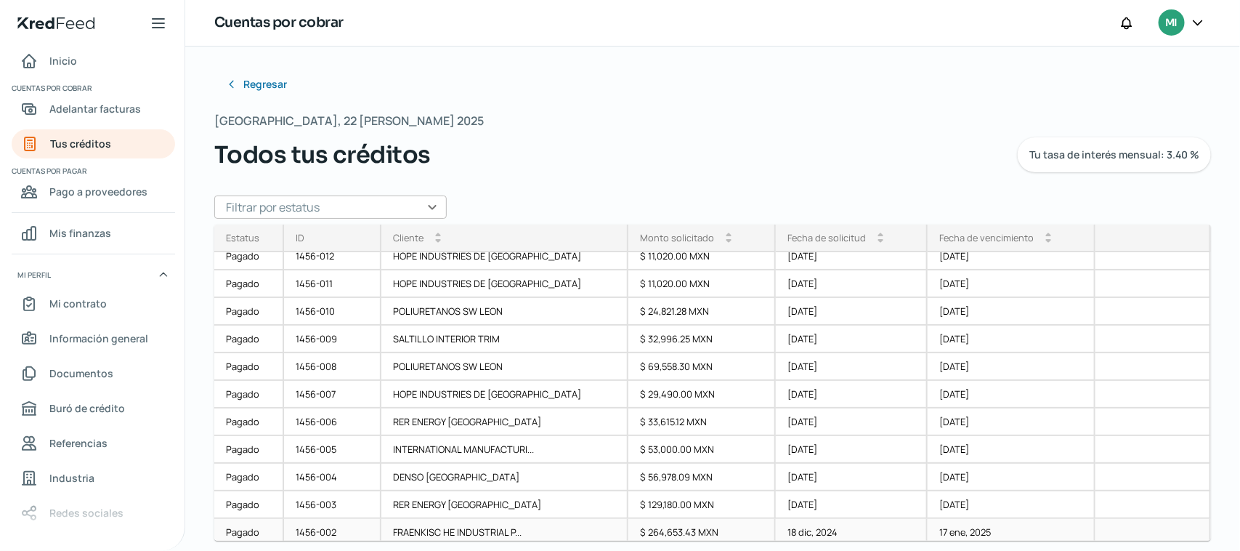
click at [325, 532] on div "1456-002" at bounding box center [332, 533] width 97 height 28
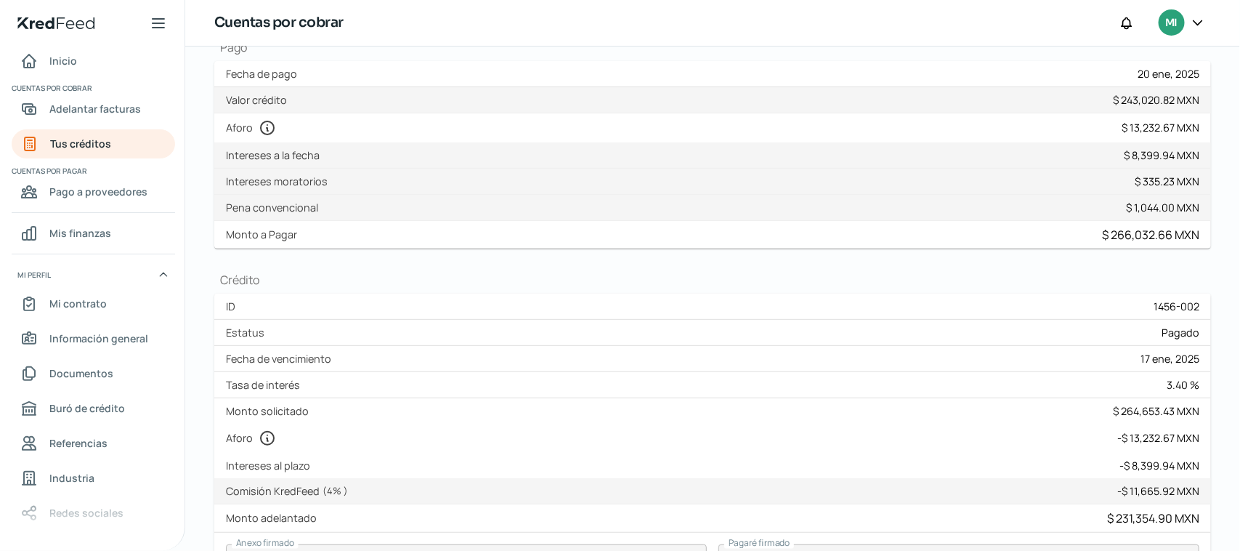
scroll to position [158, 0]
click at [303, 95] on div "Monto adelantado $ 231,354.90 MXN Comisión KredFeed $ 11,665.92 MXN Valor crédi…" at bounding box center [712, 99] width 997 height 26
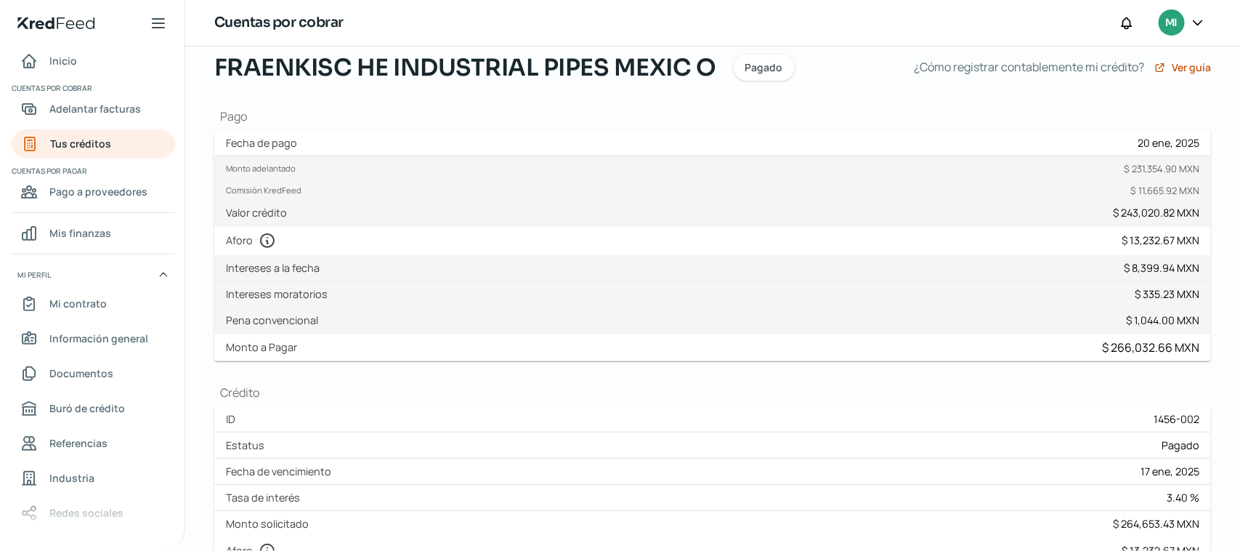
scroll to position [82, 0]
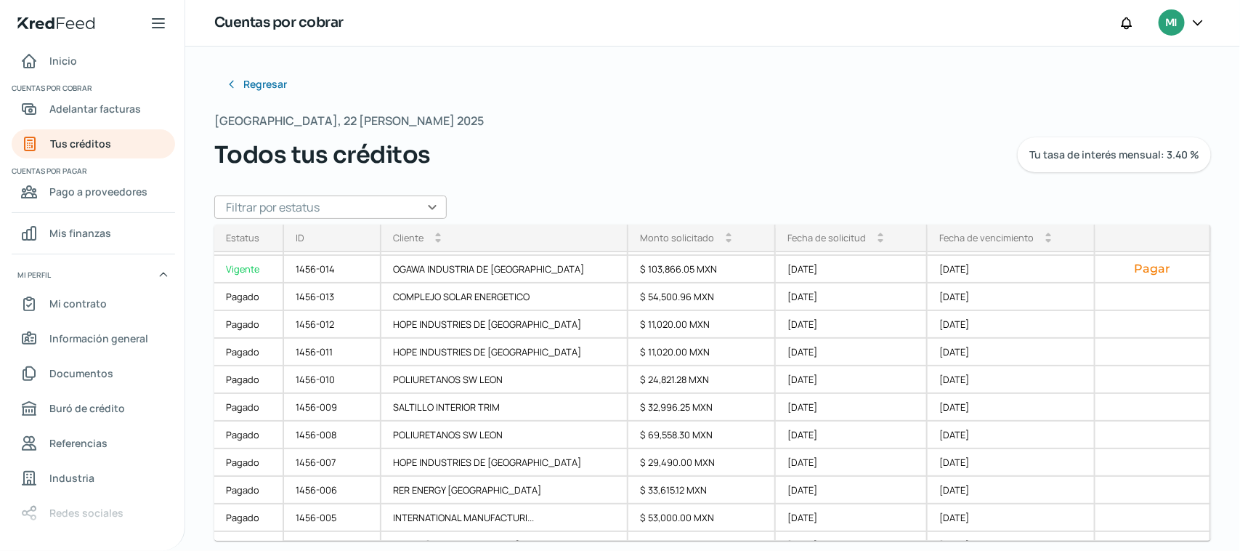
scroll to position [124, 0]
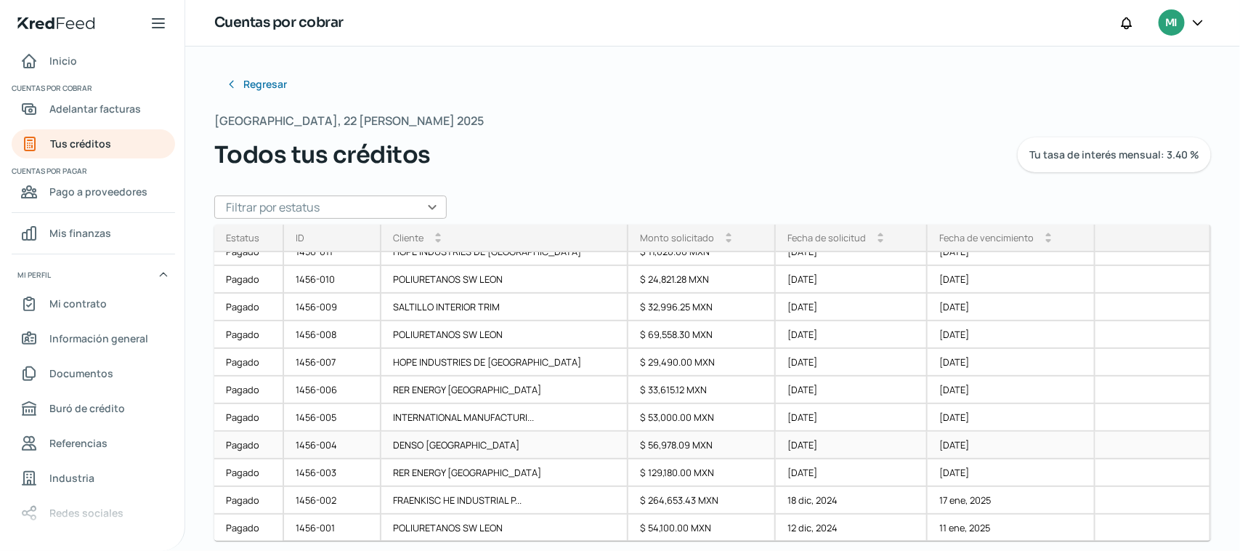
click at [352, 441] on div "1456-004" at bounding box center [332, 446] width 97 height 28
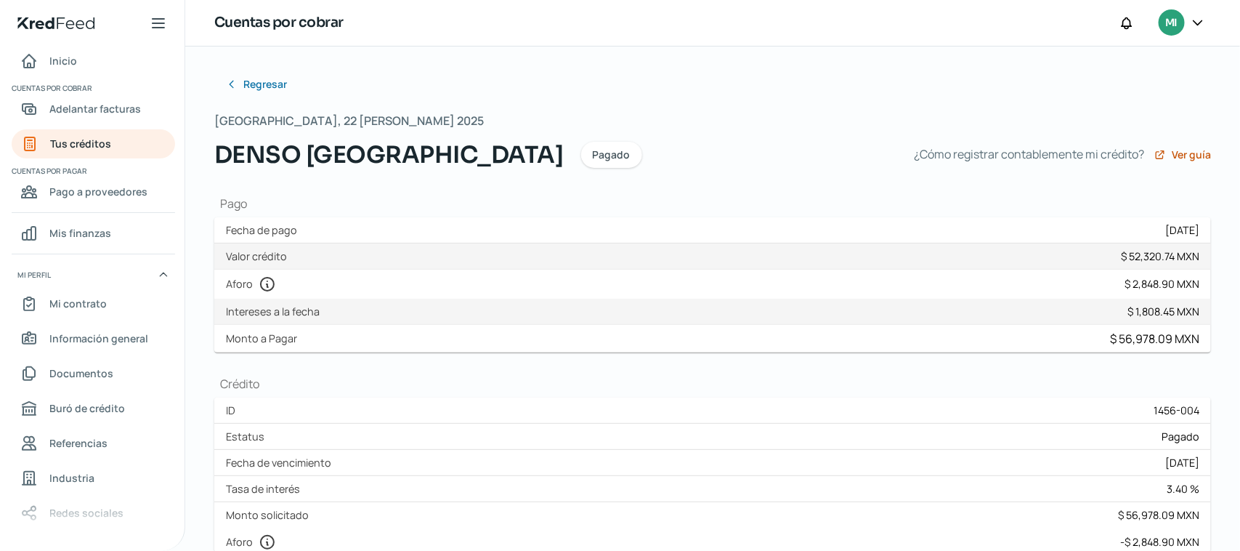
click at [285, 260] on label "Valor crédito" at bounding box center [259, 256] width 67 height 14
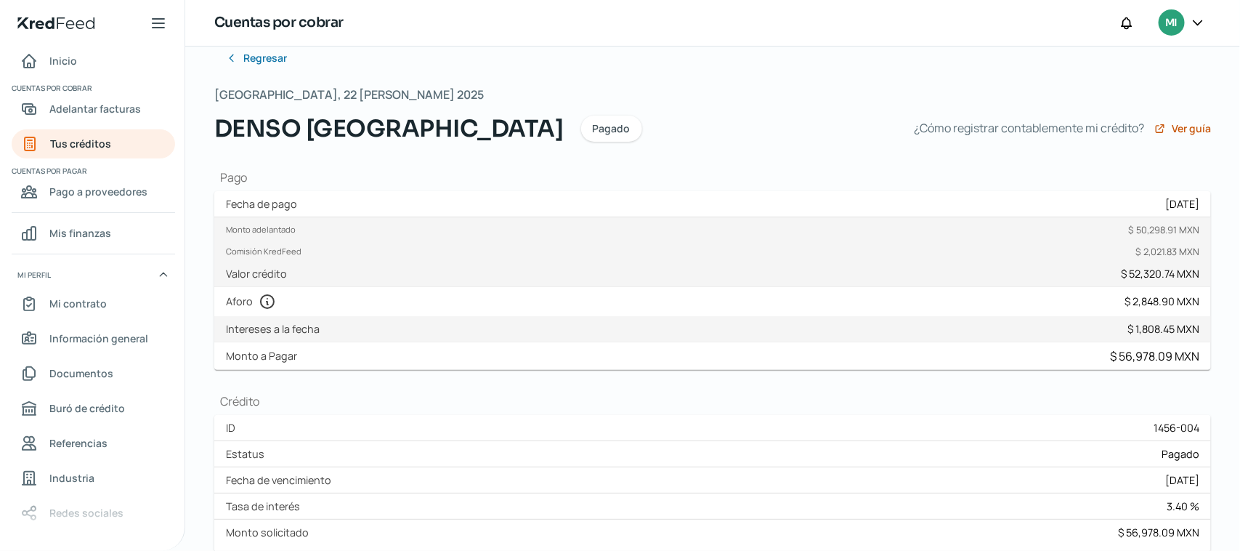
scroll to position [31, 0]
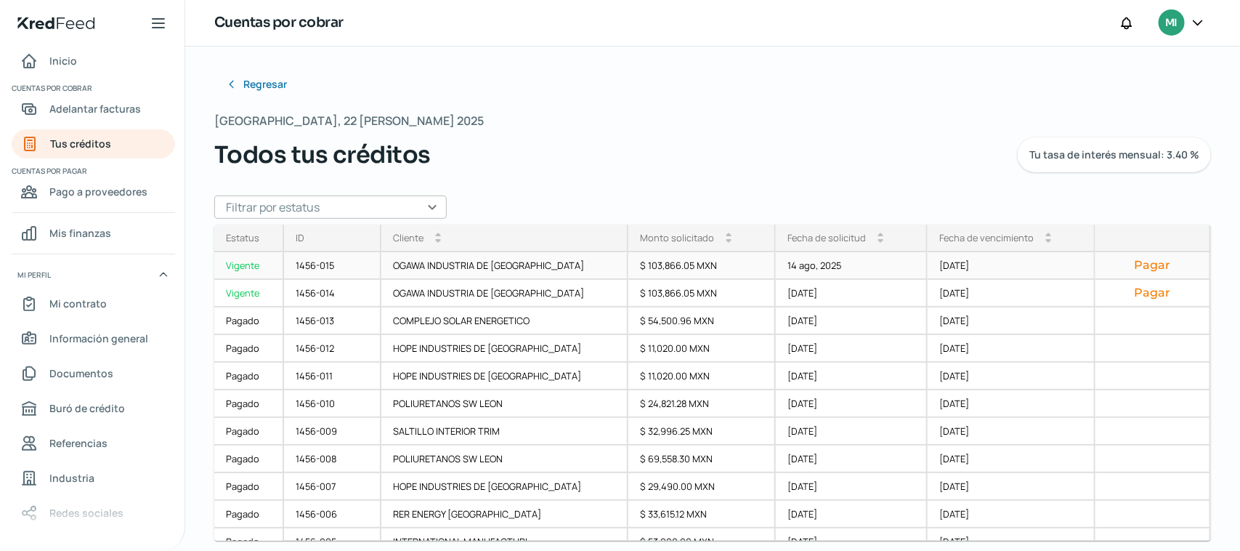
click at [1199, 277] on div "Pagar" at bounding box center [1153, 266] width 116 height 28
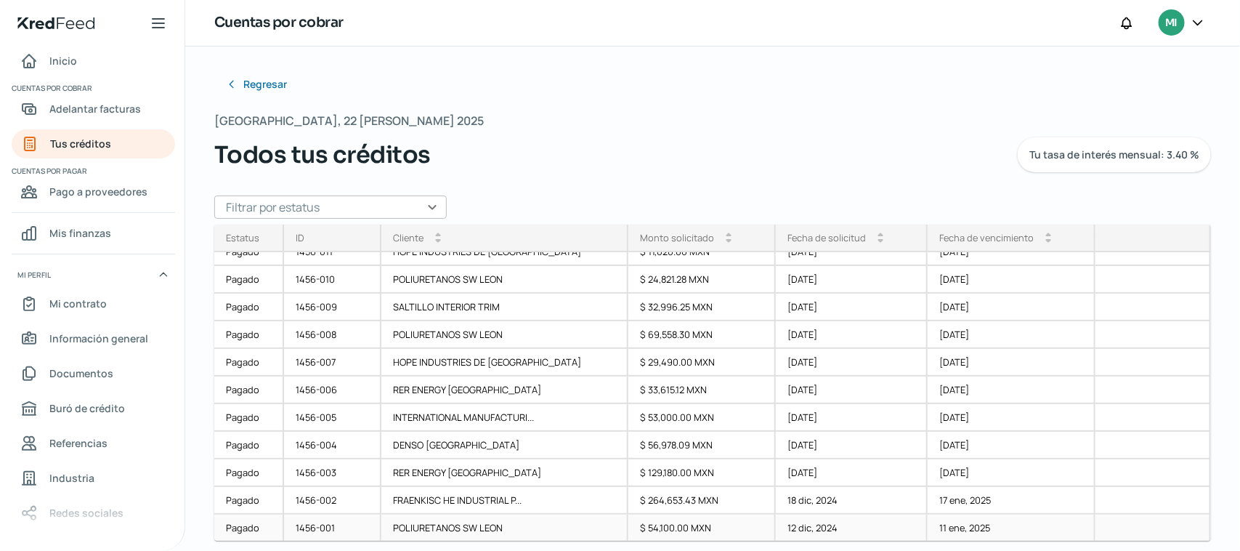
click at [401, 517] on div "POLIURETANOS SW LEON" at bounding box center [504, 528] width 247 height 28
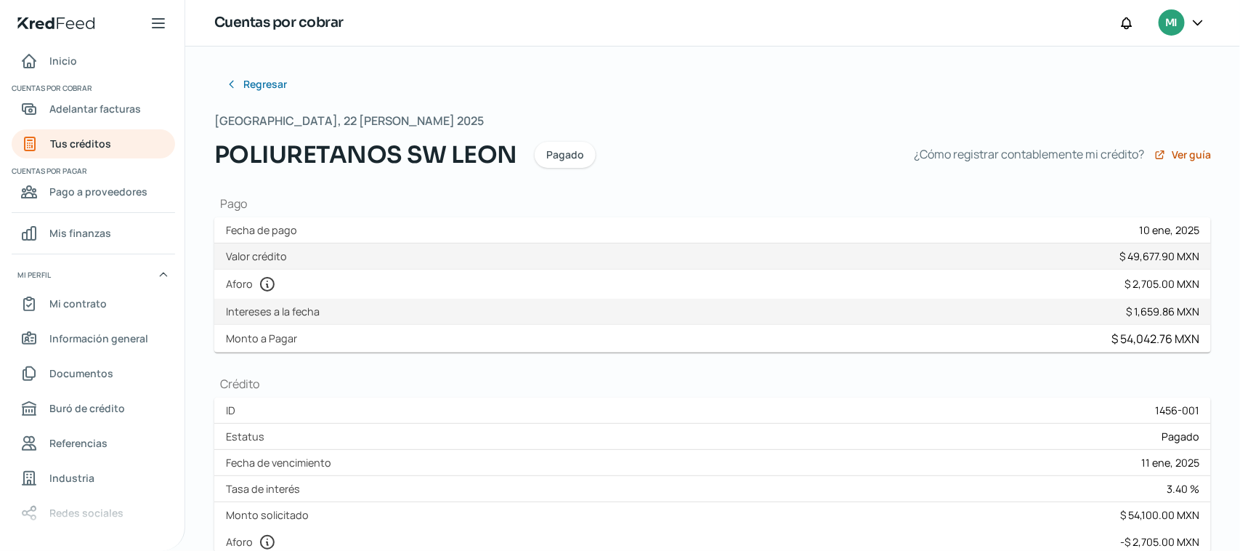
click at [264, 252] on label "Valor crédito" at bounding box center [259, 256] width 67 height 14
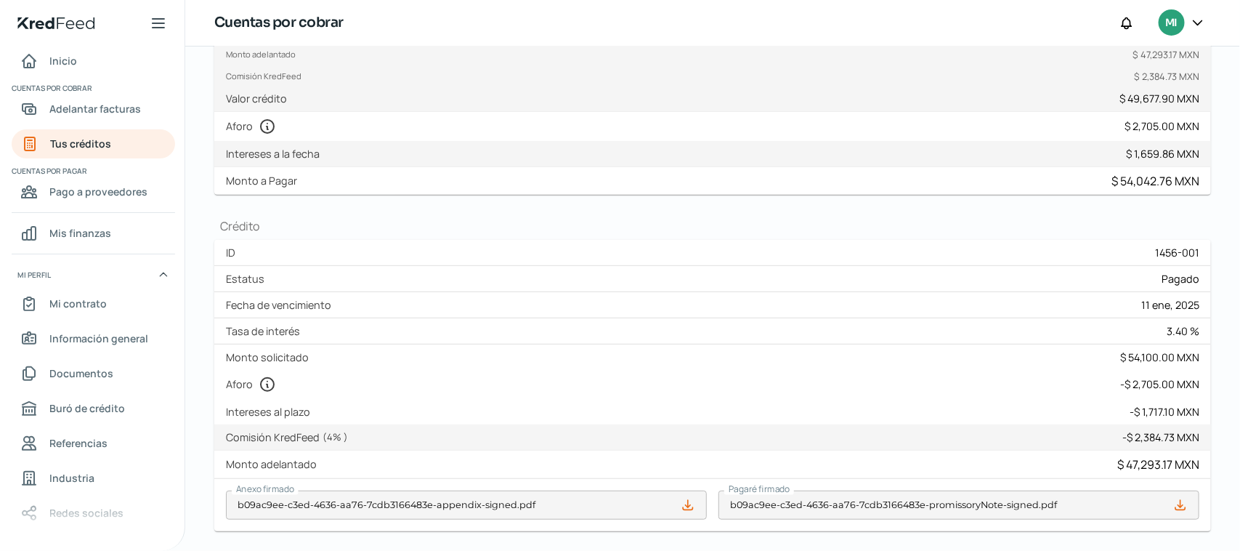
scroll to position [196, 0]
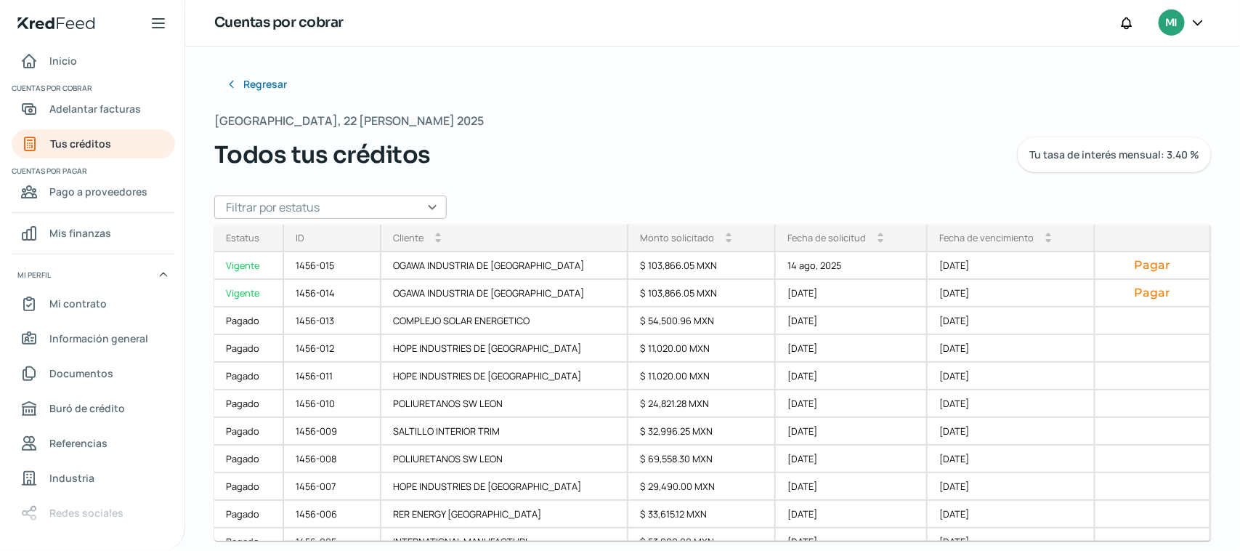
scroll to position [124, 0]
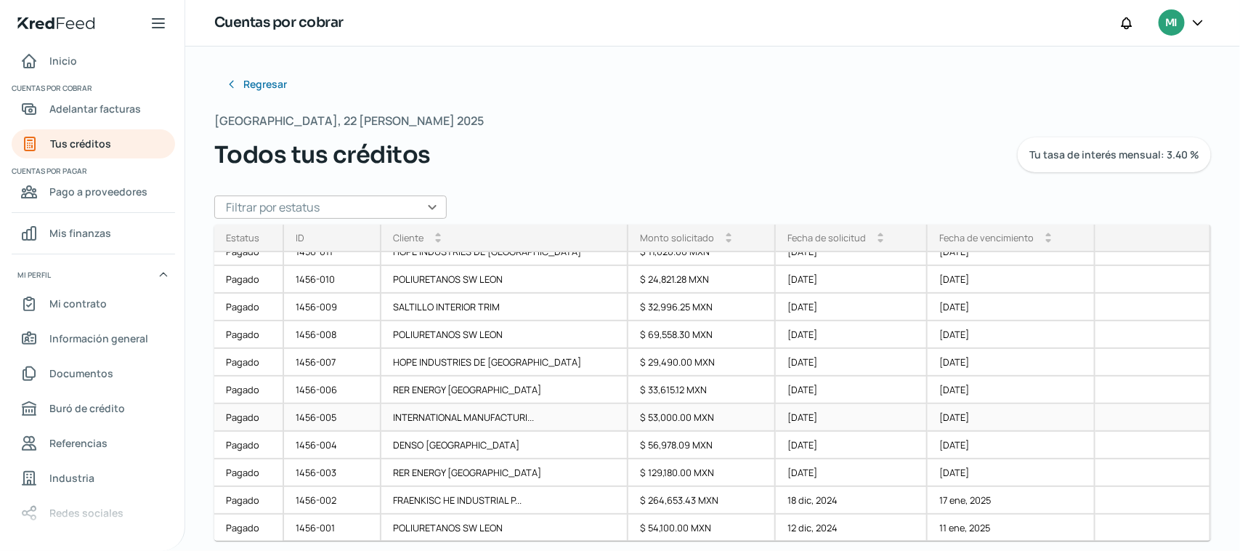
click at [354, 409] on div "1456-005" at bounding box center [332, 418] width 97 height 28
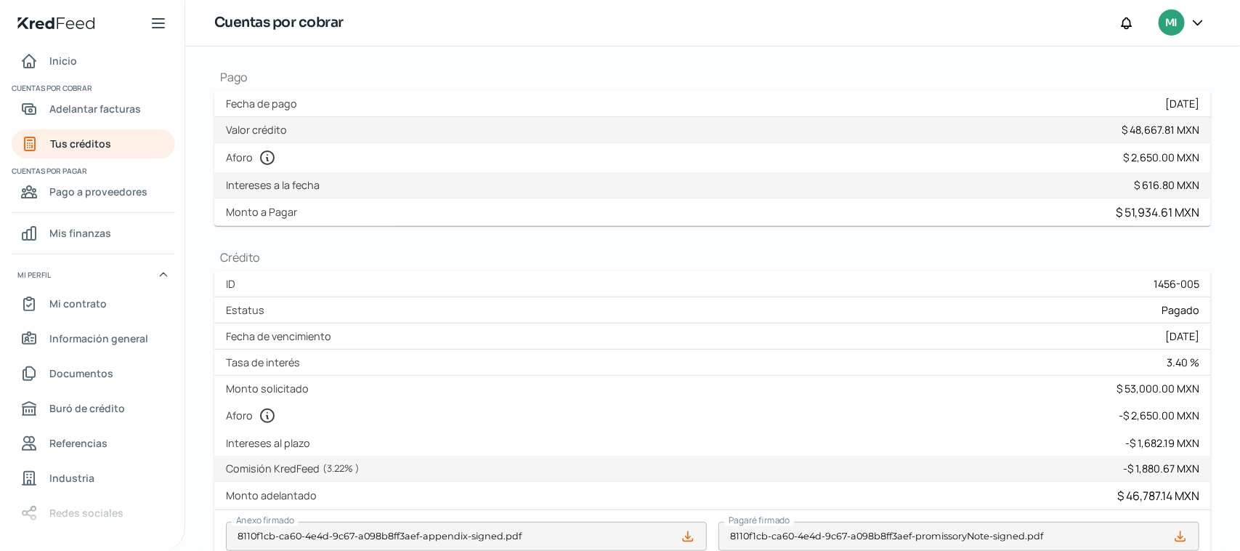
scroll to position [118, 0]
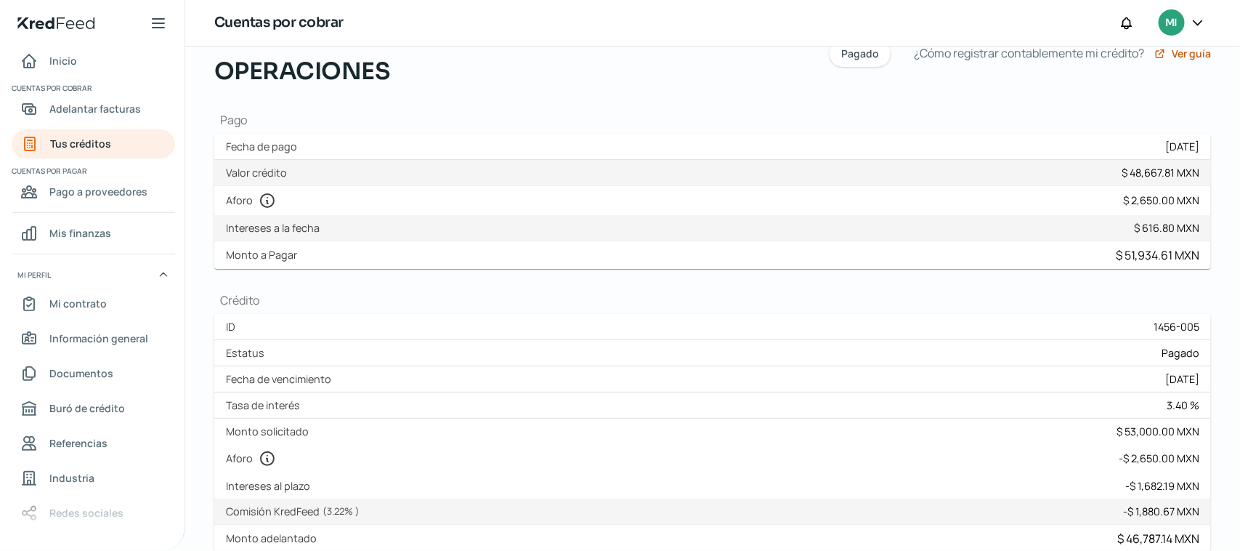
drag, startPoint x: 258, startPoint y: 169, endPoint x: 269, endPoint y: 171, distance: 11.1
click at [259, 169] on label "Valor crédito" at bounding box center [259, 173] width 67 height 14
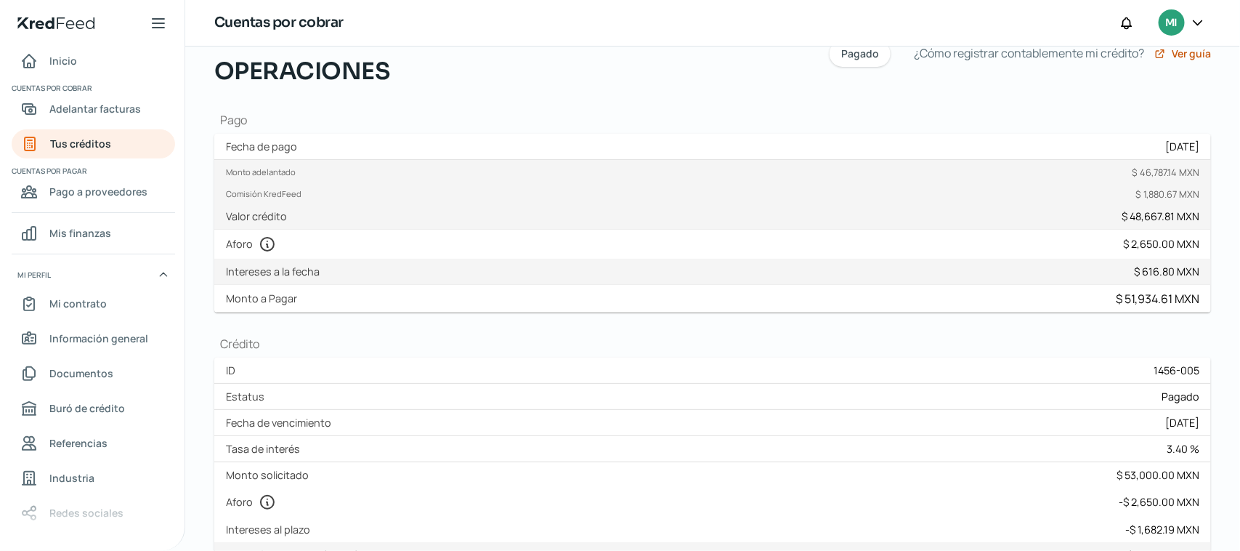
click at [334, 275] on div "Monto $ 616.80 MXN IVA $ 0.00 MXN ISR $ 0.00 MXN Intereses a la fecha $ 616.80 …" at bounding box center [712, 272] width 997 height 26
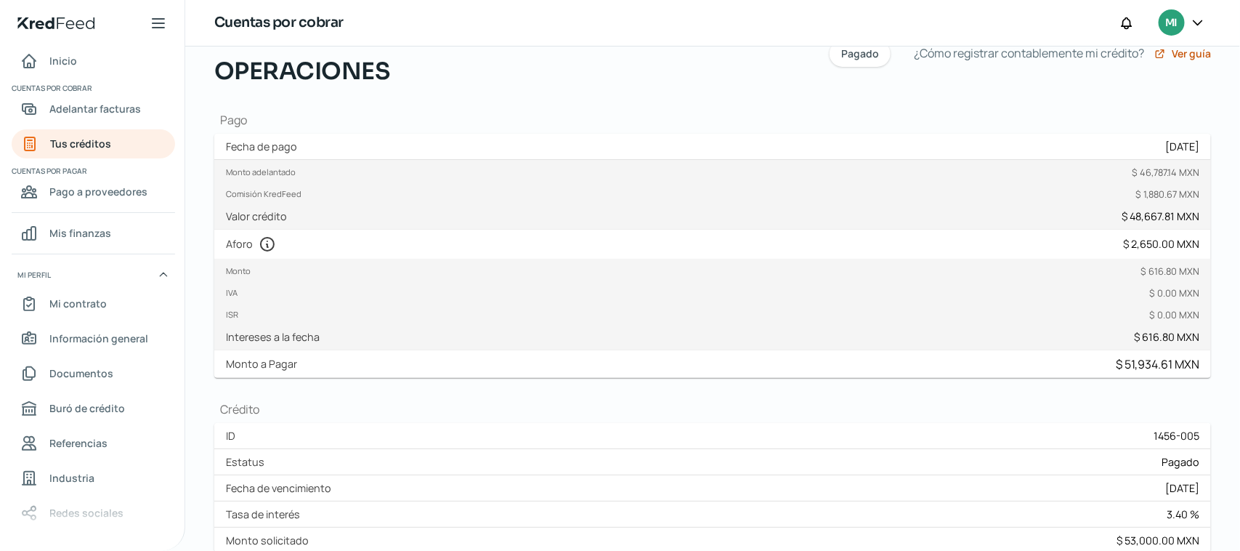
click at [334, 275] on div "Monto $ 616.80 MXN" at bounding box center [712, 275] width 973 height 22
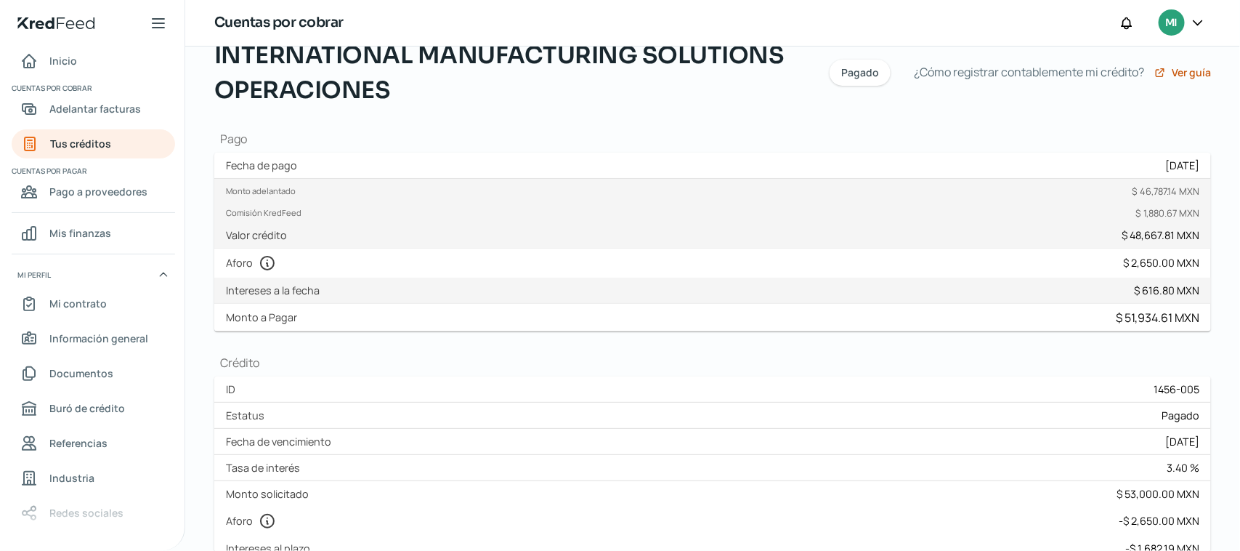
scroll to position [75, 0]
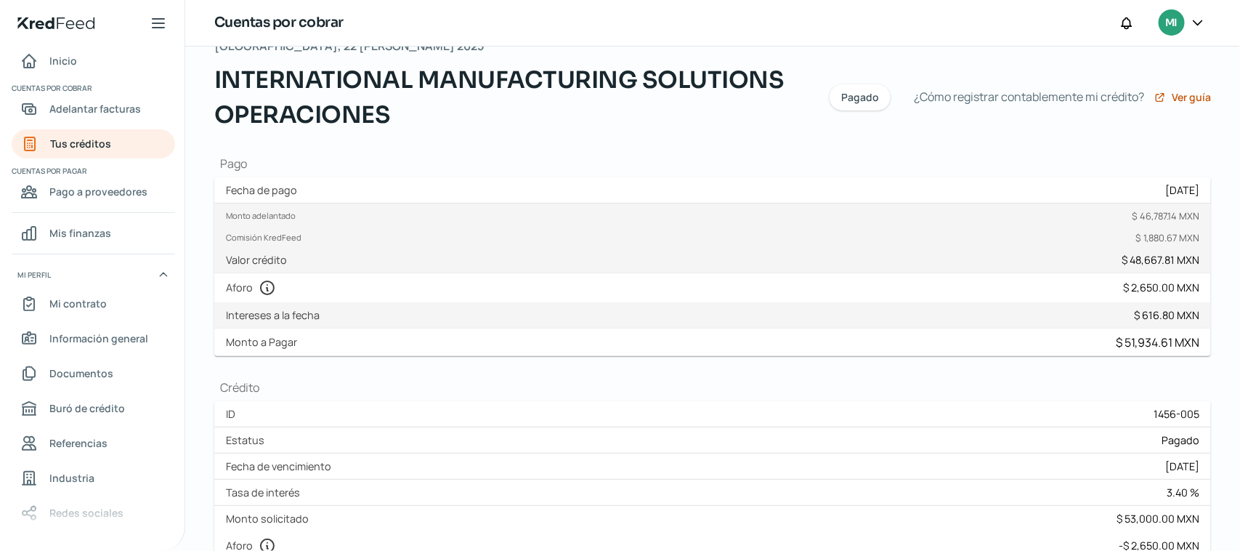
drag, startPoint x: 1230, startPoint y: 184, endPoint x: 1229, endPoint y: 343, distance: 159.1
click at [1229, 343] on div "Regresar Viernes, 22 [PERSON_NAME] 2025 INTERNATIONAL MANUFACTURING SOLUTIONS O…" at bounding box center [712, 553] width 1055 height 1162
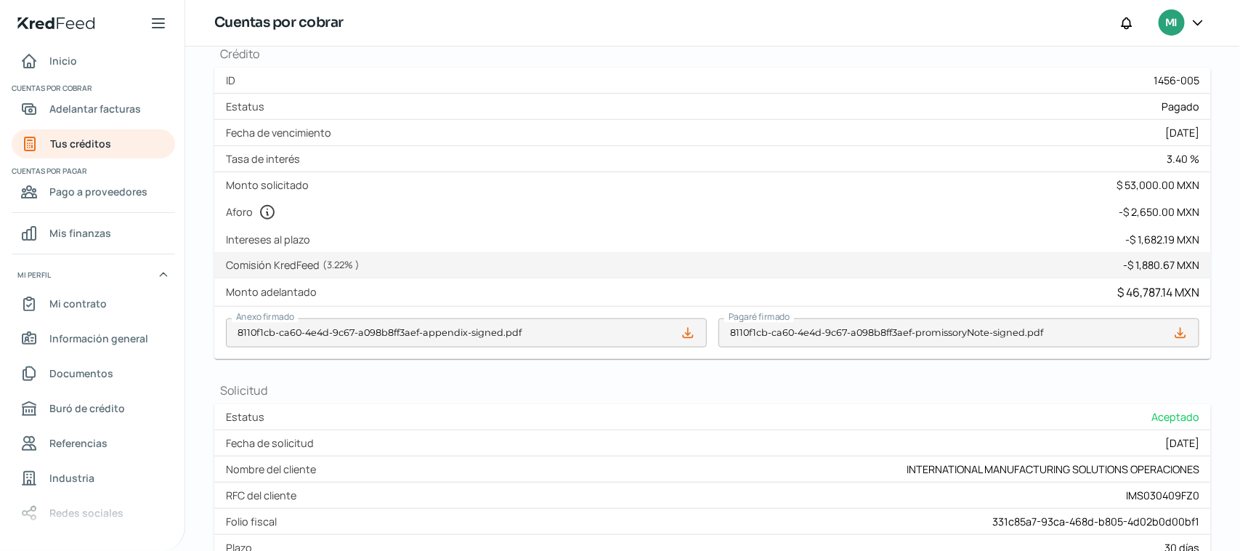
scroll to position [416, 0]
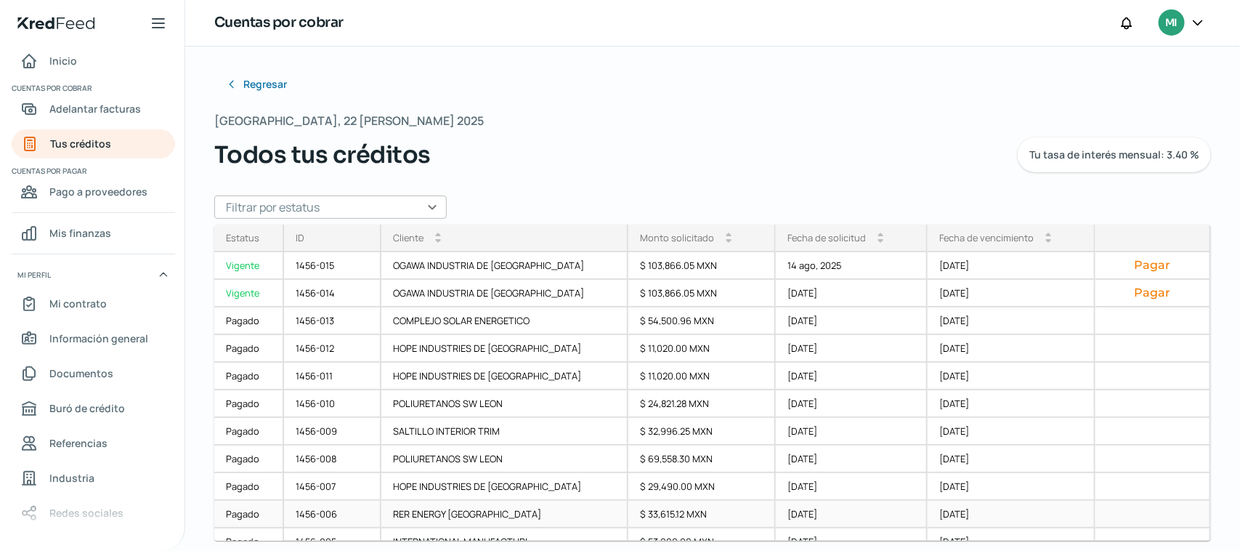
click at [333, 513] on div "1456-006" at bounding box center [332, 515] width 97 height 28
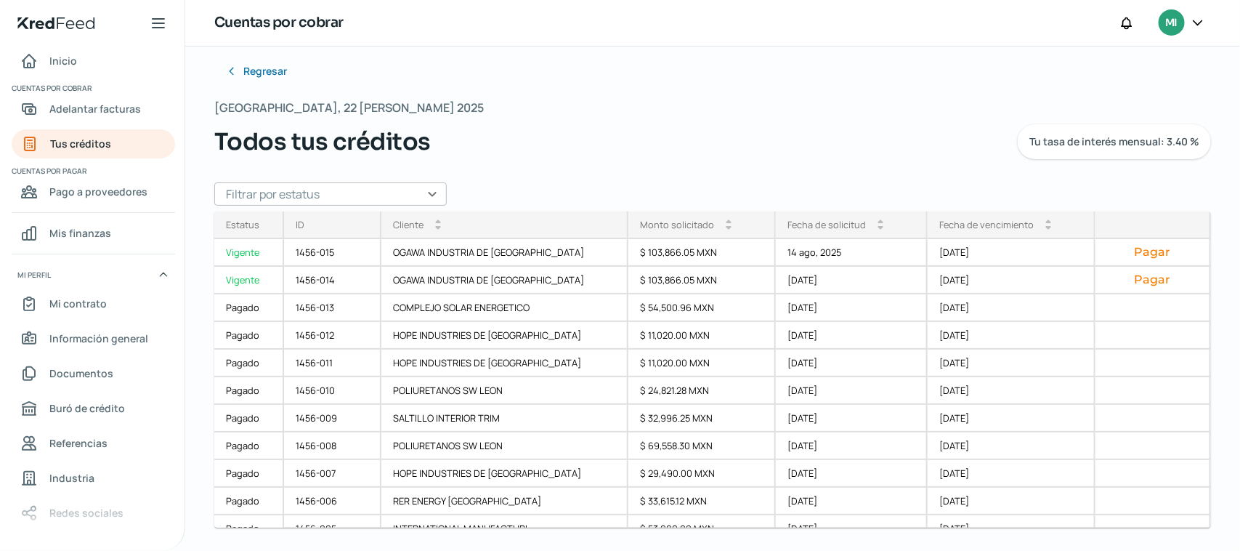
scroll to position [124, 0]
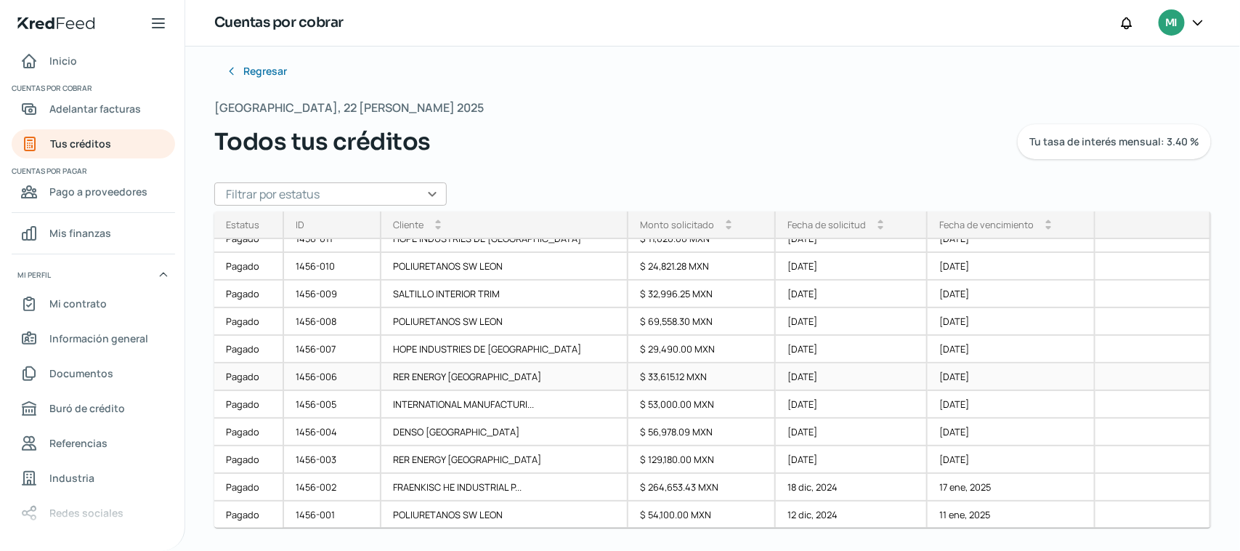
click at [466, 369] on div "RER ENERGY [GEOGRAPHIC_DATA]" at bounding box center [504, 377] width 247 height 28
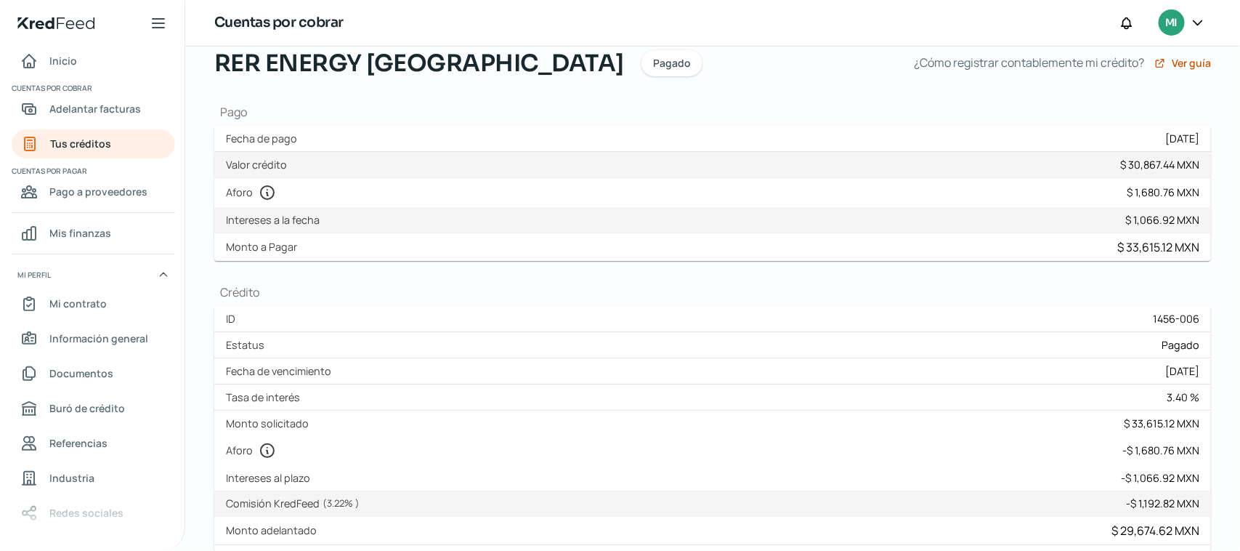
scroll to position [78, 0]
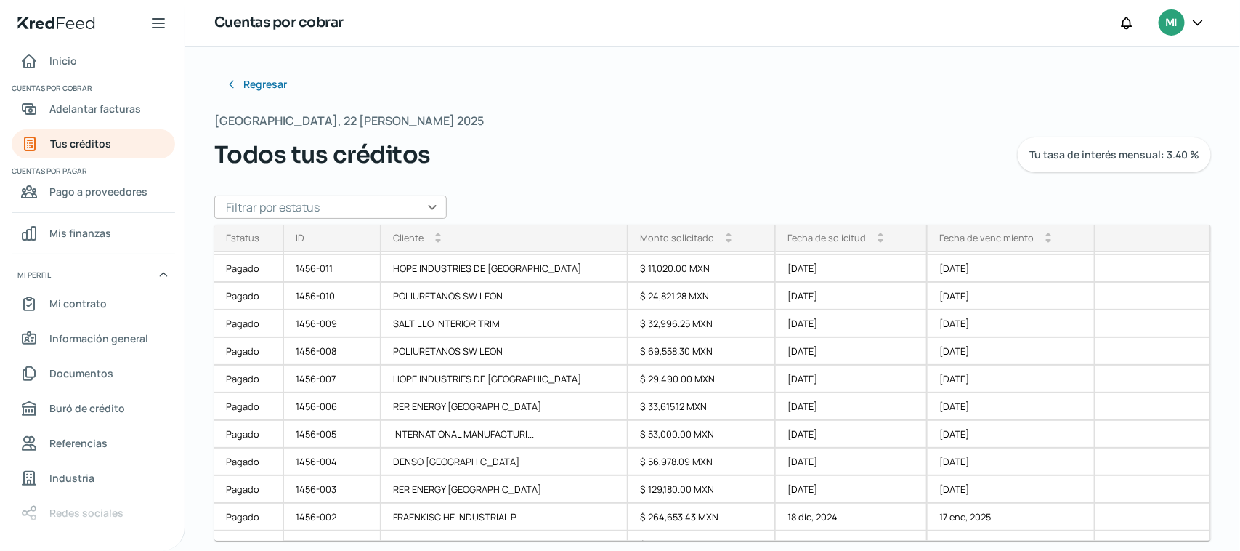
scroll to position [124, 0]
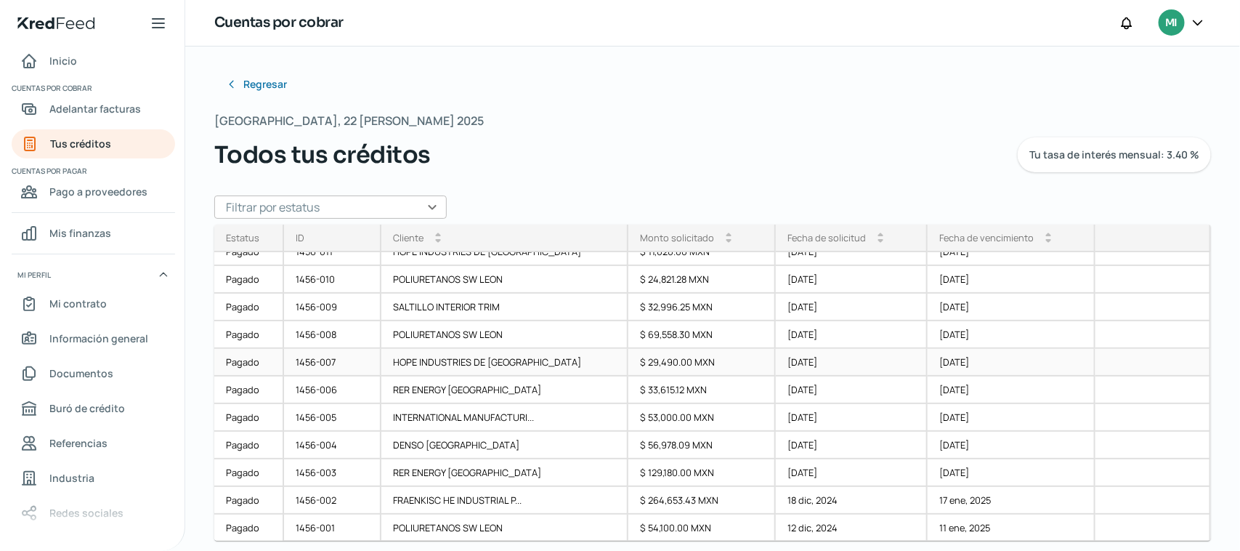
click at [347, 361] on div "1456-007" at bounding box center [332, 363] width 97 height 28
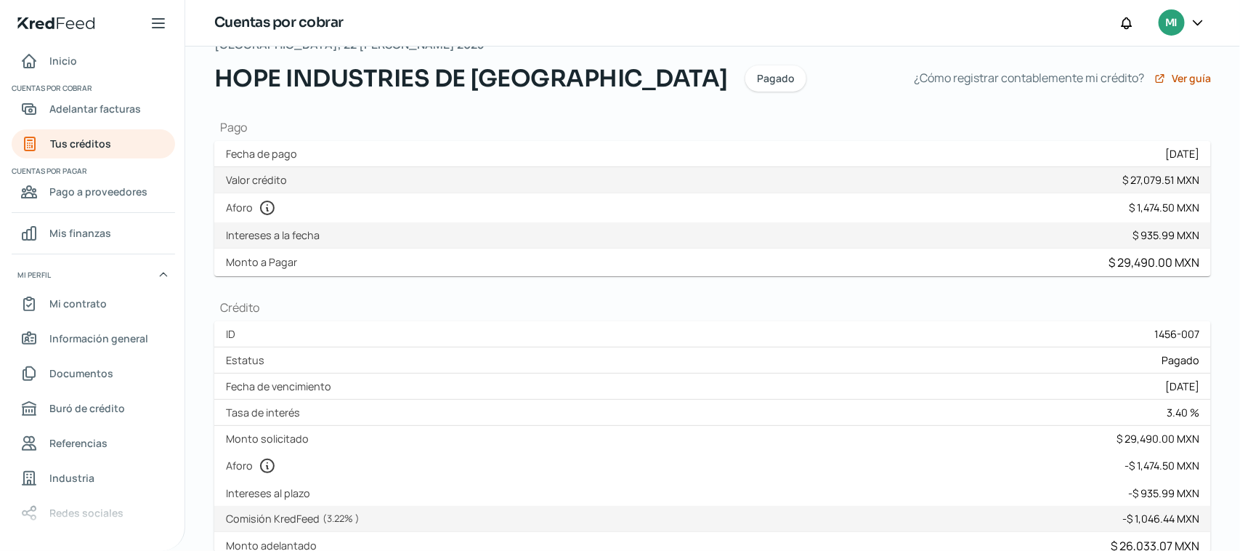
scroll to position [88, 0]
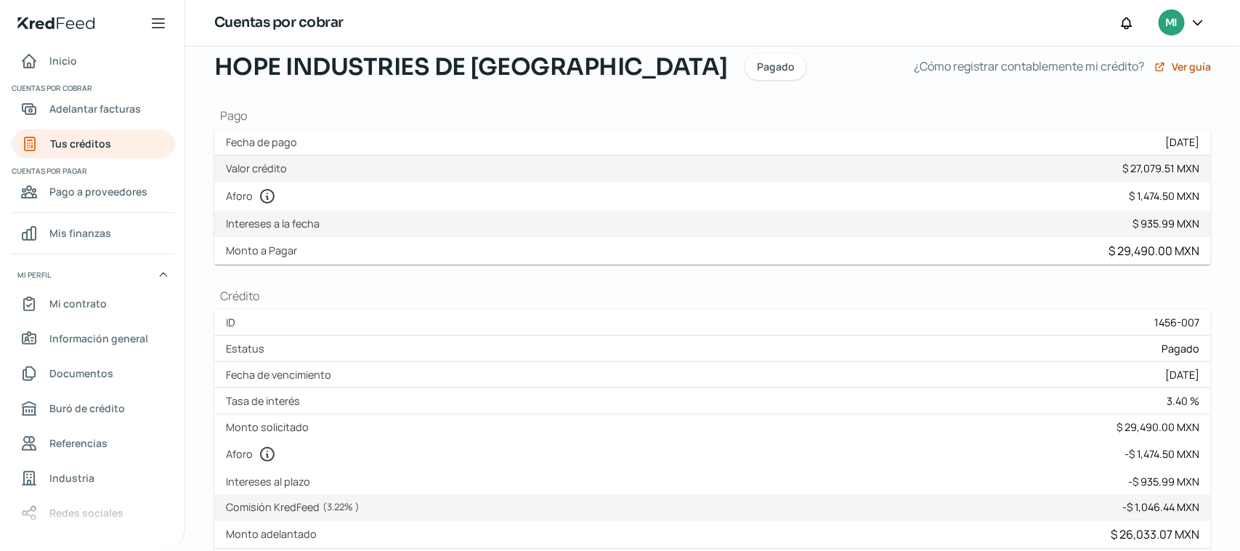
click at [436, 168] on div "Monto adelantado $ 26,033.07 MXN Comisión KredFeed $ 1,046.44 MXN Valor crédito…" at bounding box center [712, 168] width 997 height 26
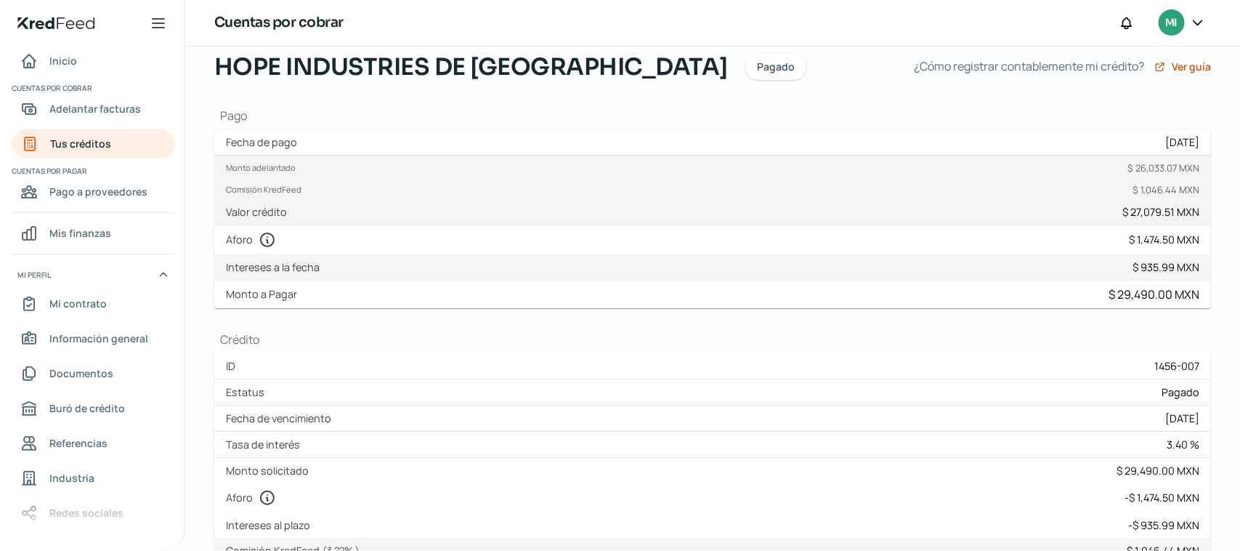
click at [352, 262] on div "Monto $ 935.99 MXN IVA $ 0.00 MXN ISR $ 0.00 MXN Intereses a la fecha $ 935.99 …" at bounding box center [712, 267] width 997 height 26
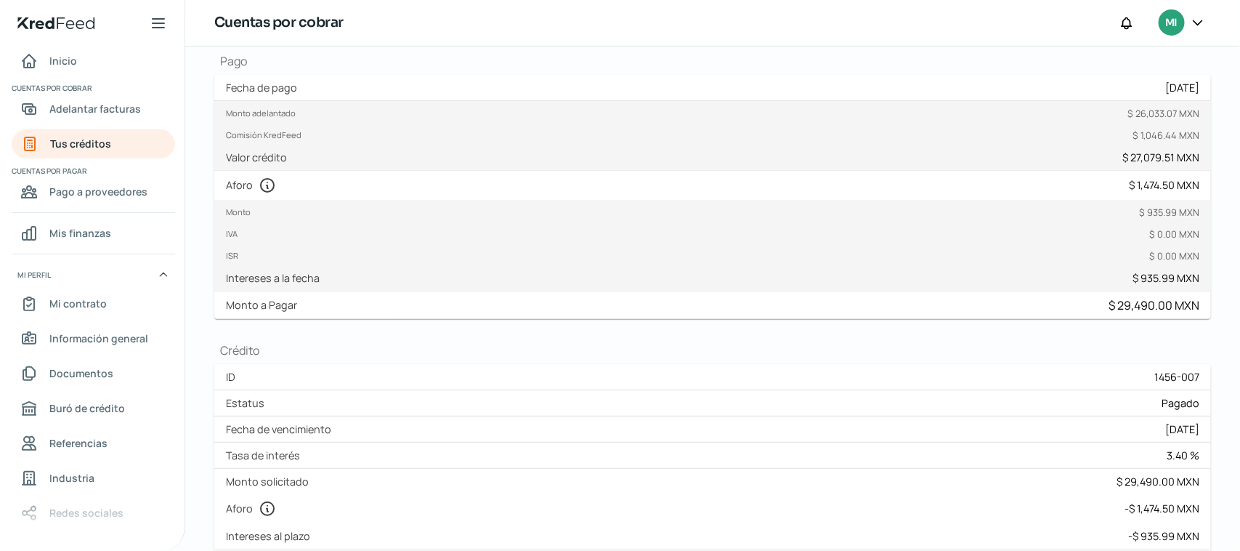
scroll to position [154, 0]
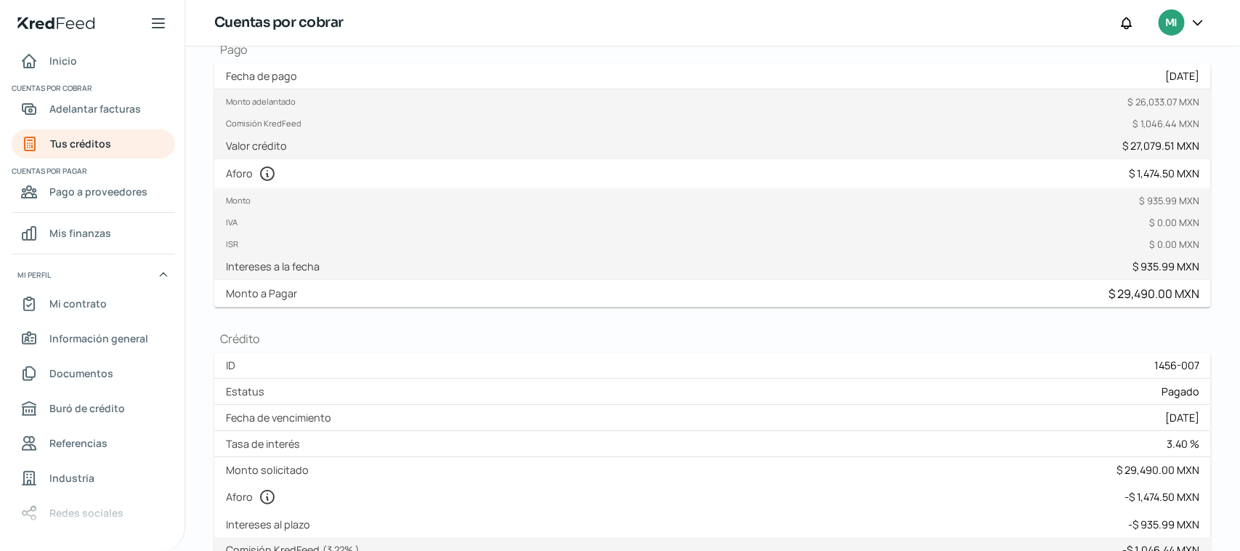
click at [306, 266] on label "Intereses a la fecha" at bounding box center [276, 266] width 100 height 14
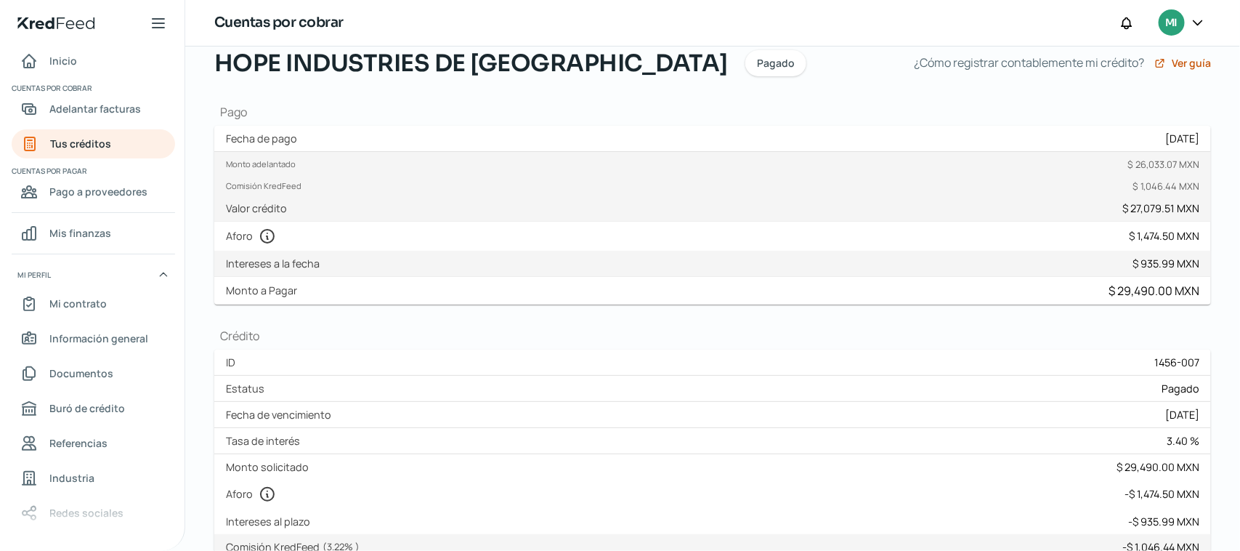
scroll to position [82, 0]
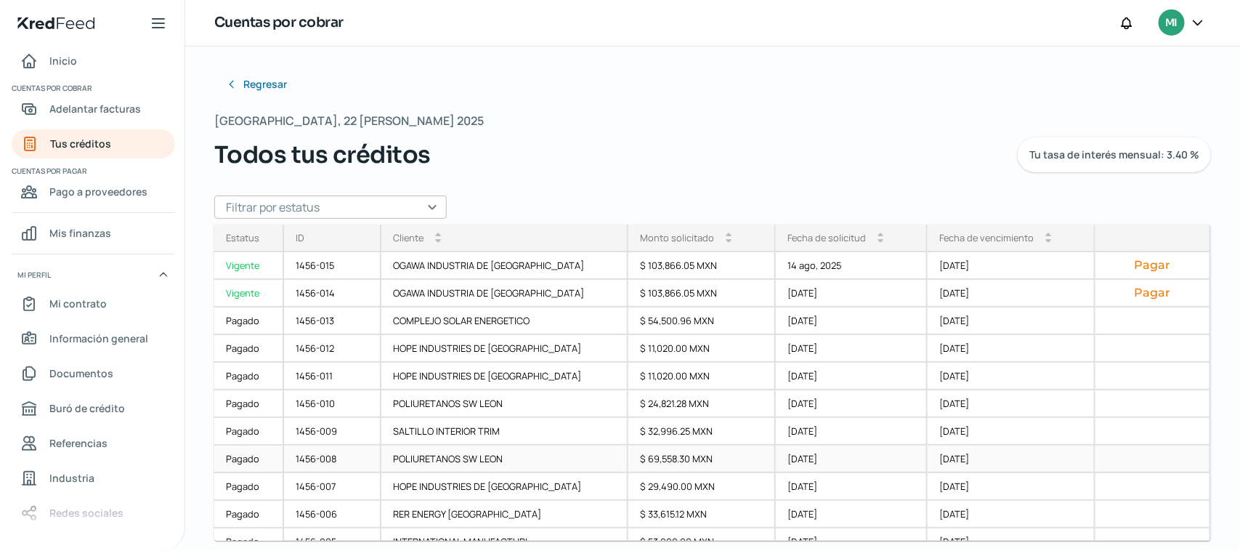
click at [346, 455] on div "1456-008" at bounding box center [332, 459] width 97 height 28
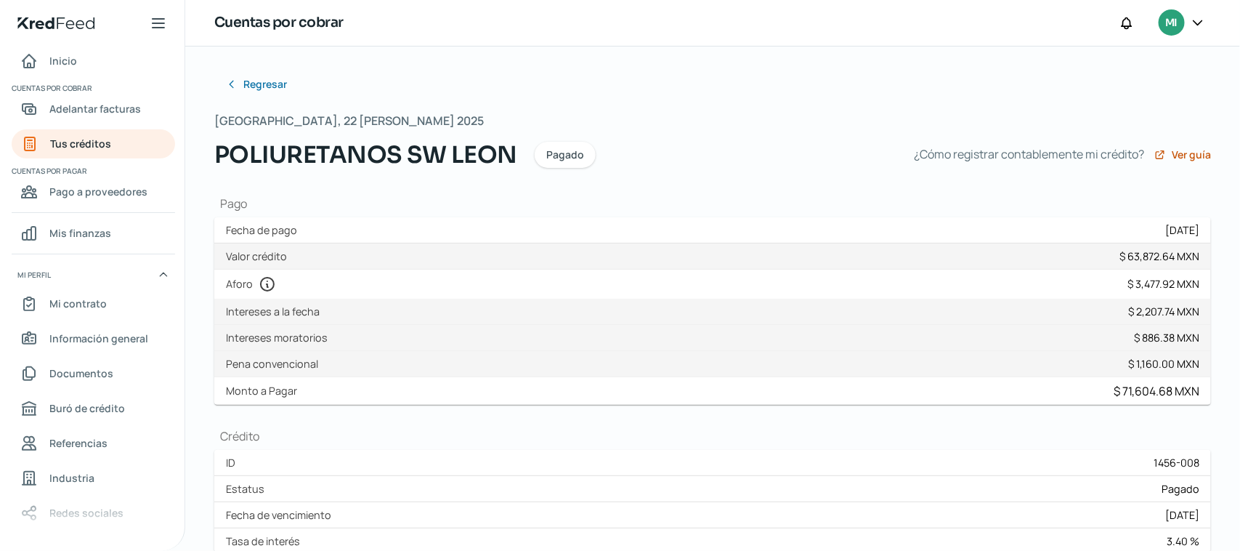
click at [300, 260] on div "Monto adelantado $ 61,404.40 MXN Comisión KredFeed $ 2,468.24 MXN Valor crédito…" at bounding box center [712, 256] width 997 height 26
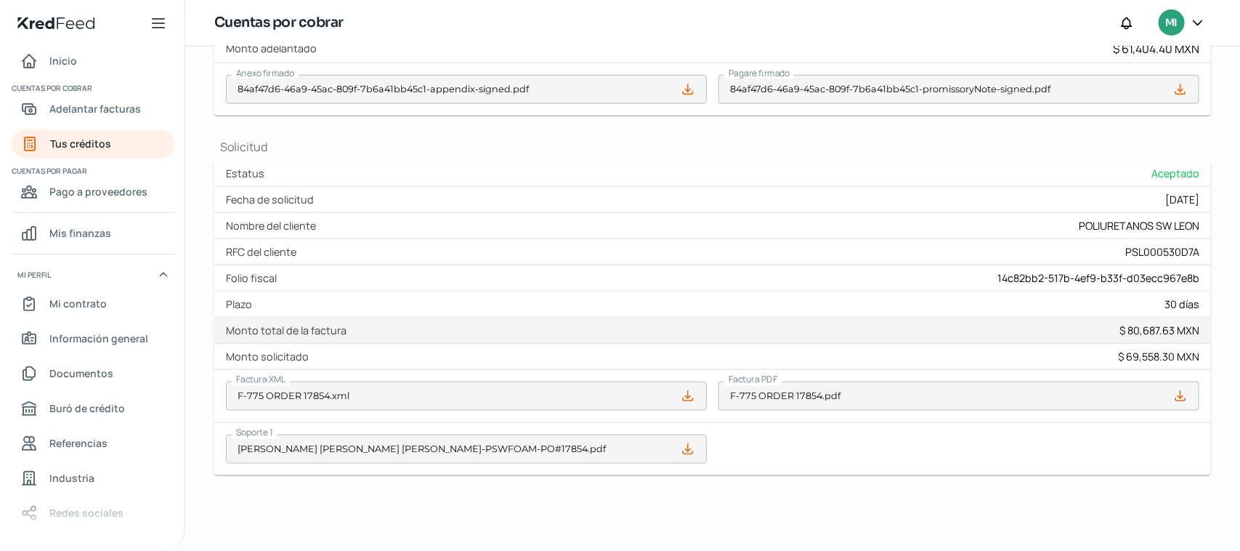
scroll to position [671, 0]
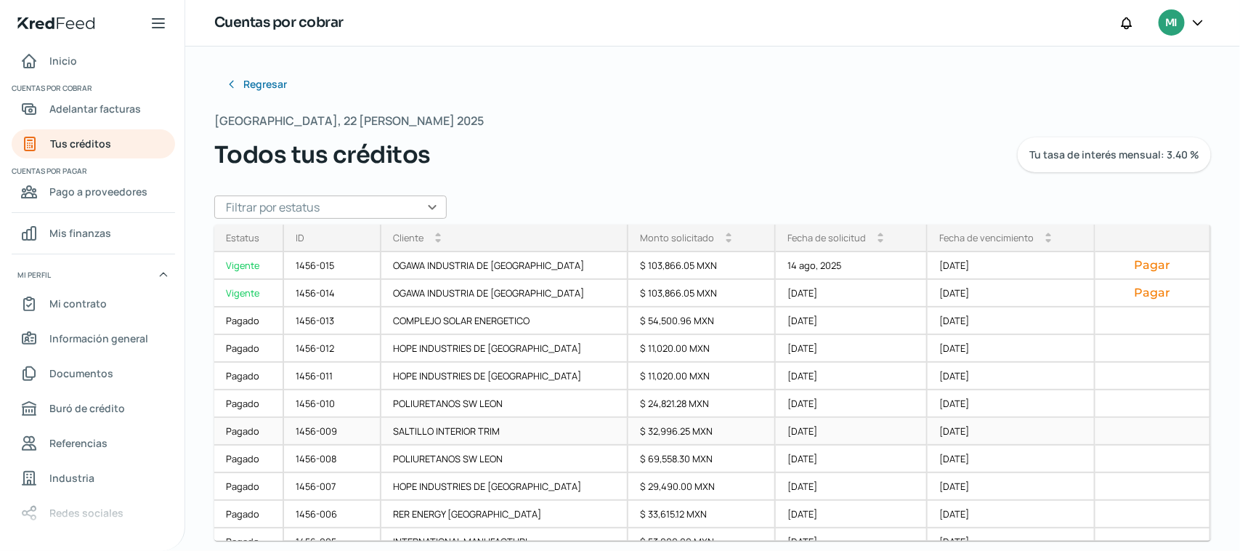
click at [329, 436] on div "1456-009" at bounding box center [332, 432] width 97 height 28
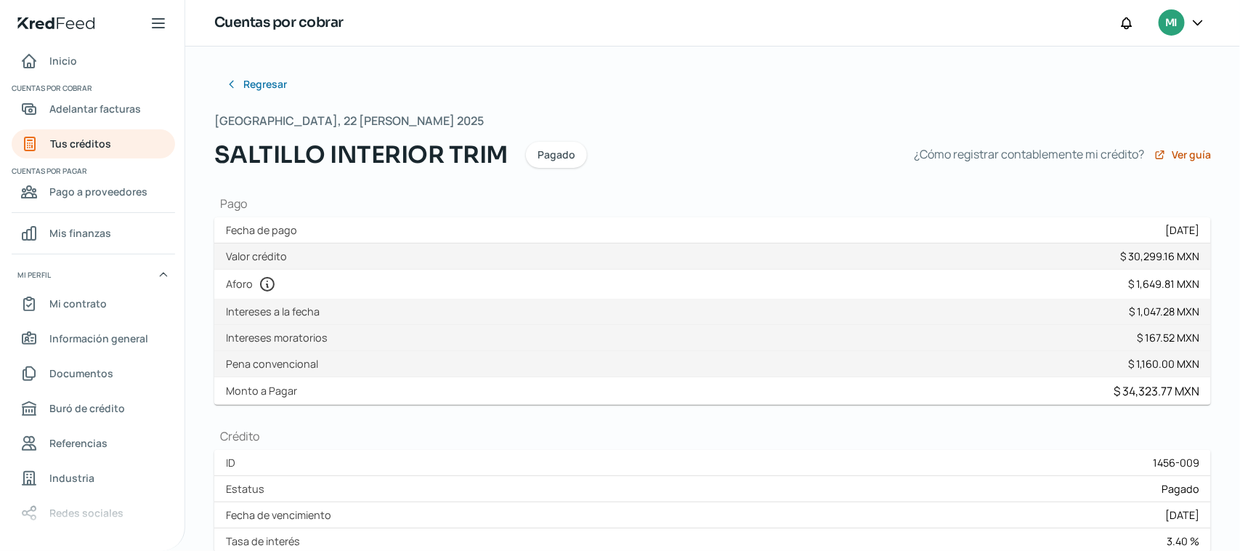
click at [251, 253] on label "Valor crédito" at bounding box center [259, 256] width 67 height 14
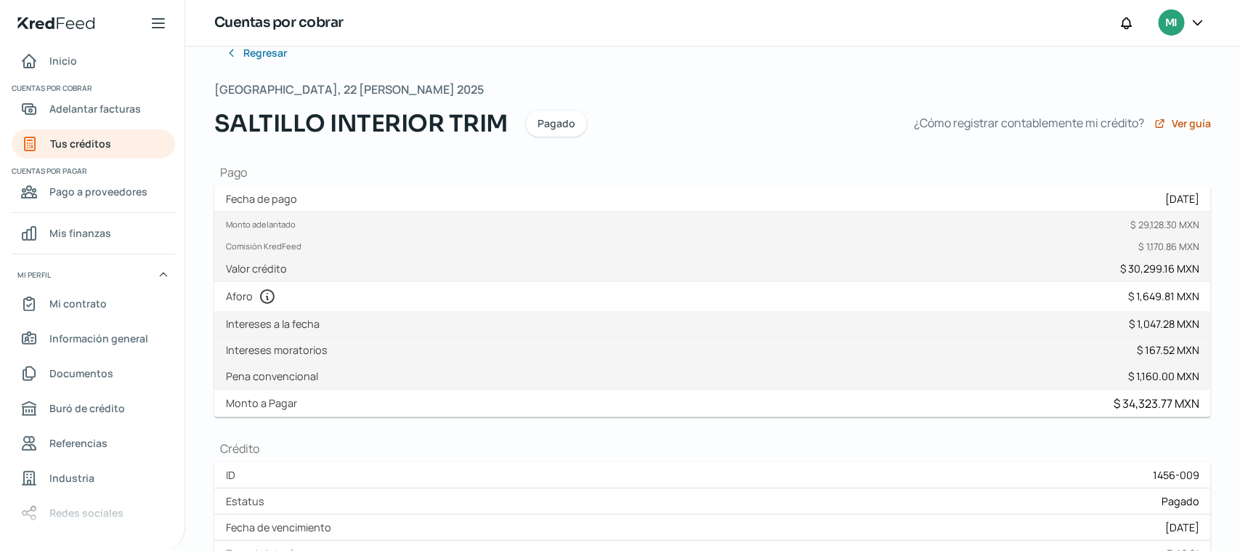
scroll to position [15, 0]
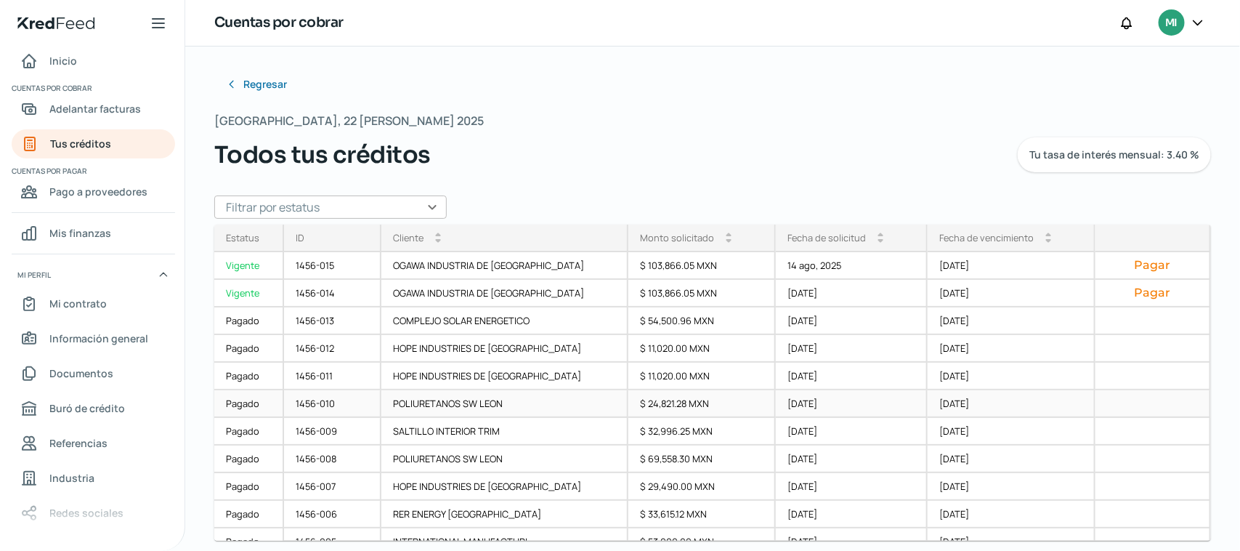
click at [1106, 397] on div at bounding box center [1153, 404] width 116 height 28
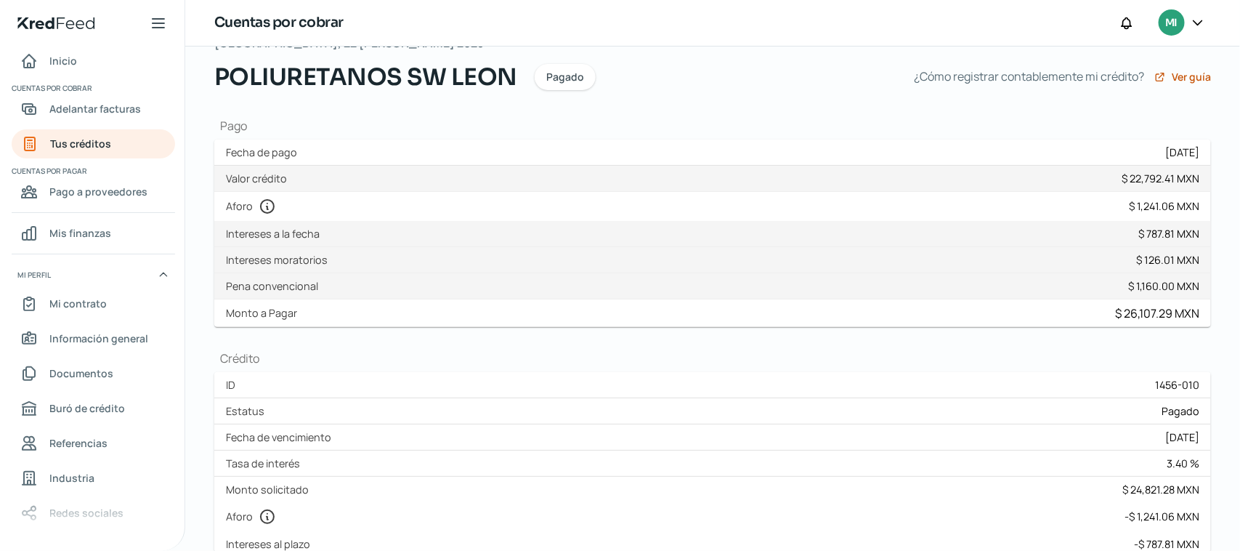
scroll to position [75, 0]
drag, startPoint x: 1128, startPoint y: 355, endPoint x: 1141, endPoint y: 352, distance: 12.5
click at [1128, 355] on h1 "Crédito" at bounding box center [712, 361] width 997 height 16
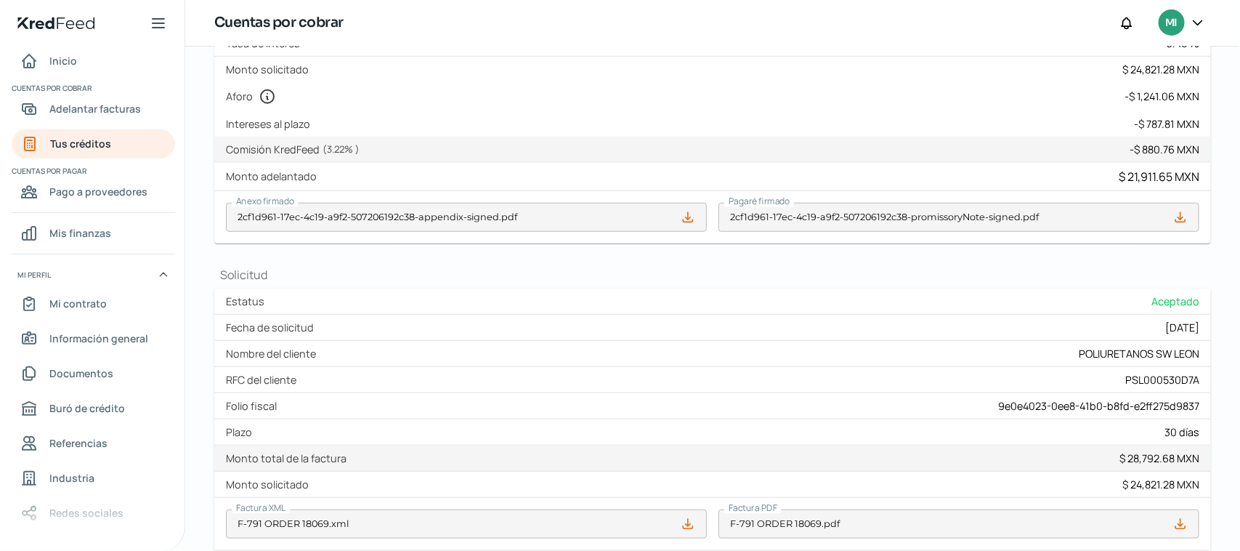
scroll to position [501, 0]
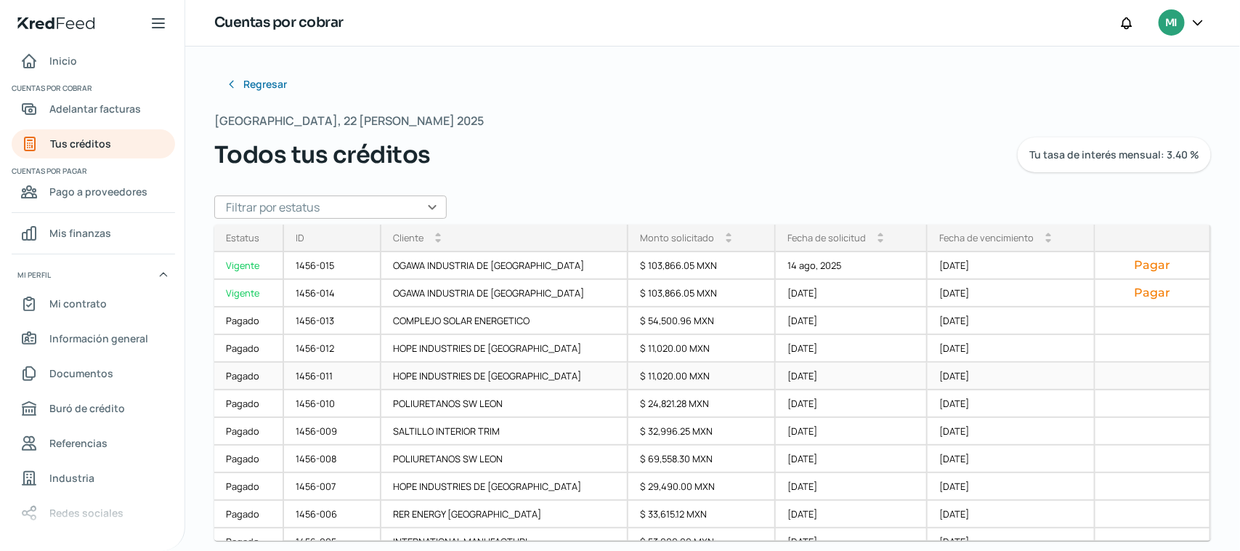
click at [328, 373] on div "1456-011" at bounding box center [332, 376] width 97 height 28
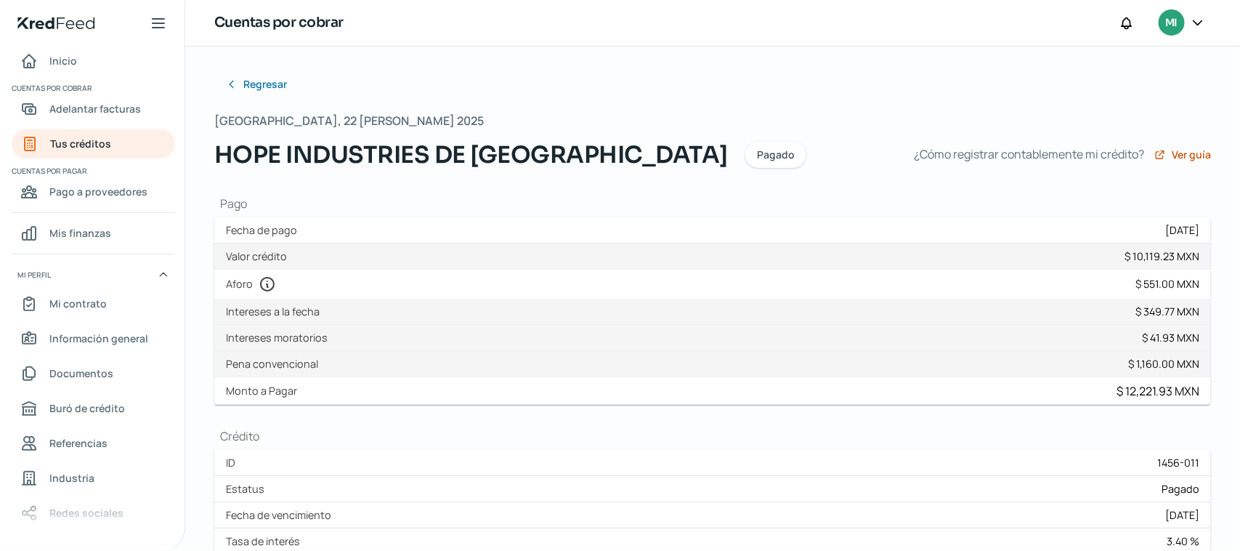
drag, startPoint x: 1233, startPoint y: 209, endPoint x: 1229, endPoint y: 232, distance: 23.5
drag, startPoint x: 1234, startPoint y: 227, endPoint x: 1215, endPoint y: 340, distance: 114.8
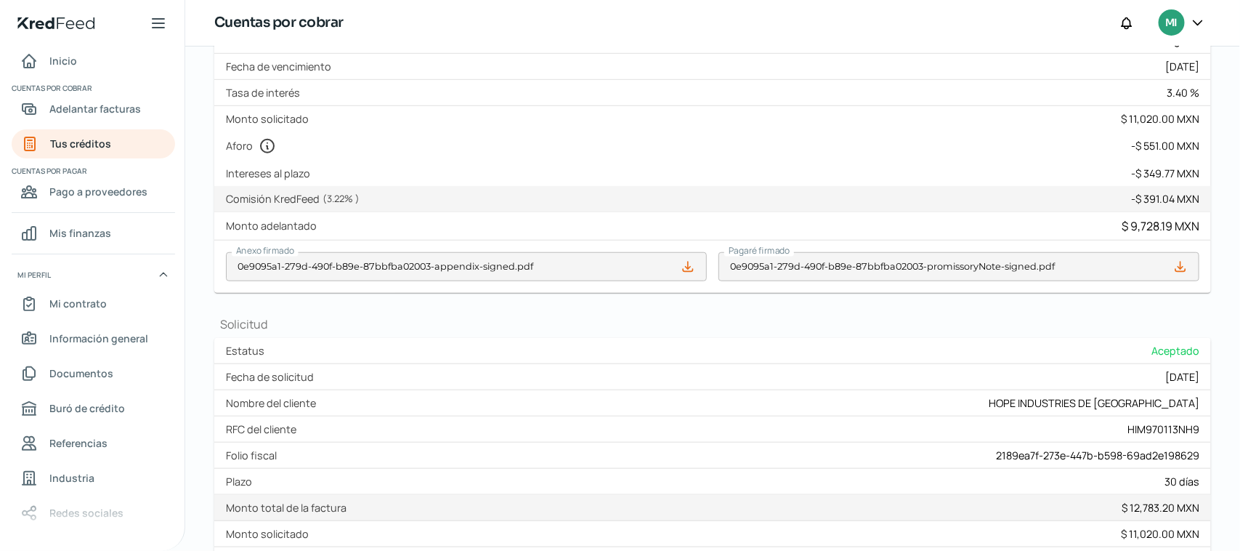
scroll to position [444, 0]
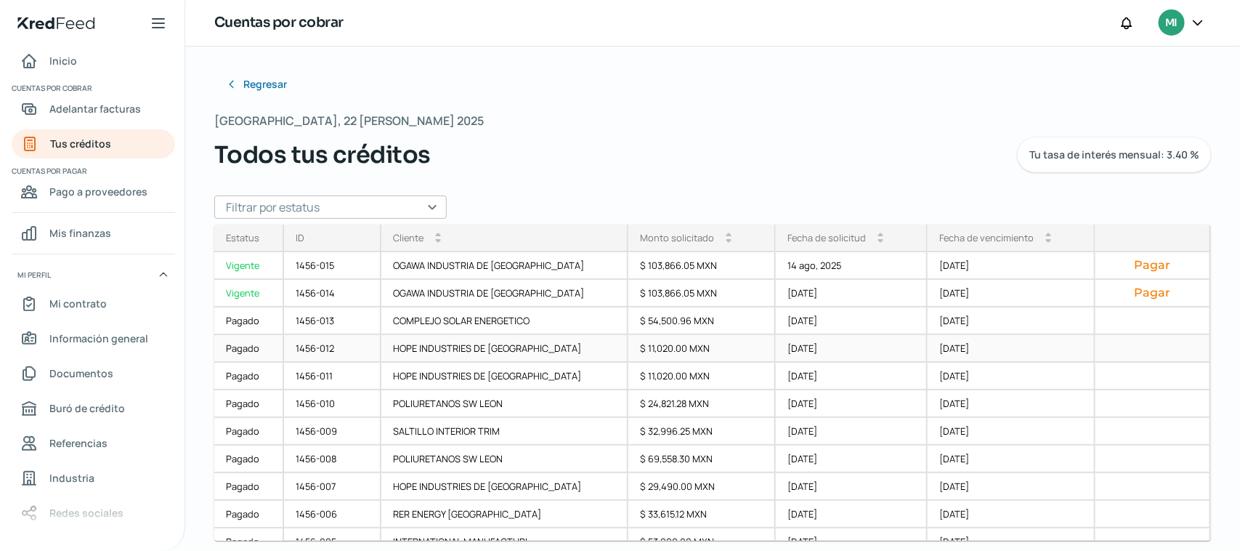
click at [339, 349] on div "1456-012" at bounding box center [332, 349] width 97 height 28
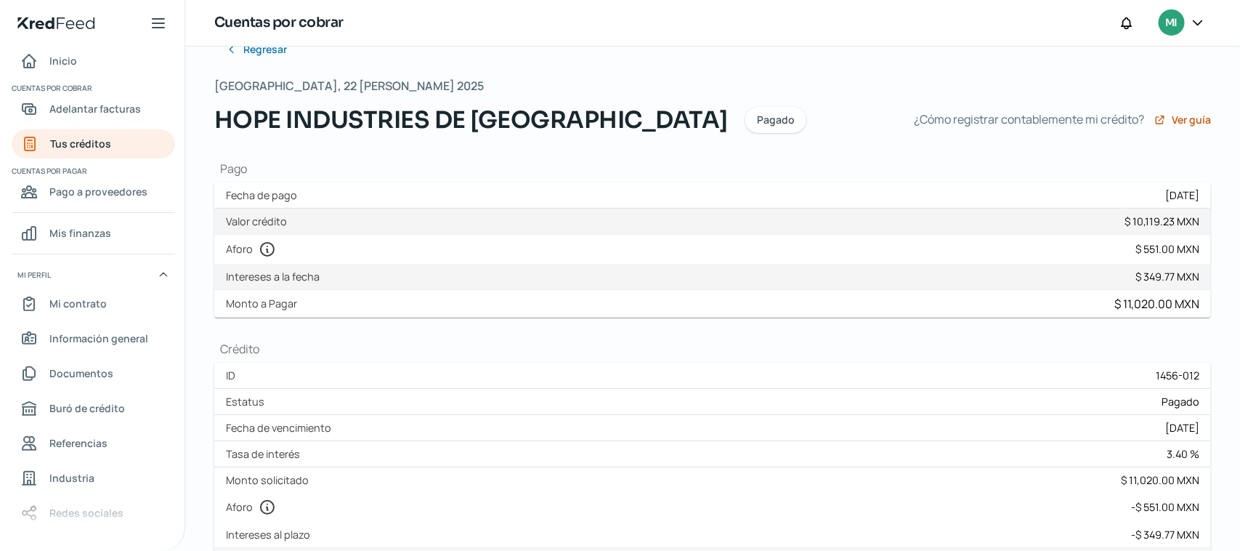
scroll to position [15, 0]
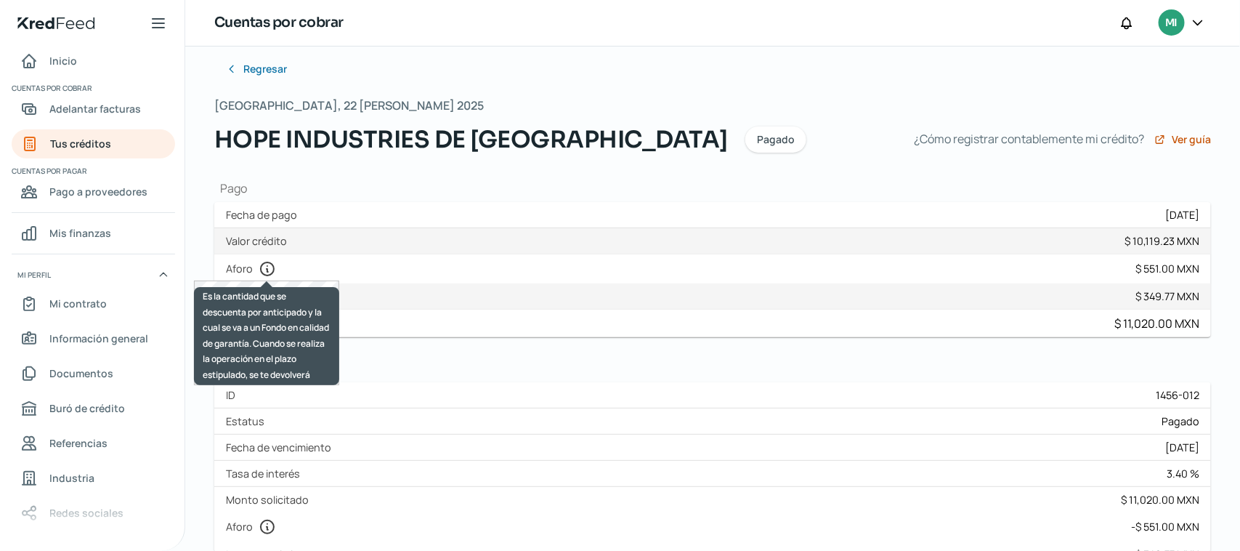
click at [270, 270] on icon at bounding box center [267, 268] width 17 height 17
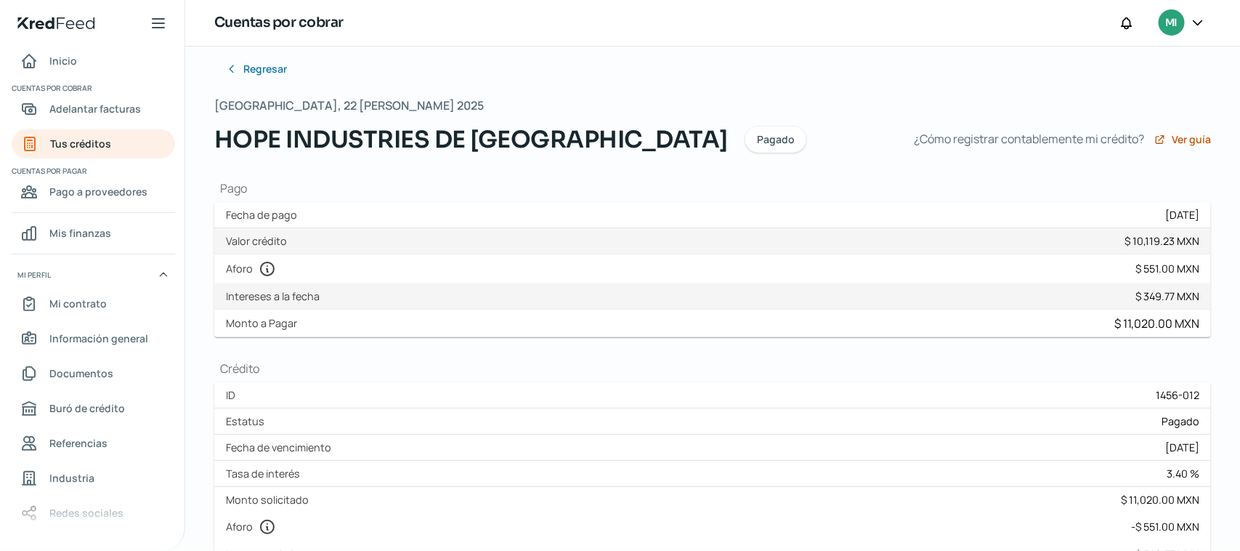
click at [358, 289] on div "Monto $ 349.77 MXN IVA $ 0.00 MXN ISR $ 0.00 MXN Intereses a la fecha $ 349.77 …" at bounding box center [712, 296] width 997 height 26
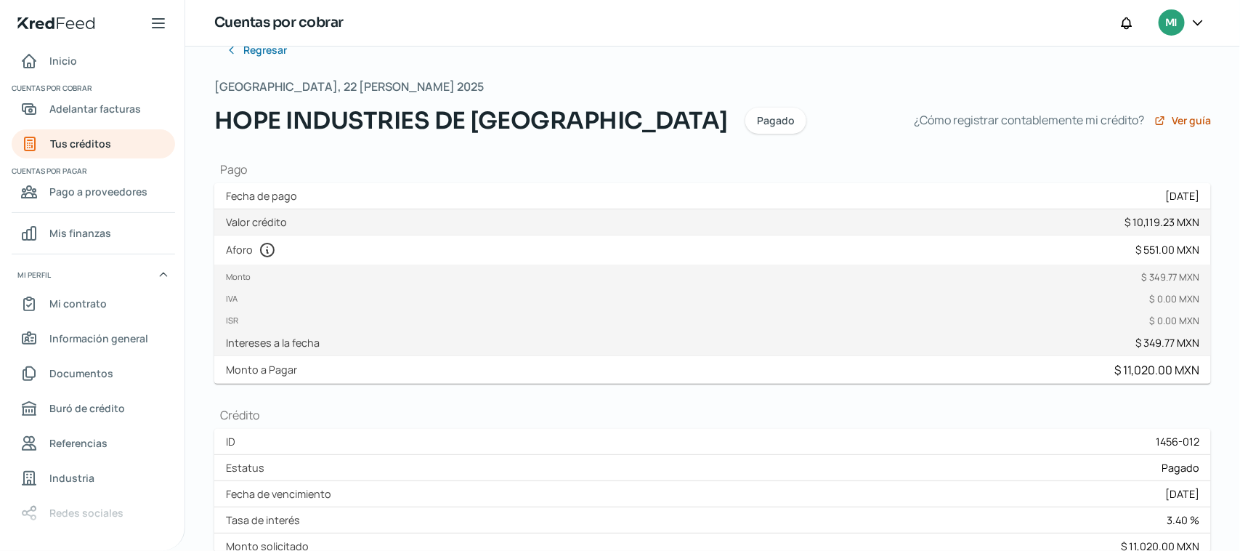
scroll to position [37, 0]
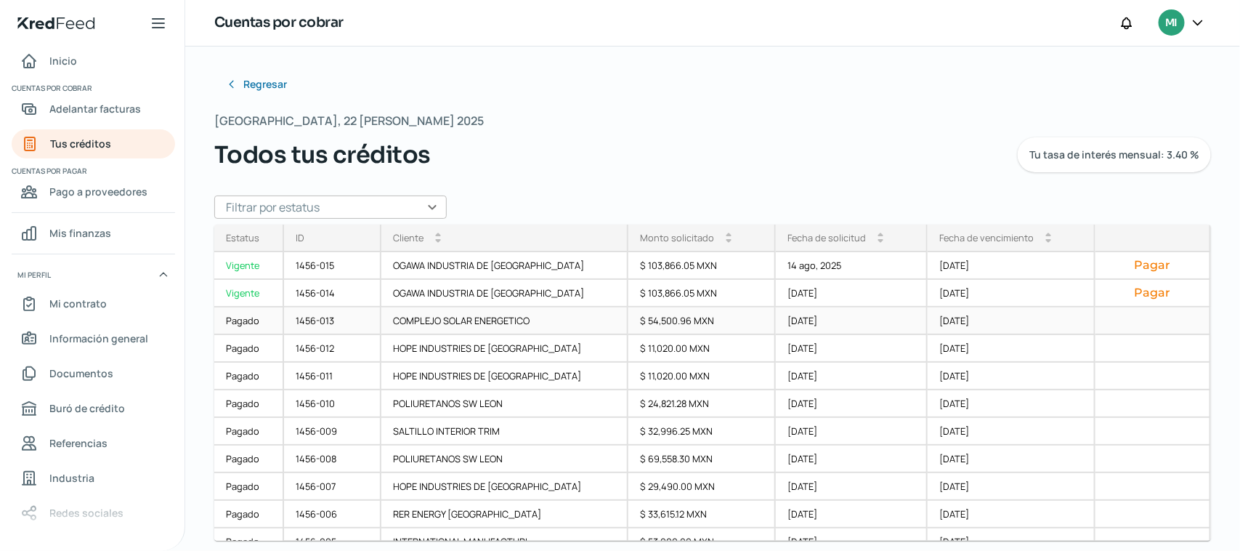
click at [320, 314] on div "1456-013" at bounding box center [332, 321] width 97 height 28
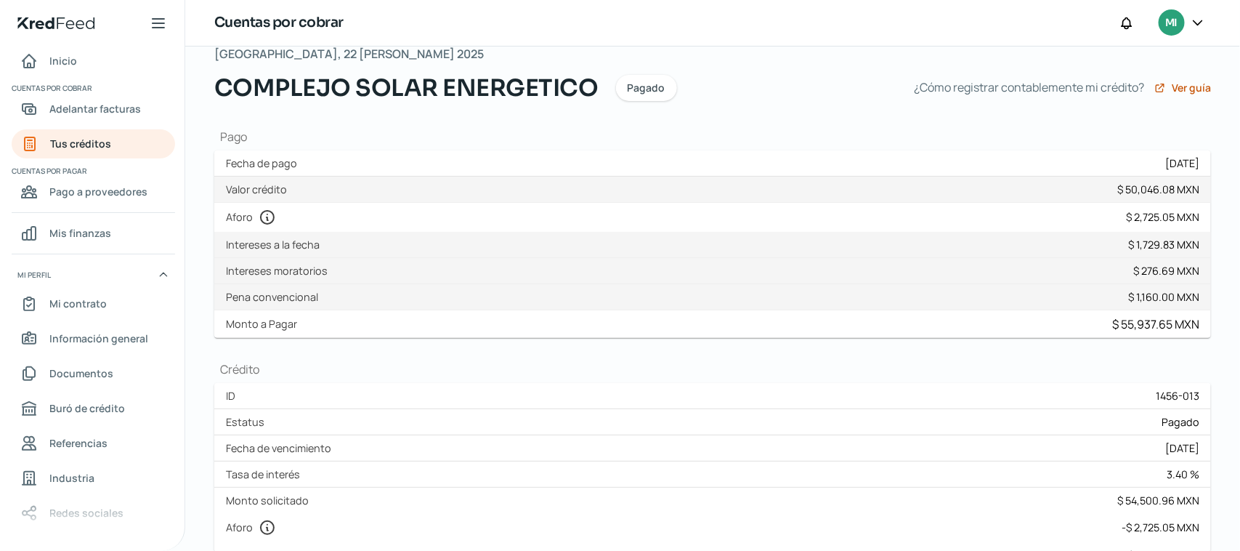
scroll to position [59, 0]
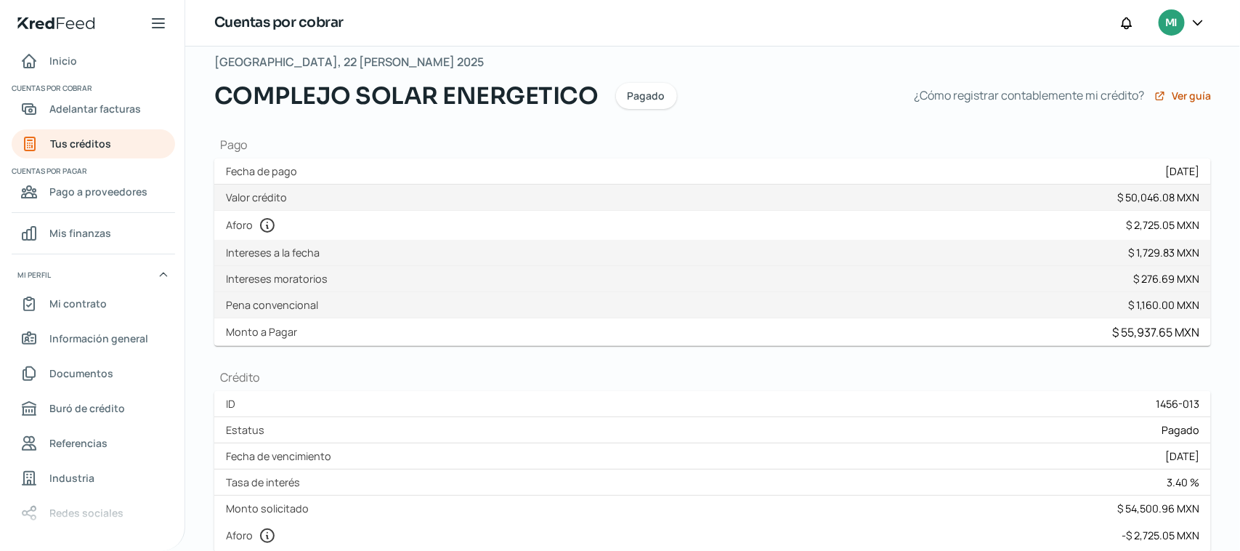
click at [247, 248] on label "Intereses a la fecha" at bounding box center [276, 253] width 100 height 14
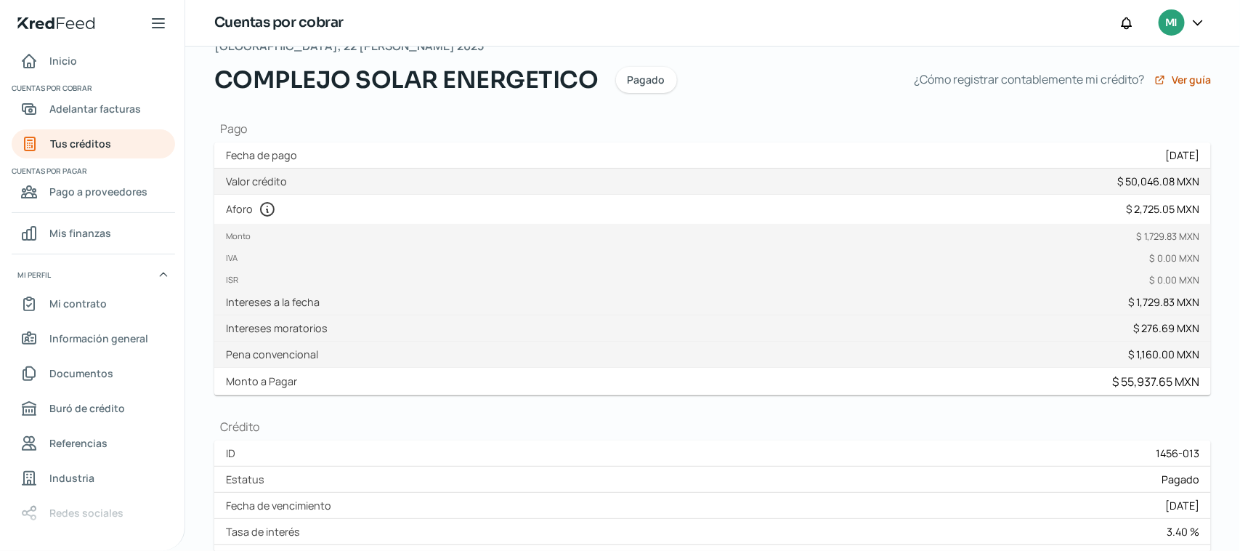
scroll to position [53, 0]
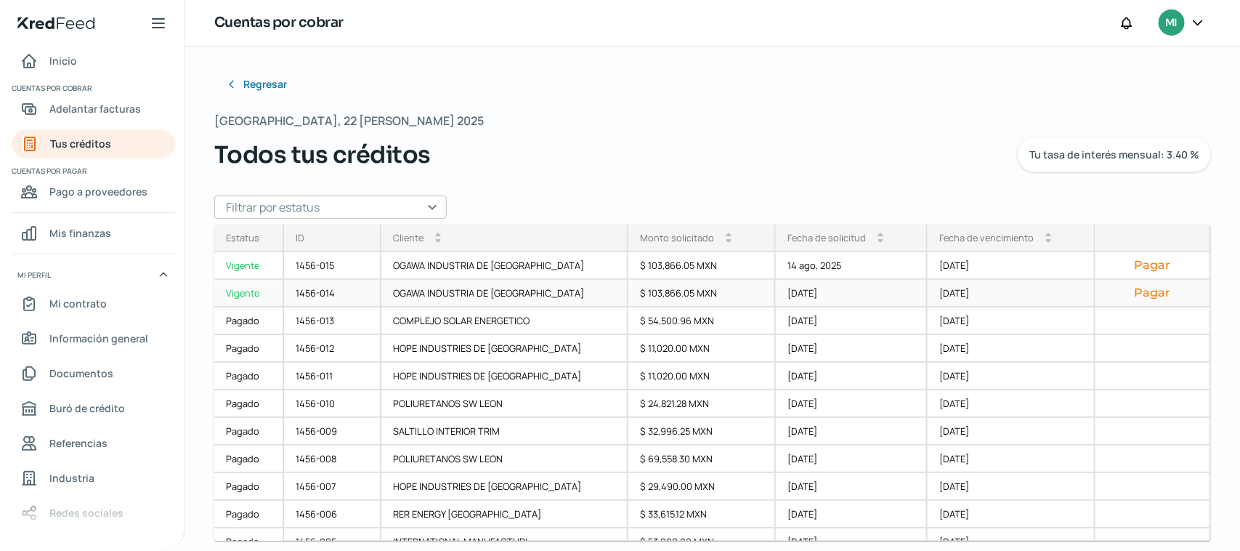
click at [477, 289] on div "OGAWA INDUSTRIA DE [GEOGRAPHIC_DATA]" at bounding box center [504, 294] width 247 height 28
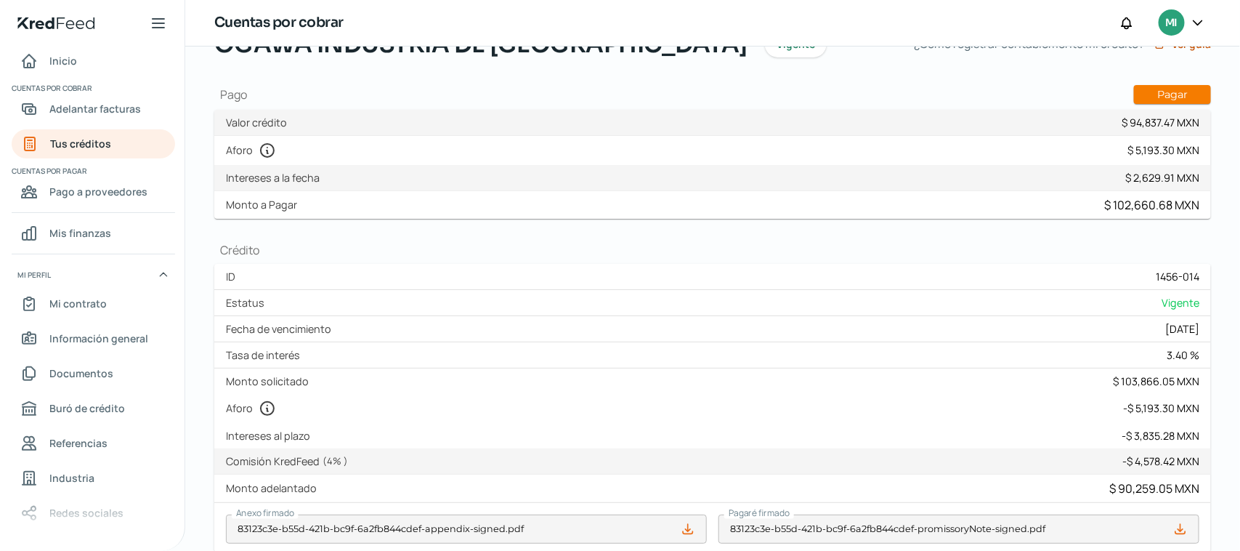
scroll to position [78, 0]
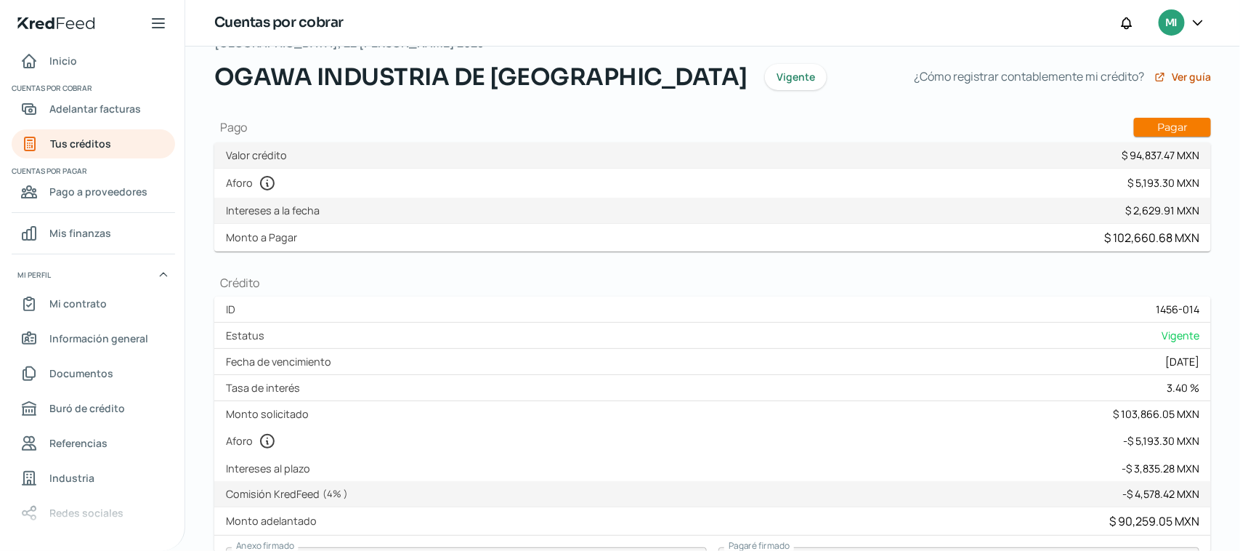
click at [267, 157] on label "Valor crédito" at bounding box center [259, 155] width 67 height 14
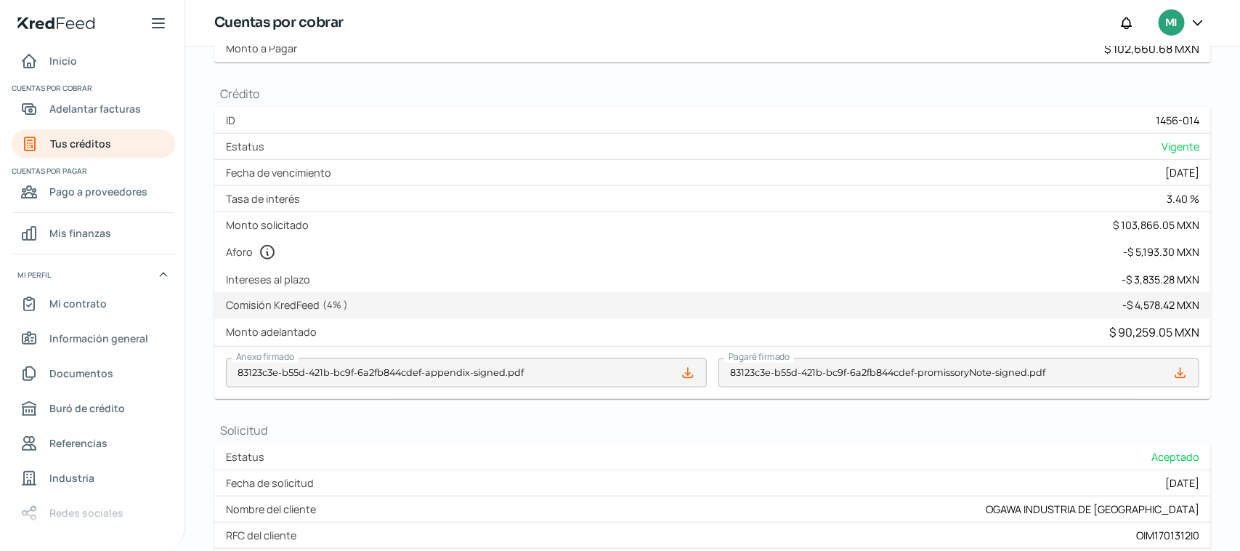
scroll to position [322, 0]
